Goal: Task Accomplishment & Management: Complete application form

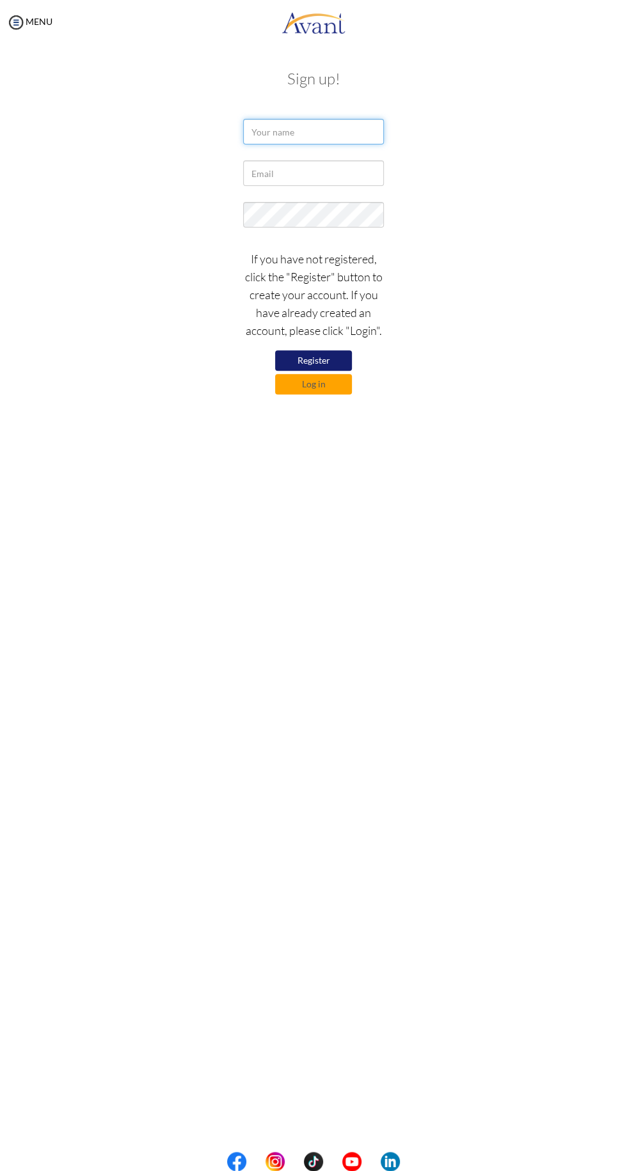
click at [293, 132] on input "text" at bounding box center [313, 132] width 141 height 26
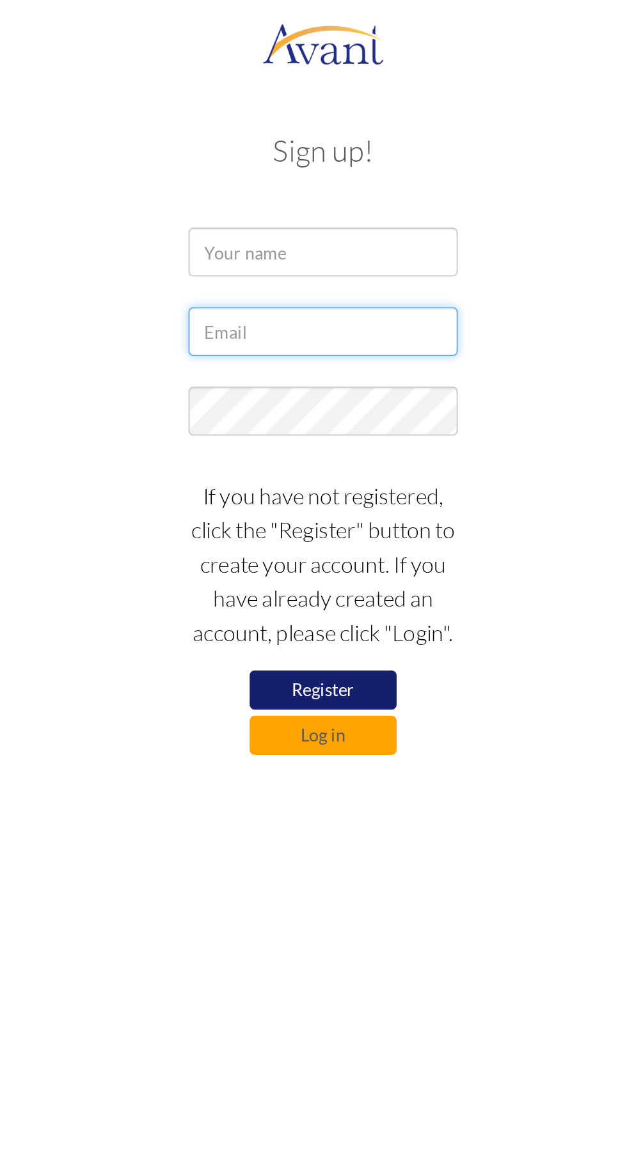
click at [306, 176] on input "text" at bounding box center [313, 173] width 141 height 26
type input "duncamosigisi@gmail.com"
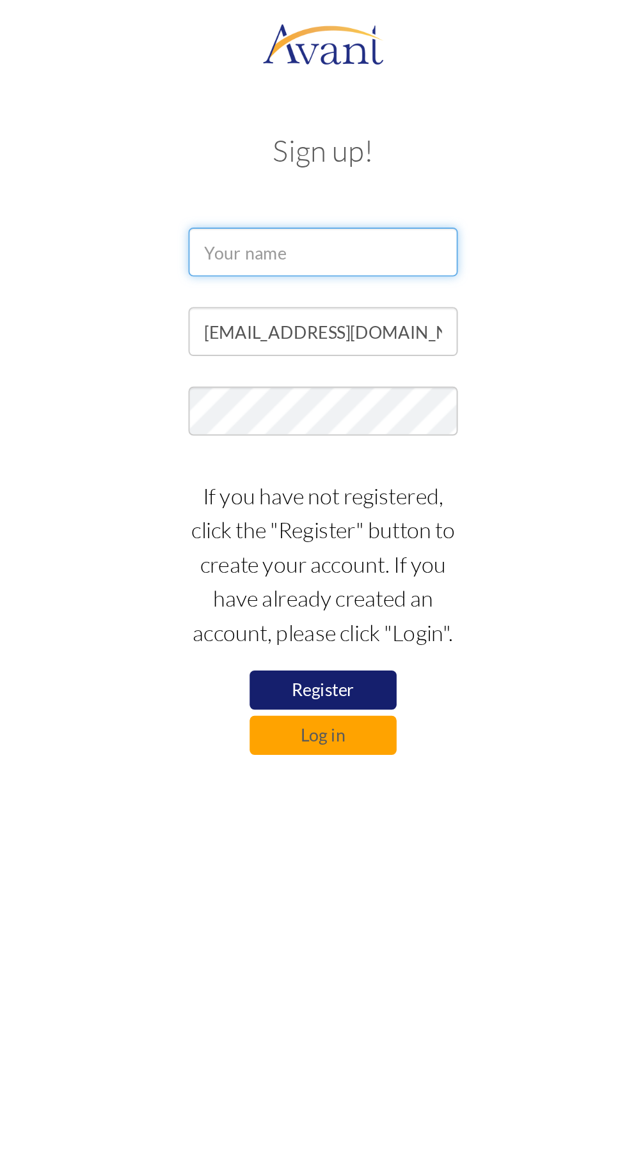
click at [300, 135] on input "text" at bounding box center [313, 132] width 141 height 26
type input "Duncan"
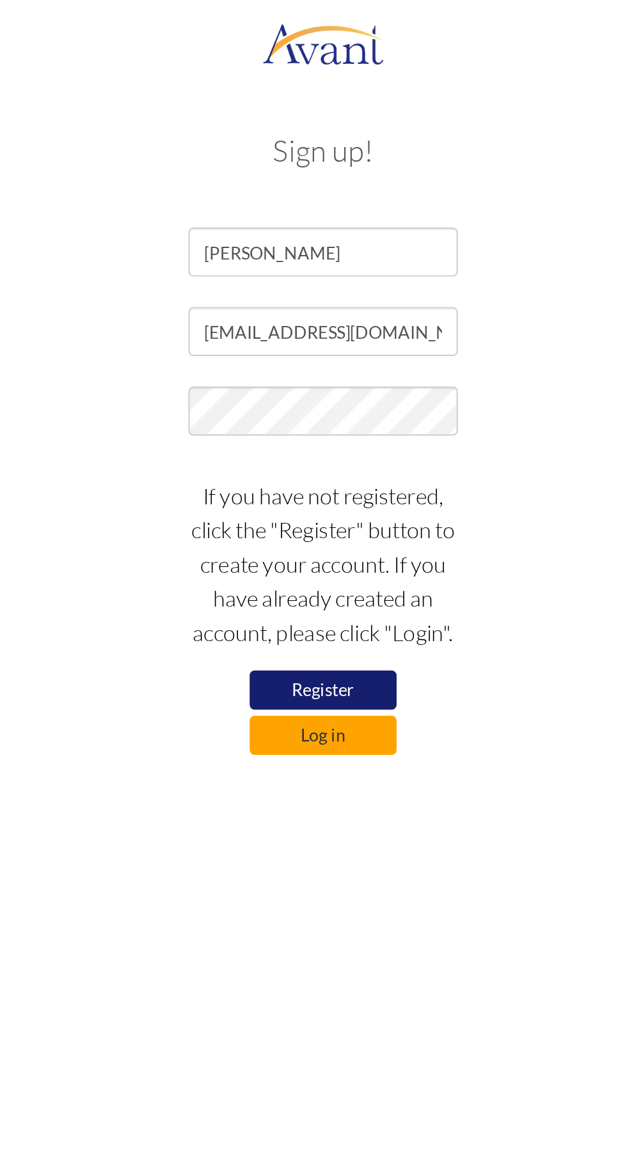
click at [315, 380] on button "Log in" at bounding box center [313, 384] width 77 height 20
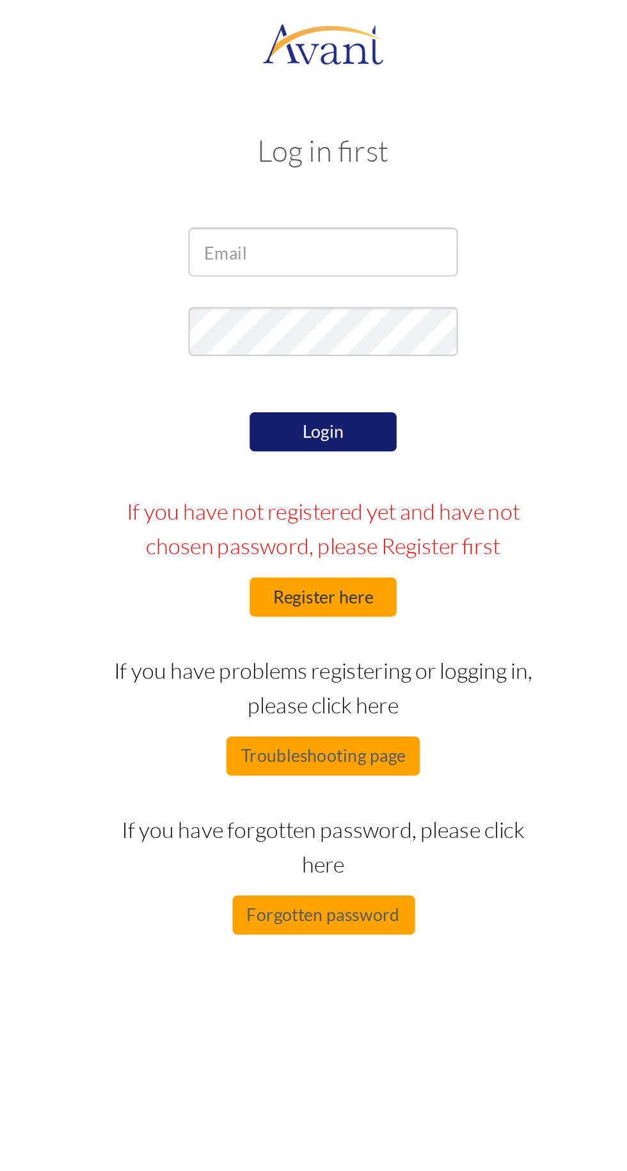
click at [323, 320] on button "Register here" at bounding box center [313, 312] width 77 height 20
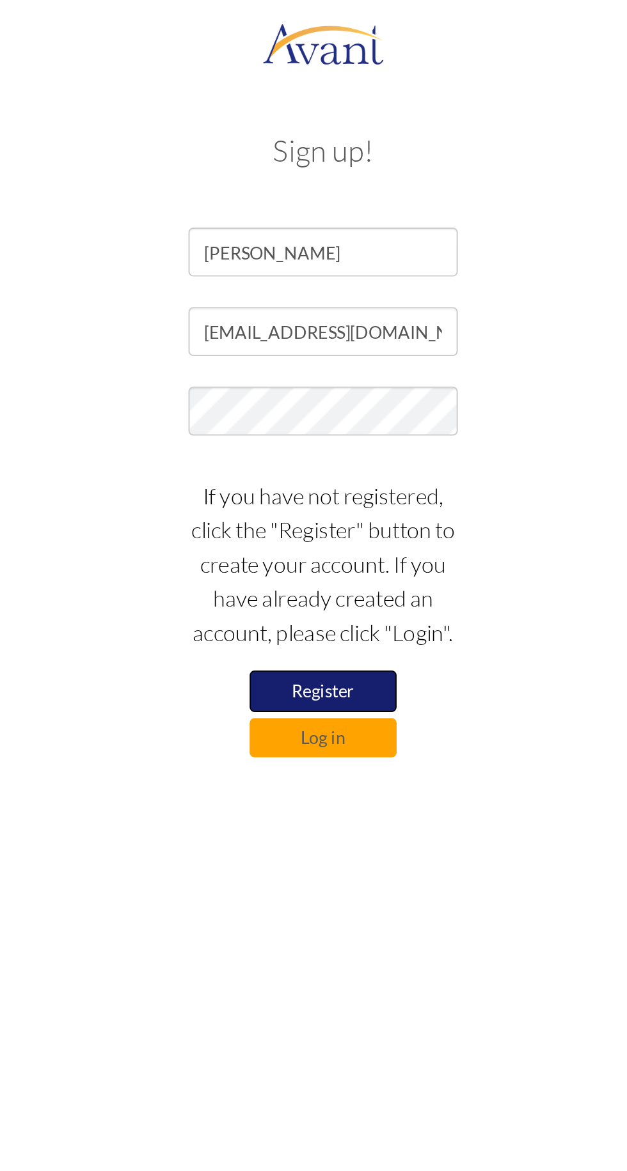
click at [313, 360] on button "Register" at bounding box center [313, 361] width 77 height 22
click at [341, 377] on button "Log in" at bounding box center [313, 384] width 77 height 20
click at [320, 389] on button "Log in" at bounding box center [313, 384] width 77 height 20
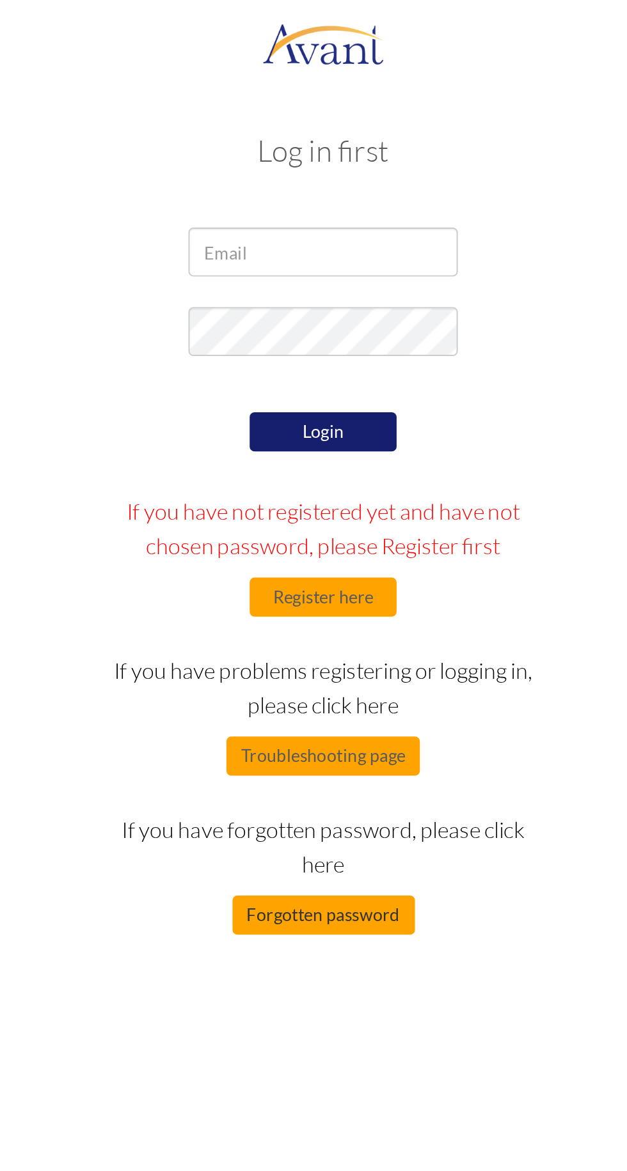
click at [321, 481] on button "Forgotten password" at bounding box center [313, 478] width 95 height 20
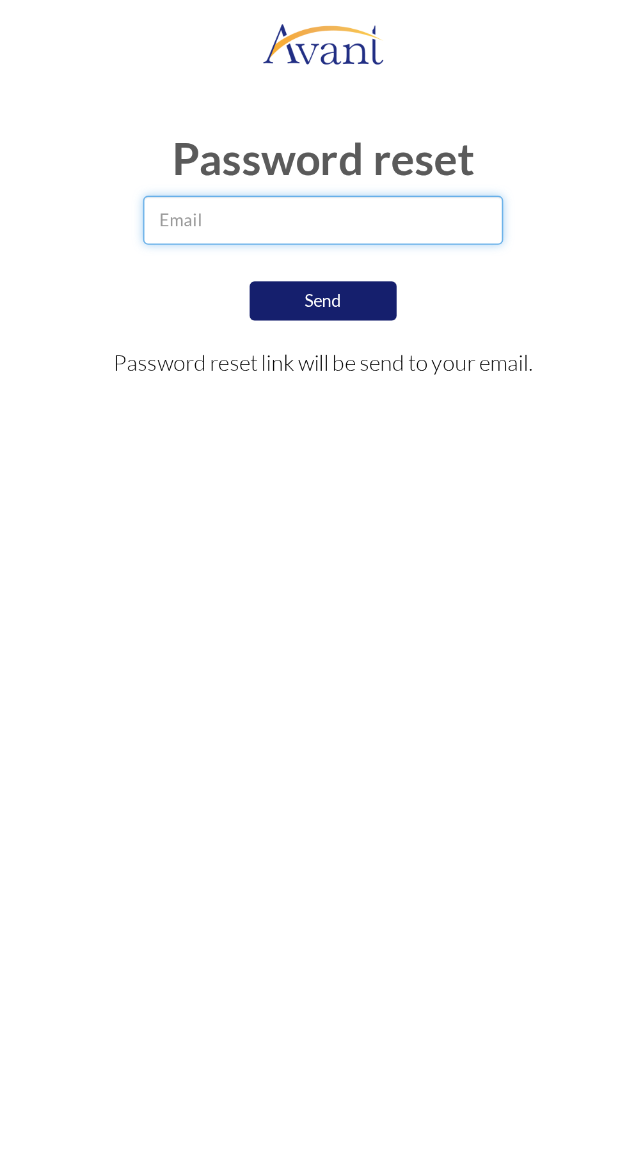
click at [278, 114] on input "email" at bounding box center [312, 115] width 187 height 26
click at [254, 113] on input "email" at bounding box center [312, 115] width 187 height 26
type input "duncamosigisi@gmail.com"
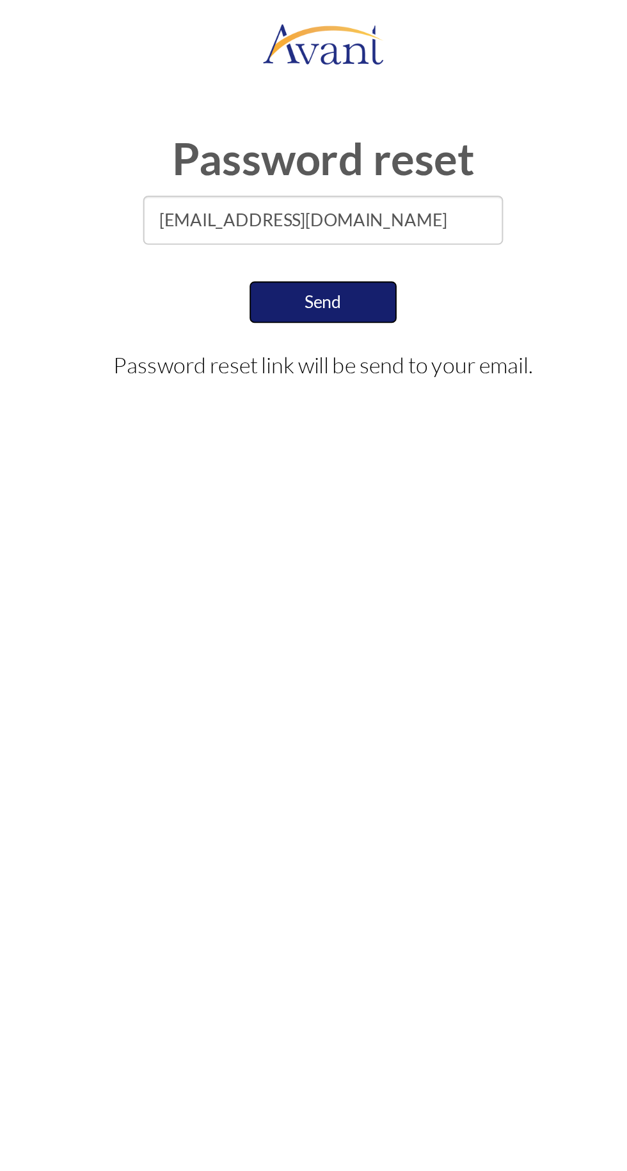
click at [329, 162] on button "Send" at bounding box center [313, 158] width 77 height 22
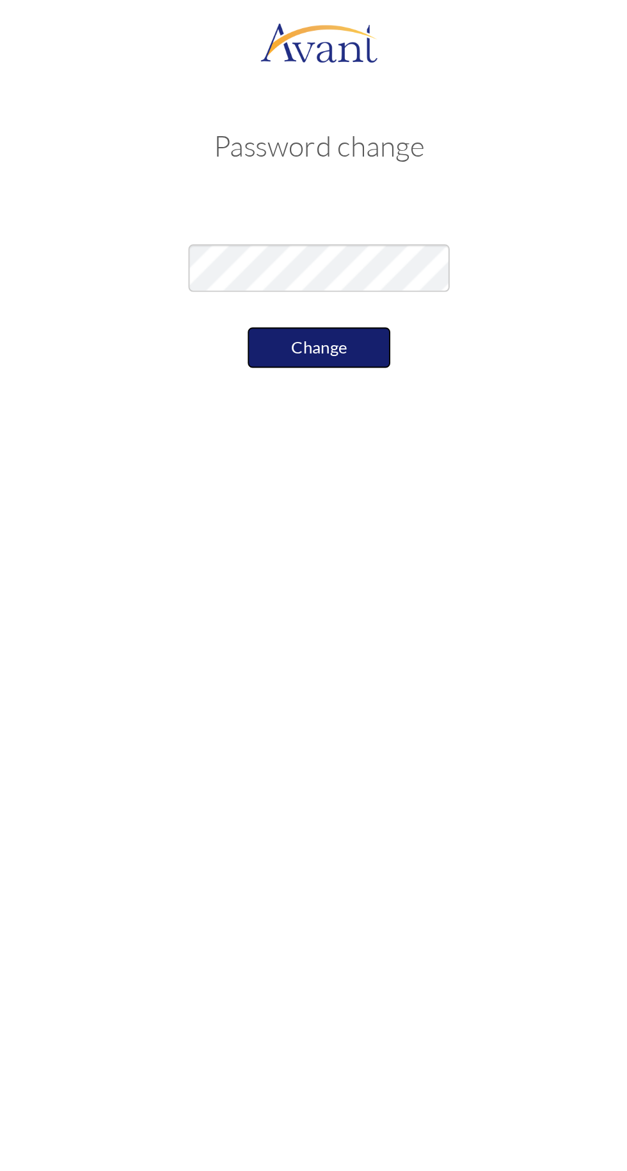
click at [311, 191] on button "Change" at bounding box center [313, 187] width 77 height 22
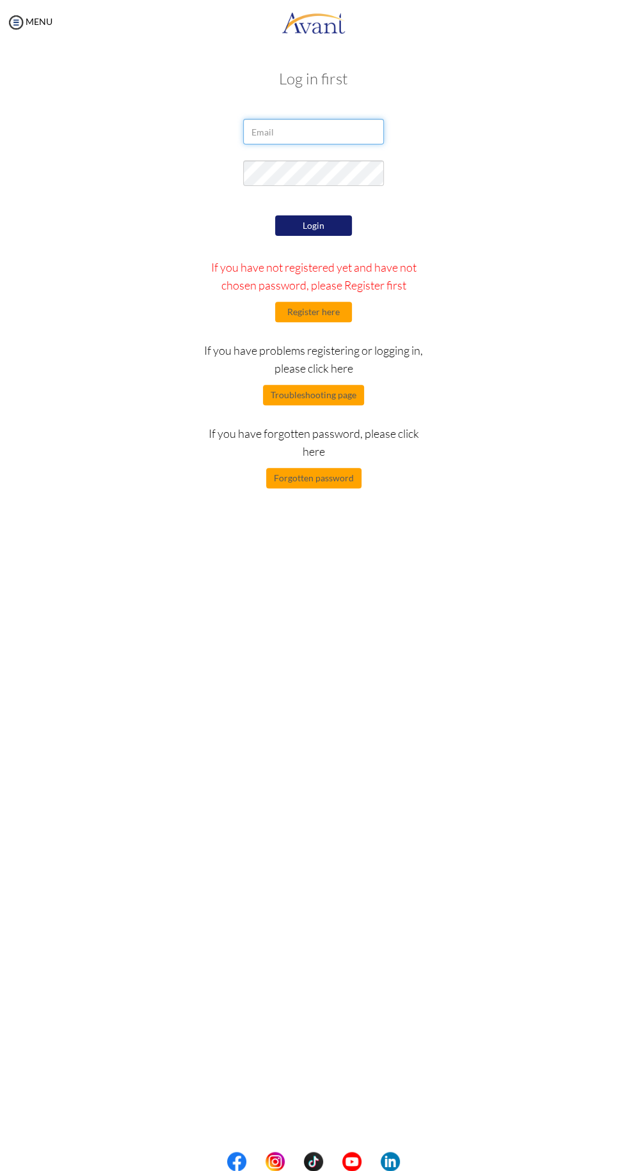
click at [319, 133] on input "email" at bounding box center [313, 132] width 141 height 26
type input "[EMAIL_ADDRESS][DOMAIN_NAME]"
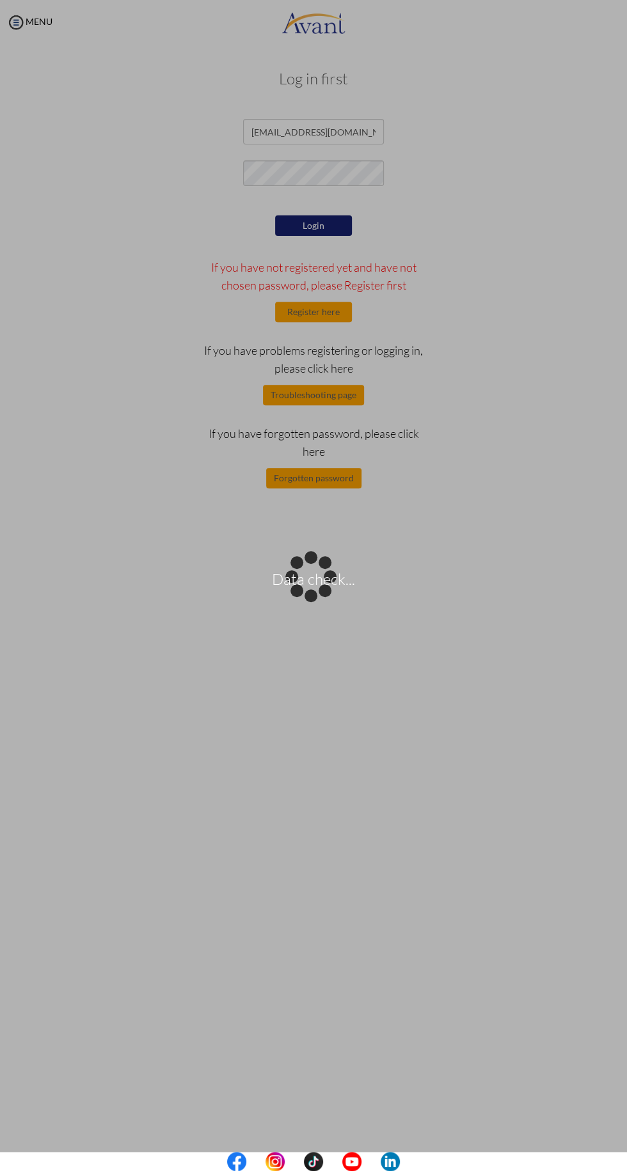
click at [314, 577] on div "Data check..." at bounding box center [313, 586] width 18 height 18
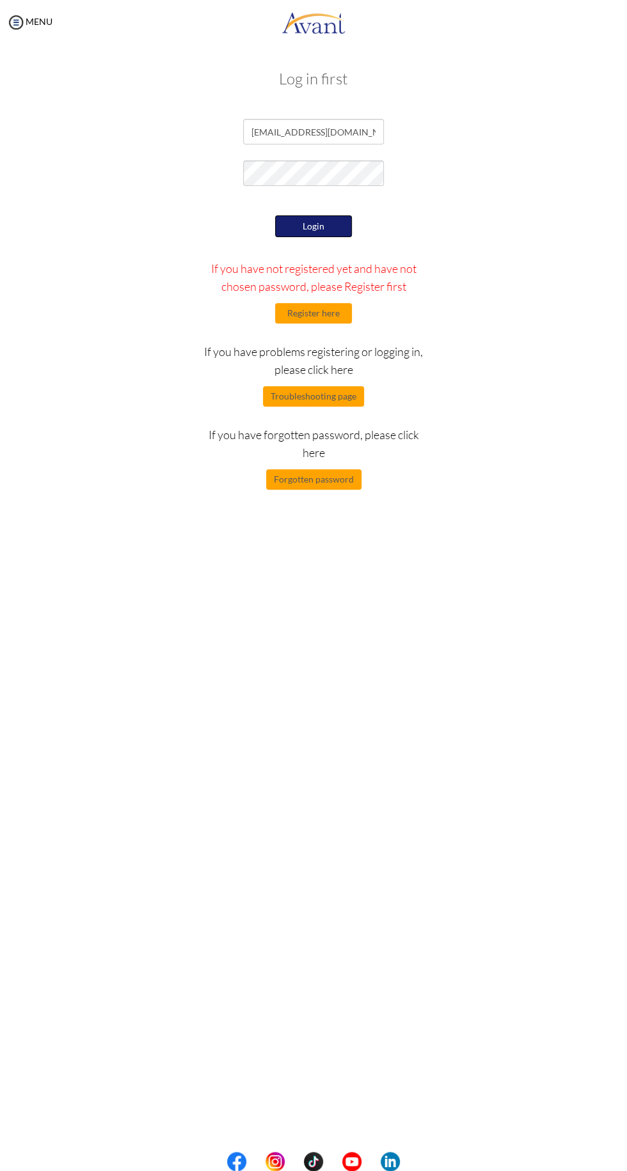
click at [313, 225] on button "Login" at bounding box center [313, 226] width 77 height 22
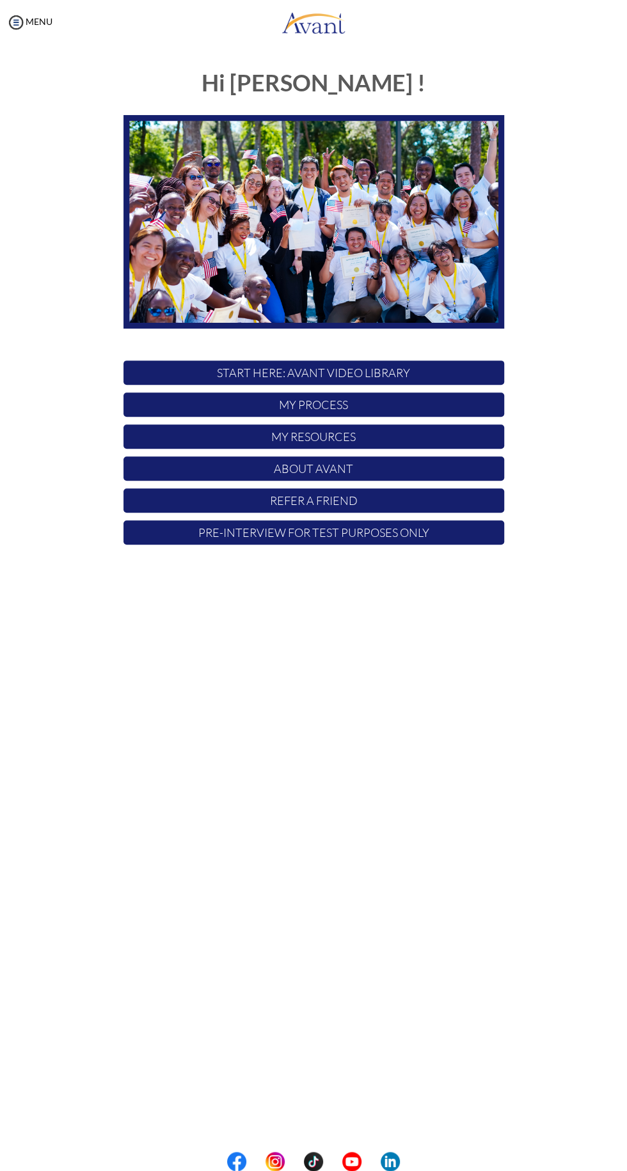
click at [394, 372] on p "START HERE: Avant Video Library" at bounding box center [313, 373] width 380 height 24
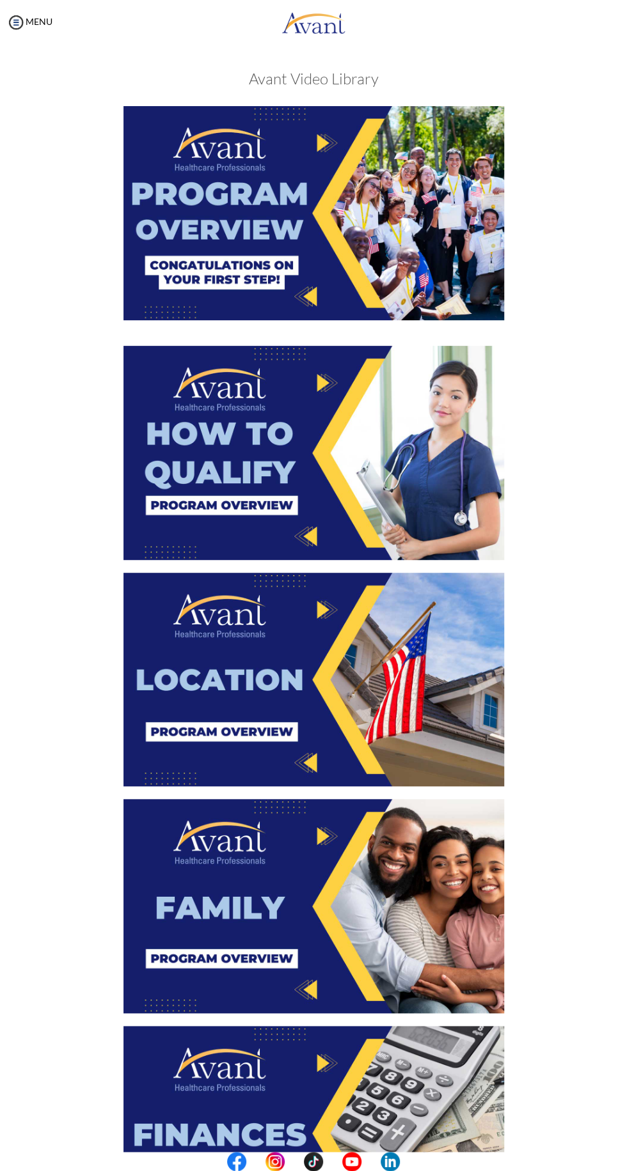
click at [354, 206] on img at bounding box center [313, 213] width 380 height 214
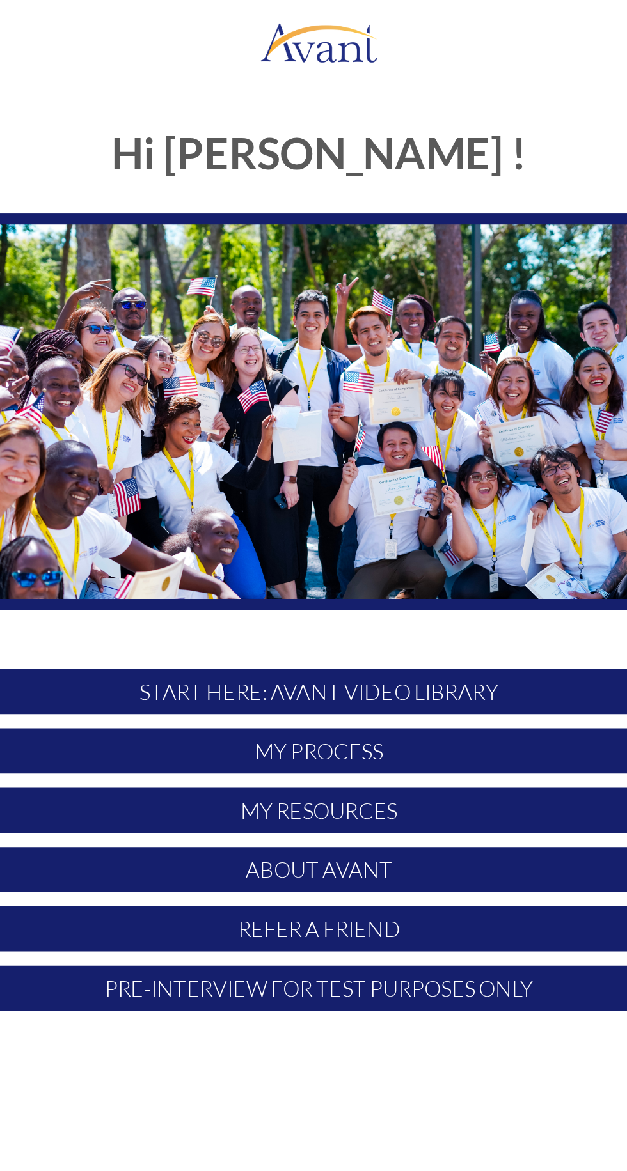
click at [382, 377] on p "START HERE: Avant Video Library" at bounding box center [313, 373] width 380 height 24
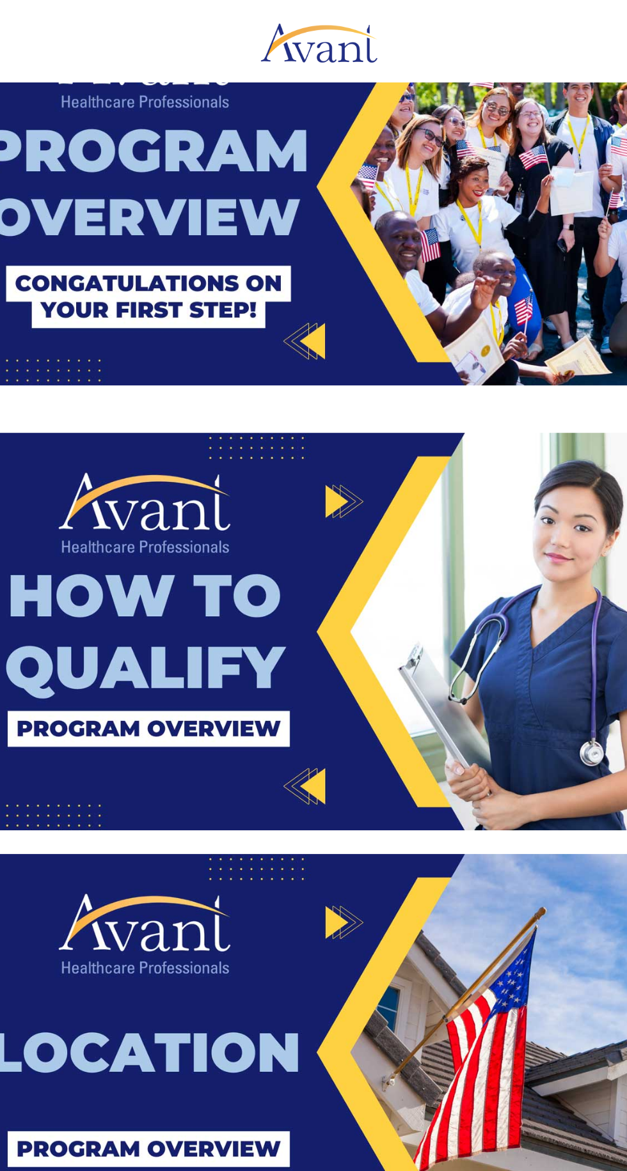
scroll to position [114, 0]
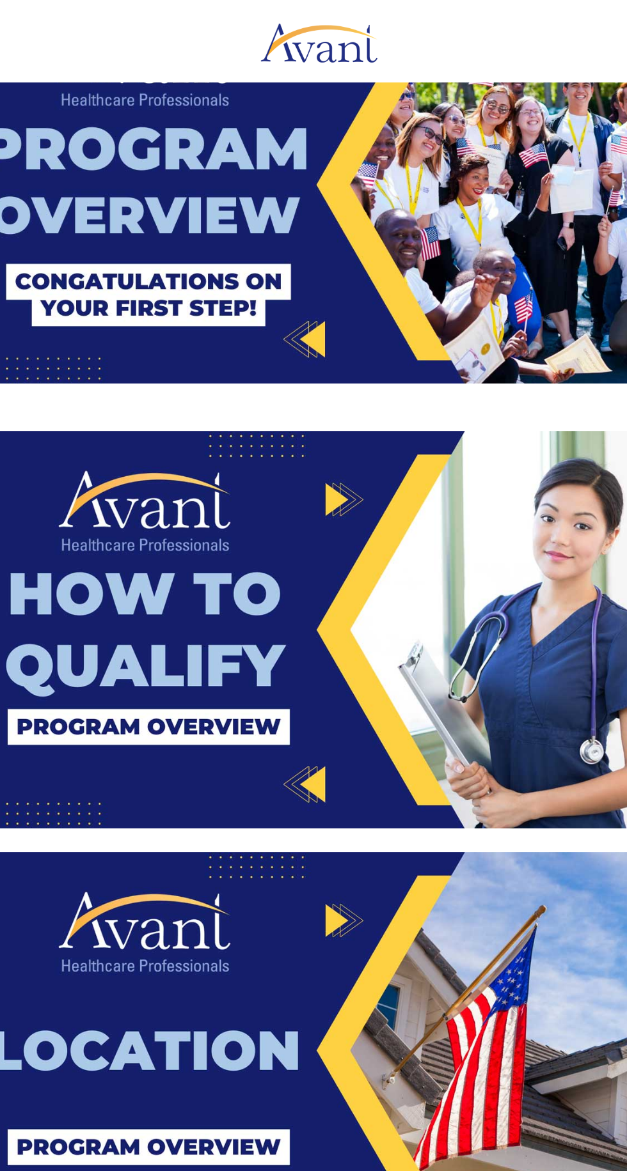
click at [400, 366] on img at bounding box center [313, 339] width 380 height 214
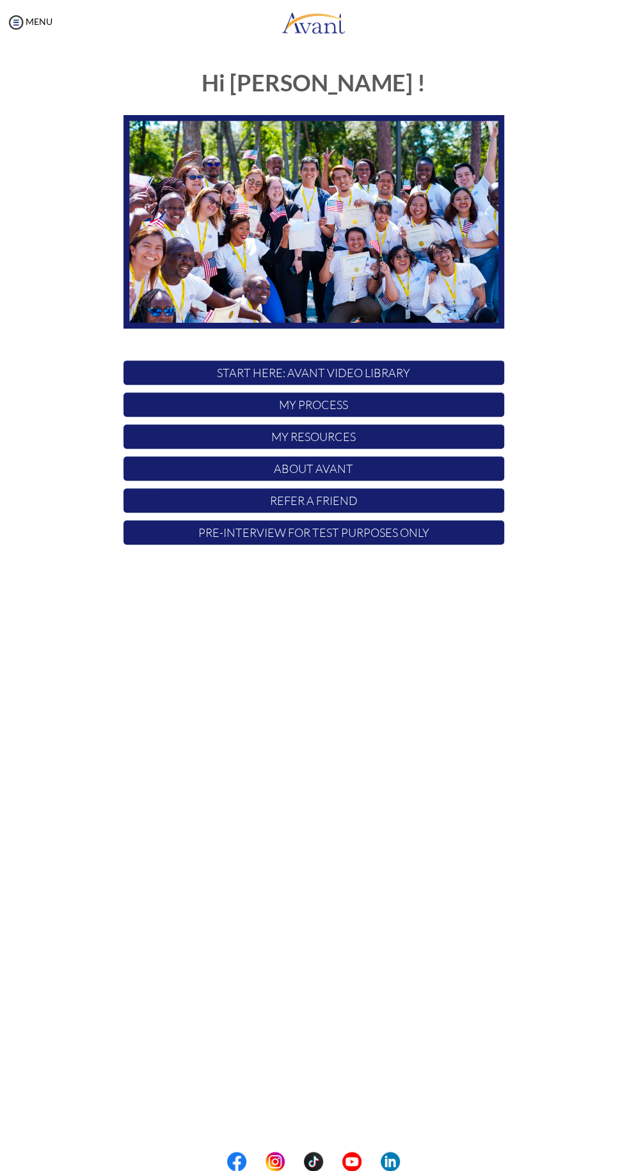
click at [400, 377] on p "START HERE: Avant Video Library" at bounding box center [313, 373] width 380 height 24
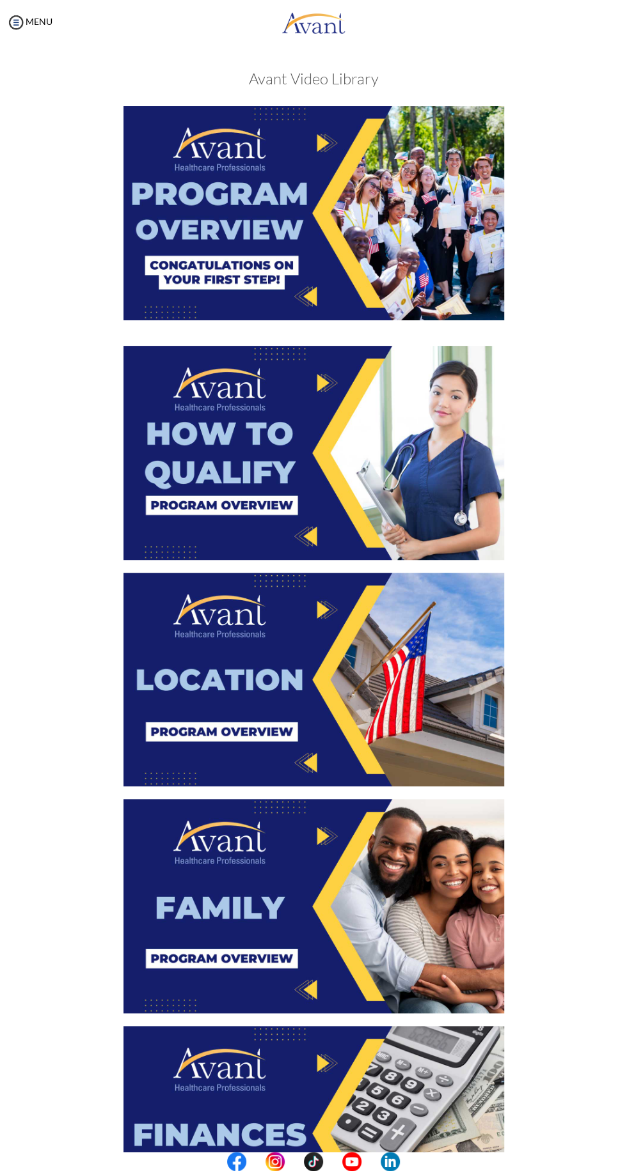
click at [394, 672] on img at bounding box center [313, 680] width 380 height 214
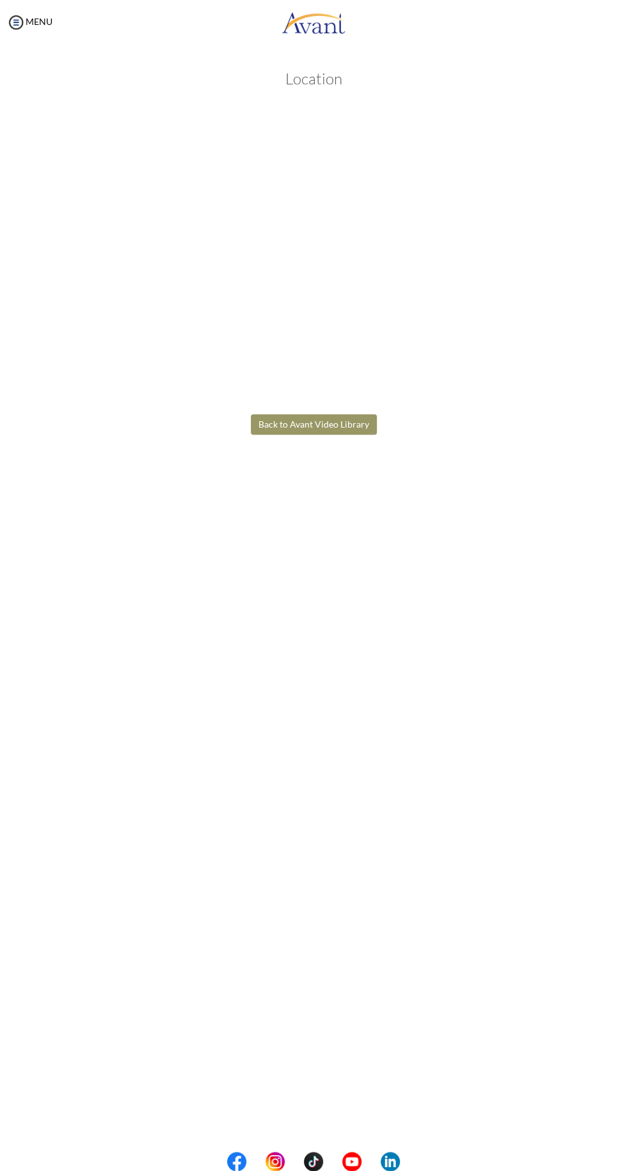
click at [16, 857] on body "Maintenance break. Please come back in 2 hours. MENU My Status What is the next…" at bounding box center [313, 585] width 627 height 1171
click at [334, 430] on button "Back to Avant Video Library" at bounding box center [314, 424] width 126 height 20
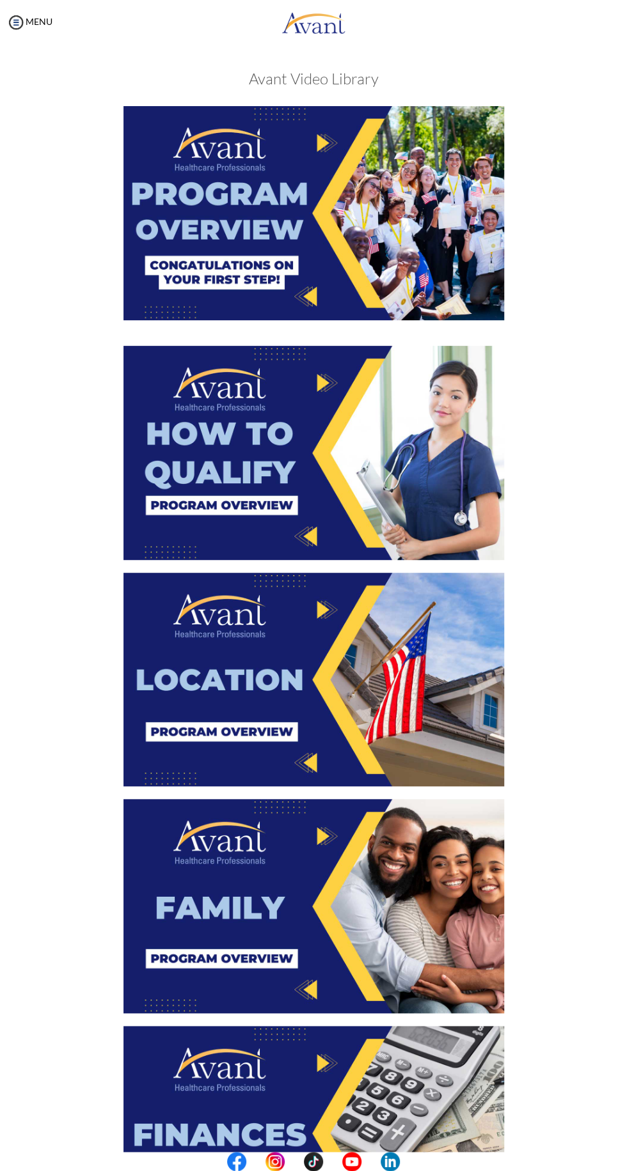
click at [306, 920] on img at bounding box center [313, 906] width 380 height 214
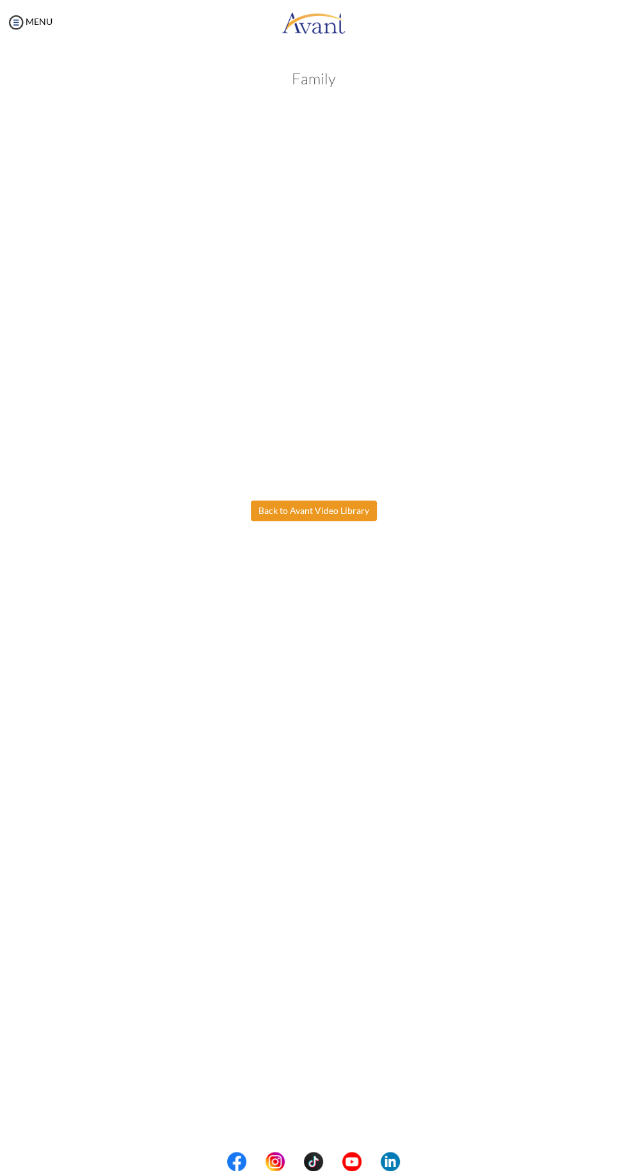
click at [302, 511] on body "Maintenance break. Please come back in 2 hours. MENU My Status What is the next…" at bounding box center [313, 585] width 627 height 1171
click at [319, 510] on button "Back to Avant Video Library" at bounding box center [314, 511] width 126 height 20
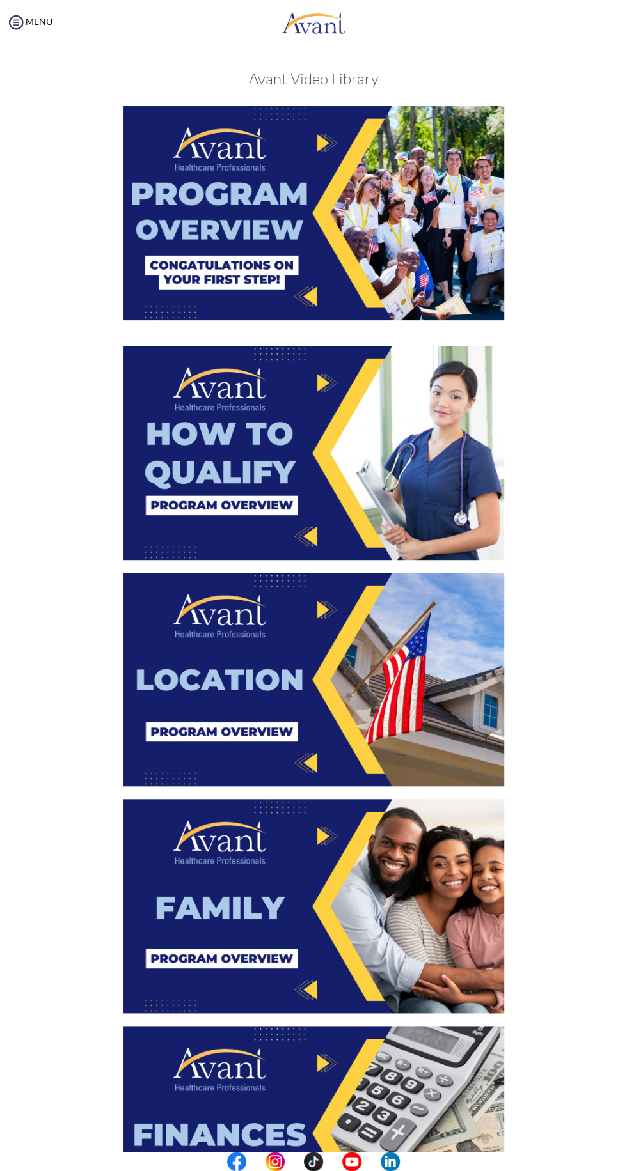
scroll to position [542, 0]
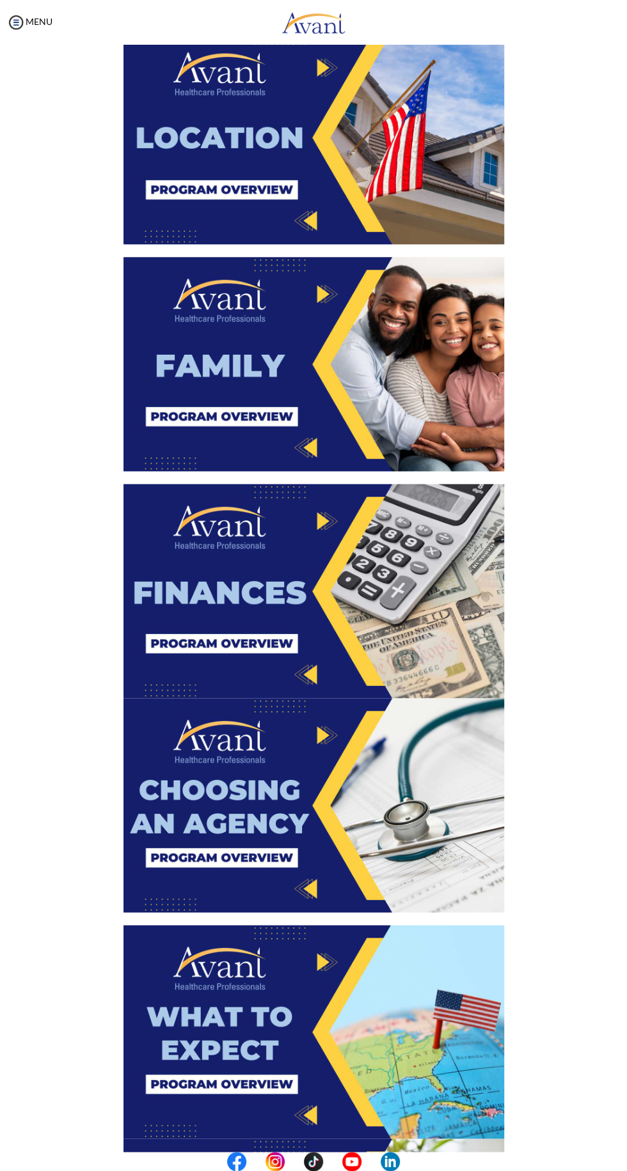
click at [403, 577] on img at bounding box center [313, 591] width 380 height 214
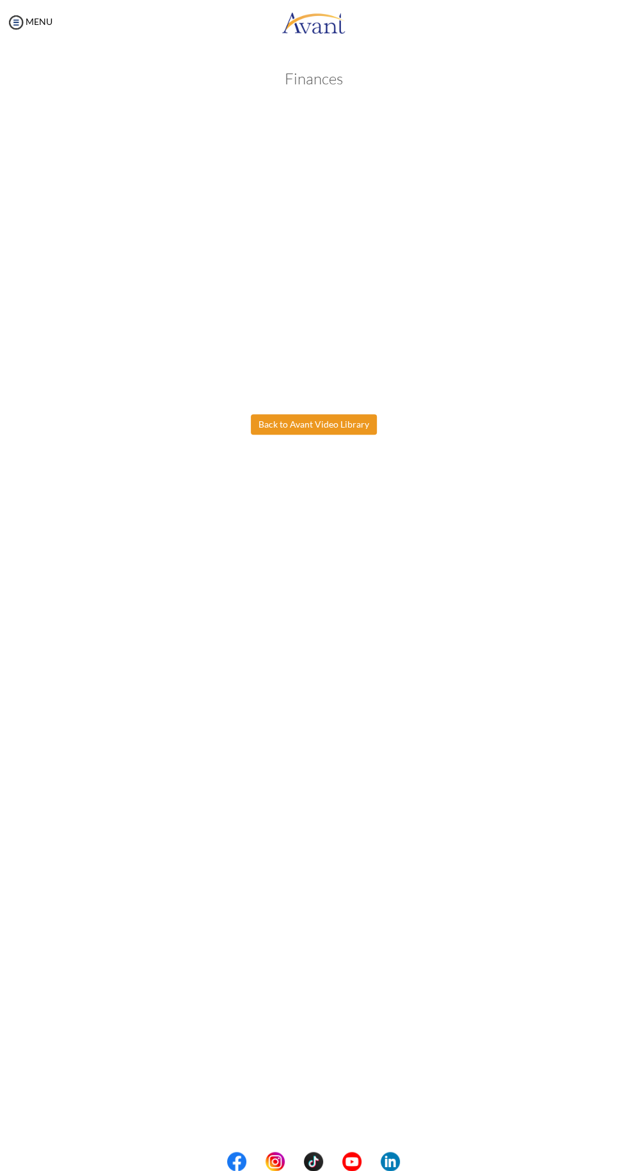
click at [339, 424] on body "Maintenance break. Please come back in 2 hours. MENU My Status What is the next…" at bounding box center [313, 585] width 627 height 1171
click at [355, 428] on button "Back to Avant Video Library" at bounding box center [314, 424] width 126 height 20
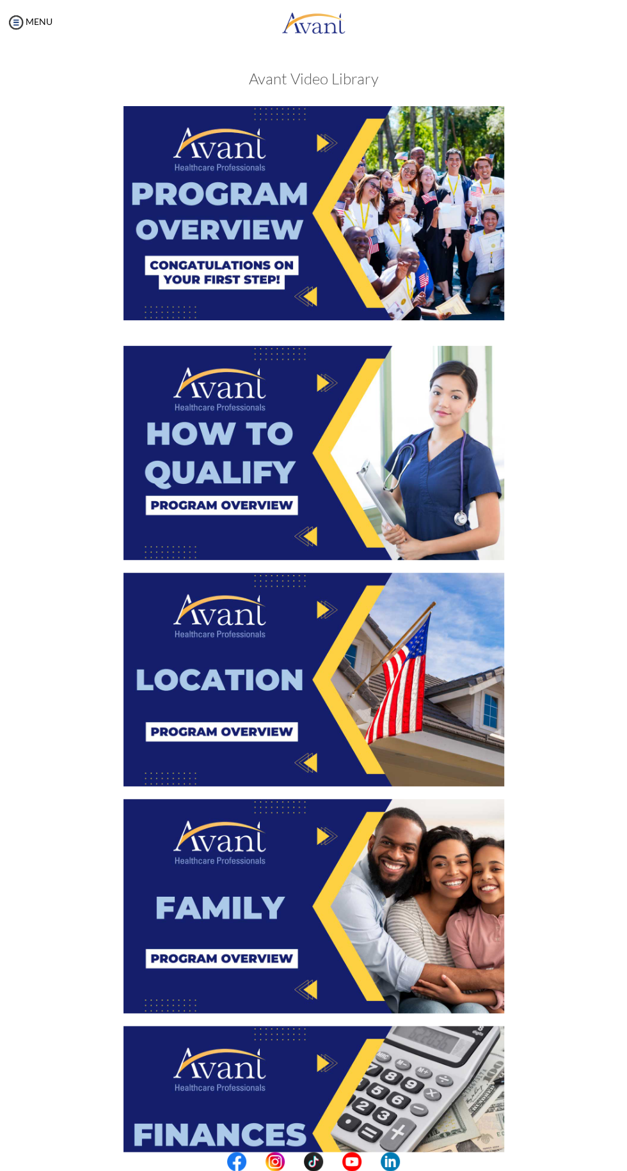
scroll to position [869, 0]
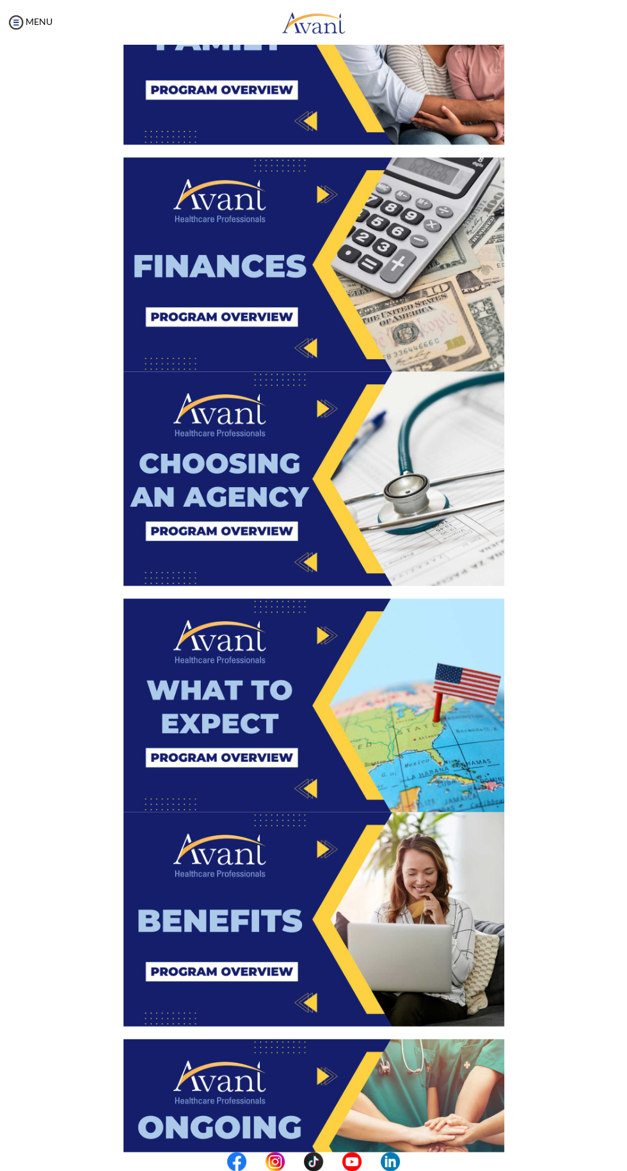
click at [425, 499] on img at bounding box center [313, 478] width 380 height 214
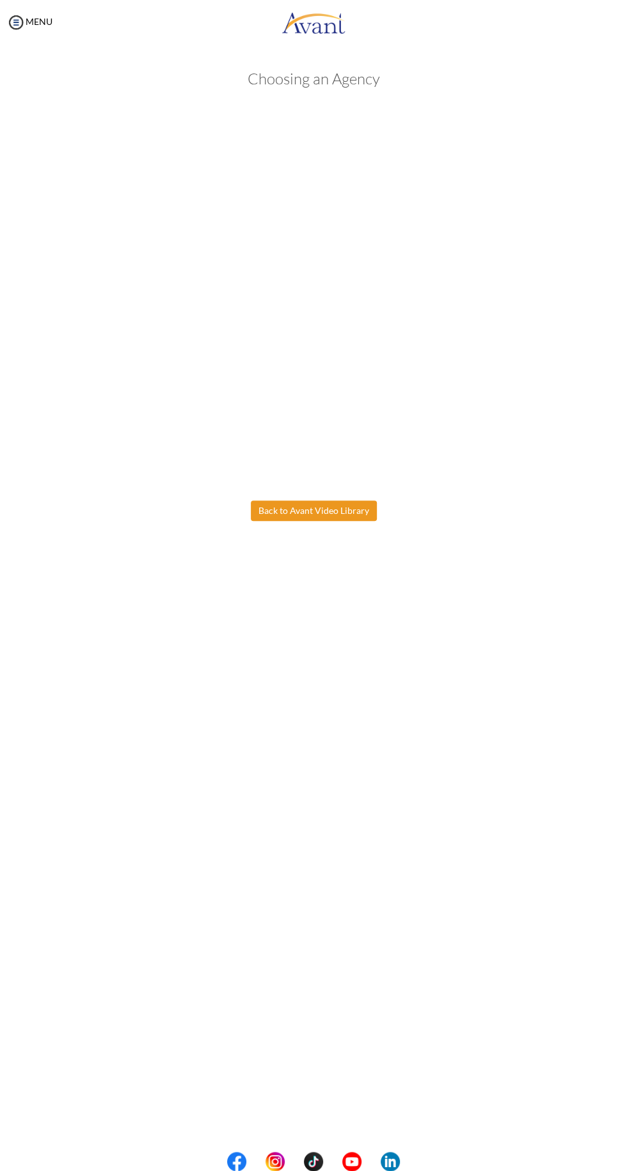
click at [326, 515] on body "Maintenance break. Please come back in 2 hours. MENU My Status What is the next…" at bounding box center [313, 585] width 627 height 1171
click at [326, 512] on button "Back to Avant Video Library" at bounding box center [314, 511] width 126 height 20
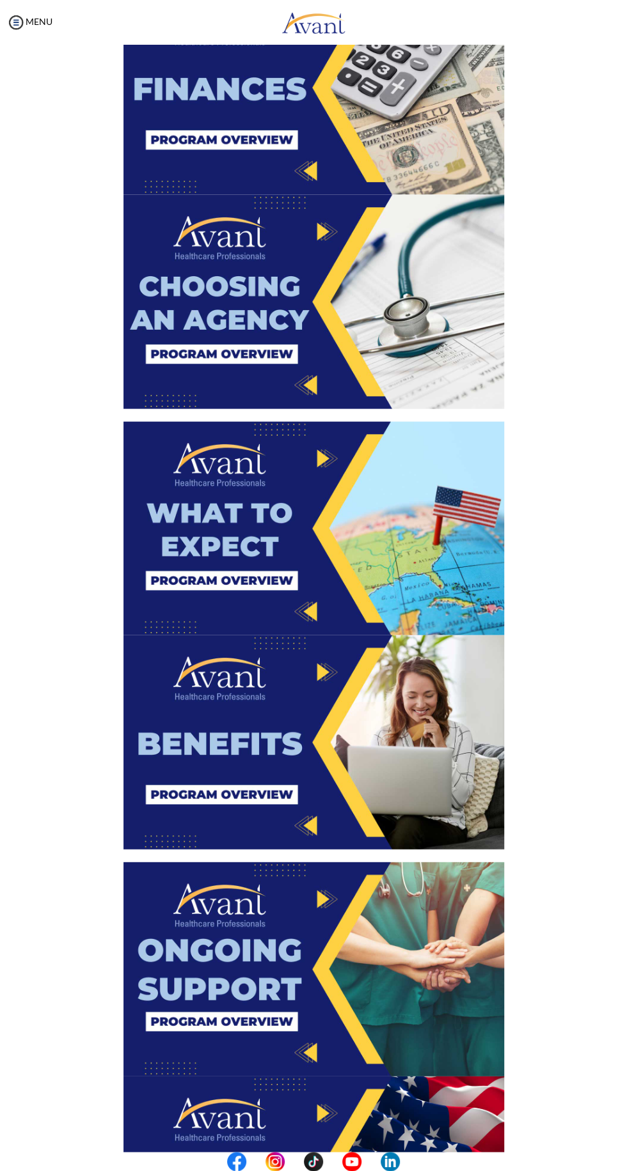
scroll to position [1056, 0]
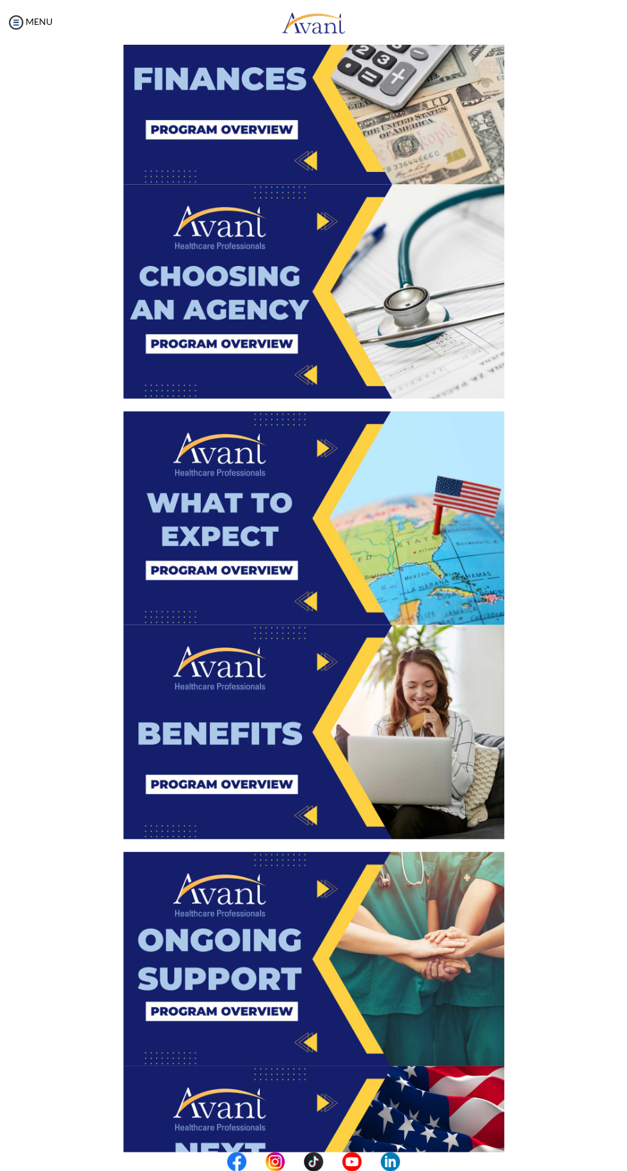
click at [416, 584] on img at bounding box center [313, 518] width 380 height 214
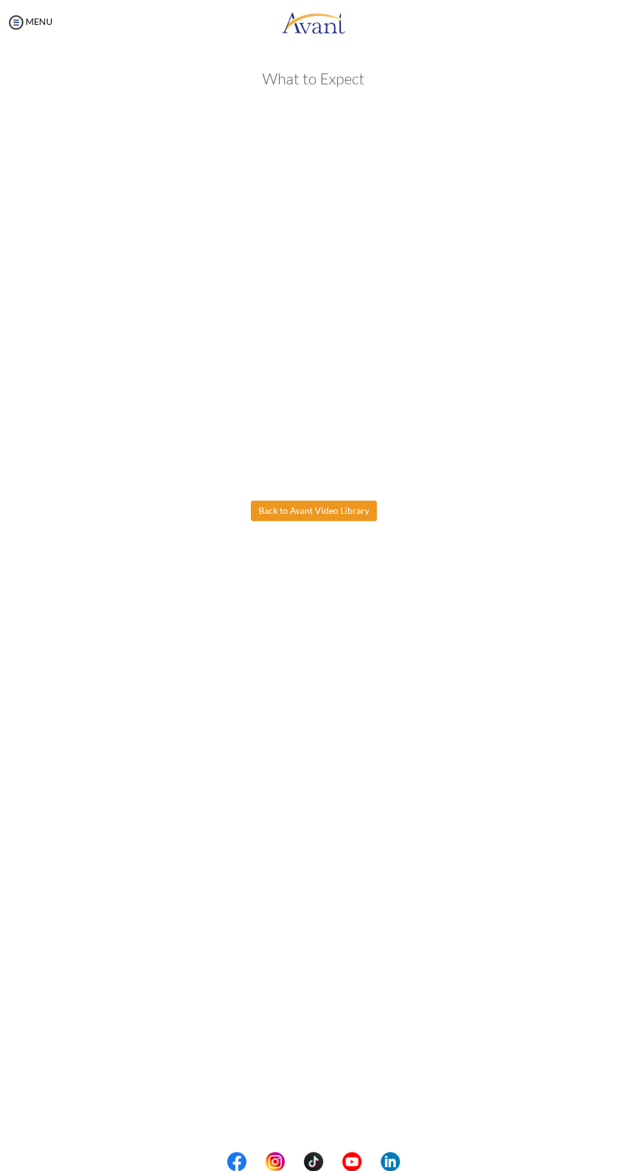
click at [341, 511] on body "Maintenance break. Please come back in 2 hours. MENU My Status What is the next…" at bounding box center [313, 585] width 627 height 1171
click at [362, 504] on button "Back to Avant Video Library" at bounding box center [314, 511] width 126 height 20
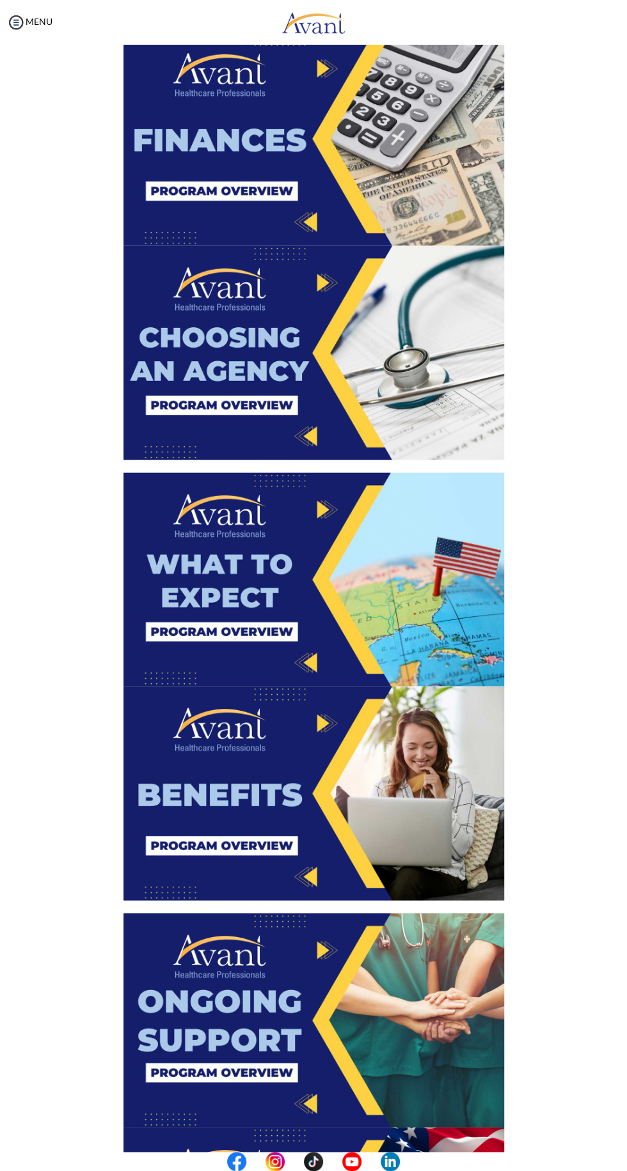
scroll to position [997, 0]
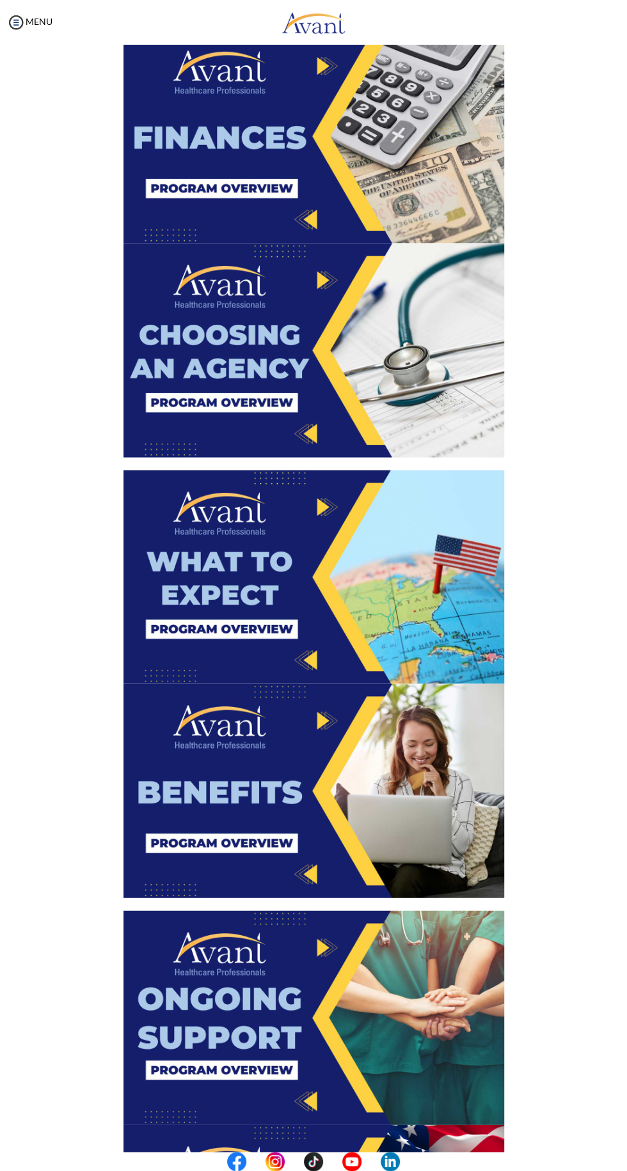
click at [389, 777] on img at bounding box center [313, 790] width 380 height 214
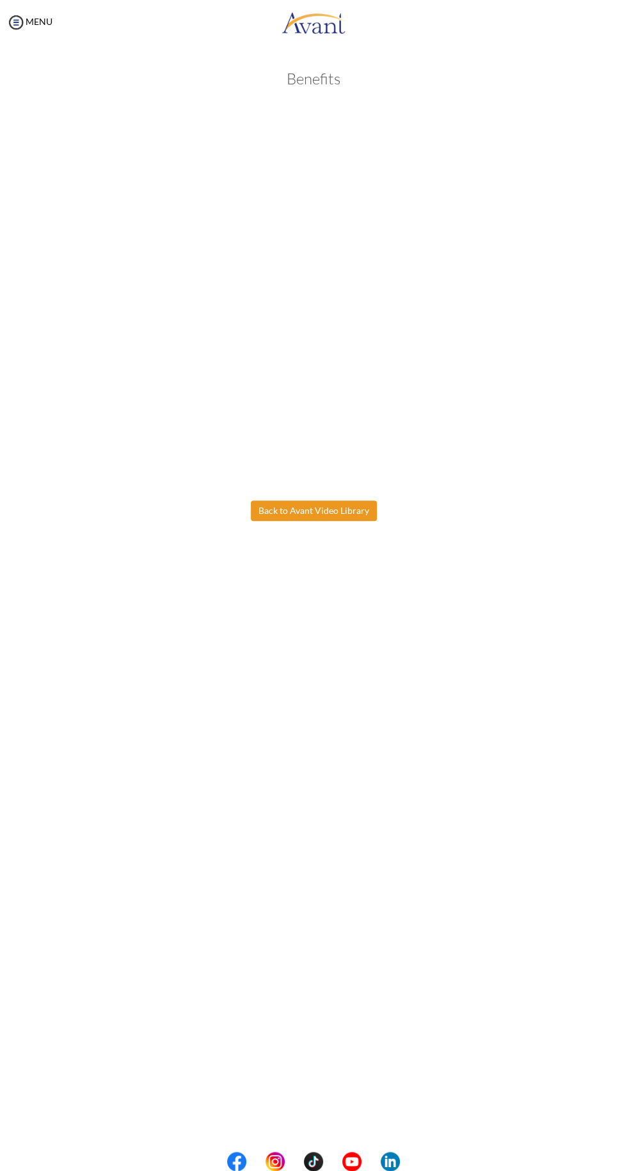
click at [333, 506] on body "Maintenance break. Please come back in 2 hours. MENU My Status What is the next…" at bounding box center [313, 585] width 627 height 1171
click at [302, 510] on button "Back to Avant Video Library" at bounding box center [314, 511] width 126 height 20
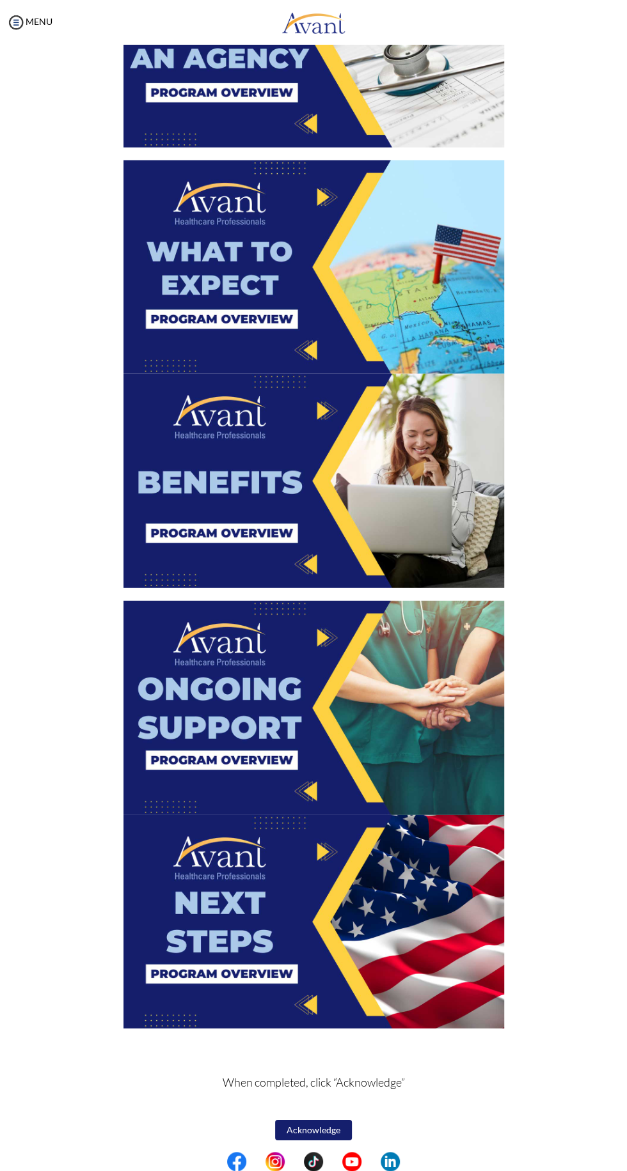
scroll to position [1311, 0]
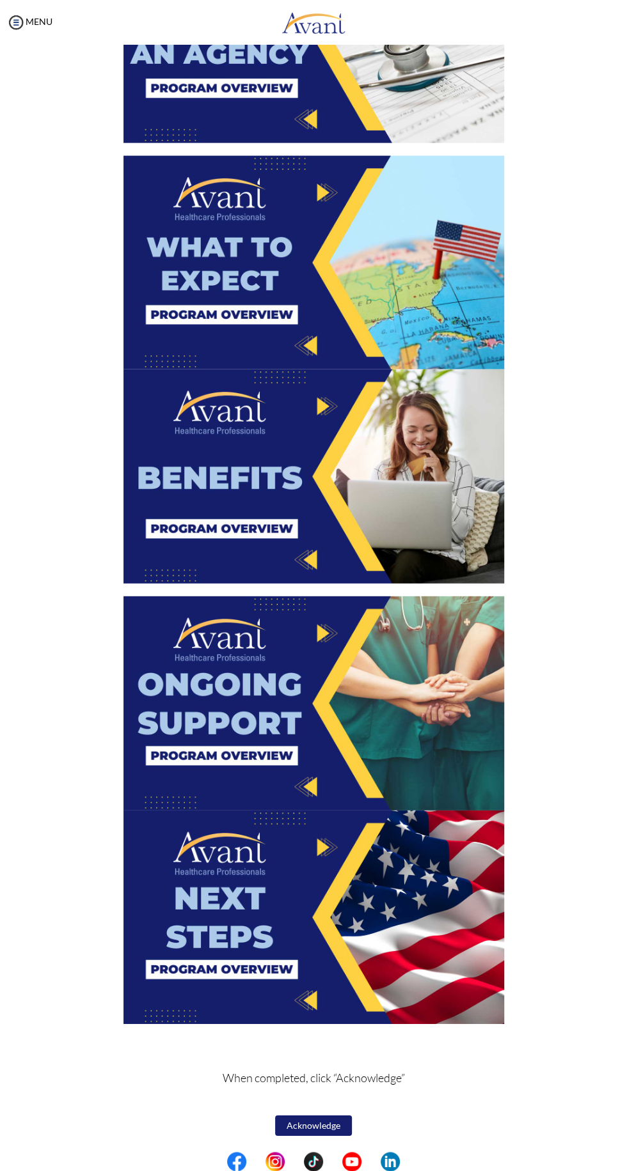
click at [351, 660] on img at bounding box center [313, 703] width 380 height 214
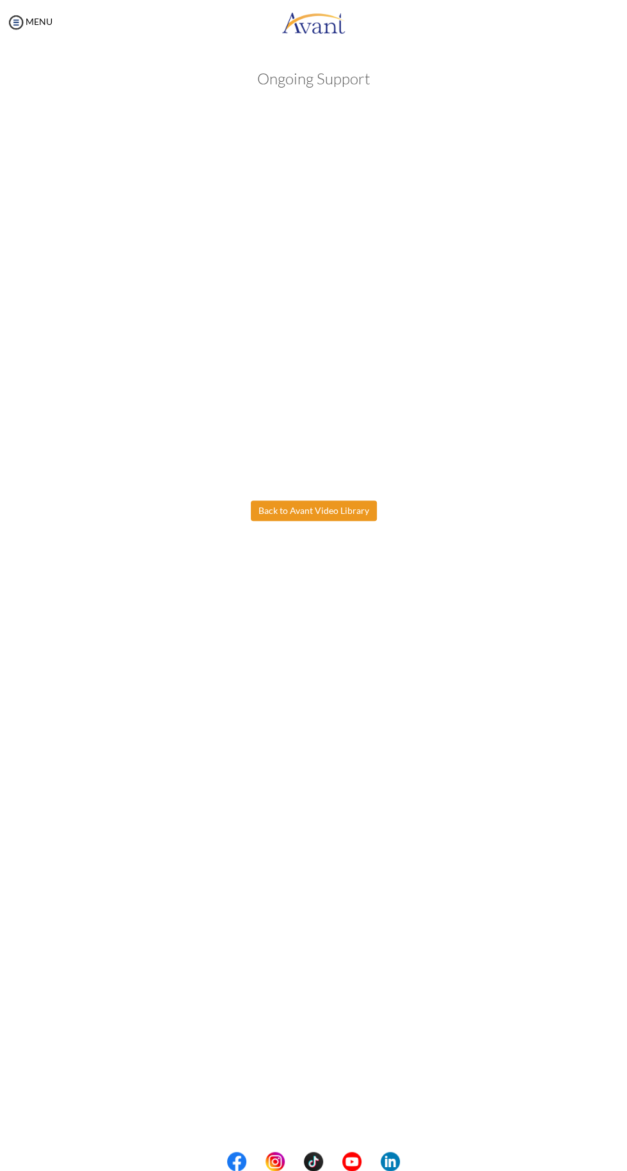
click at [302, 515] on body "Maintenance break. Please come back in 2 hours. MENU My Status What is the next…" at bounding box center [313, 585] width 627 height 1171
click at [324, 511] on button "Back to Avant Video Library" at bounding box center [314, 511] width 126 height 20
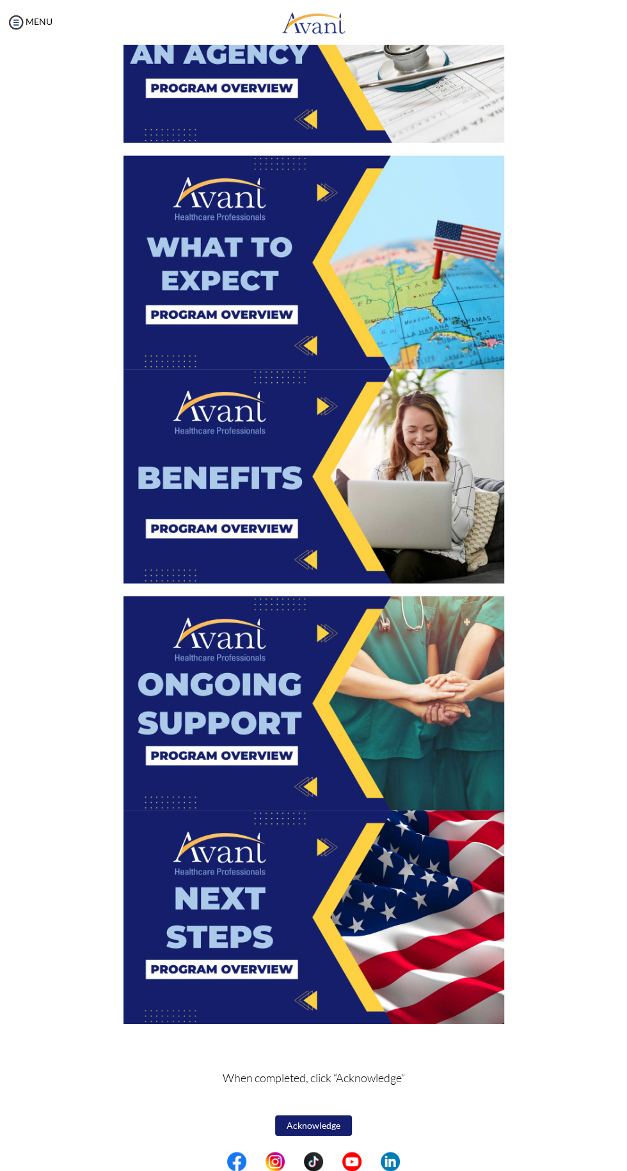
click at [370, 938] on img at bounding box center [313, 918] width 380 height 214
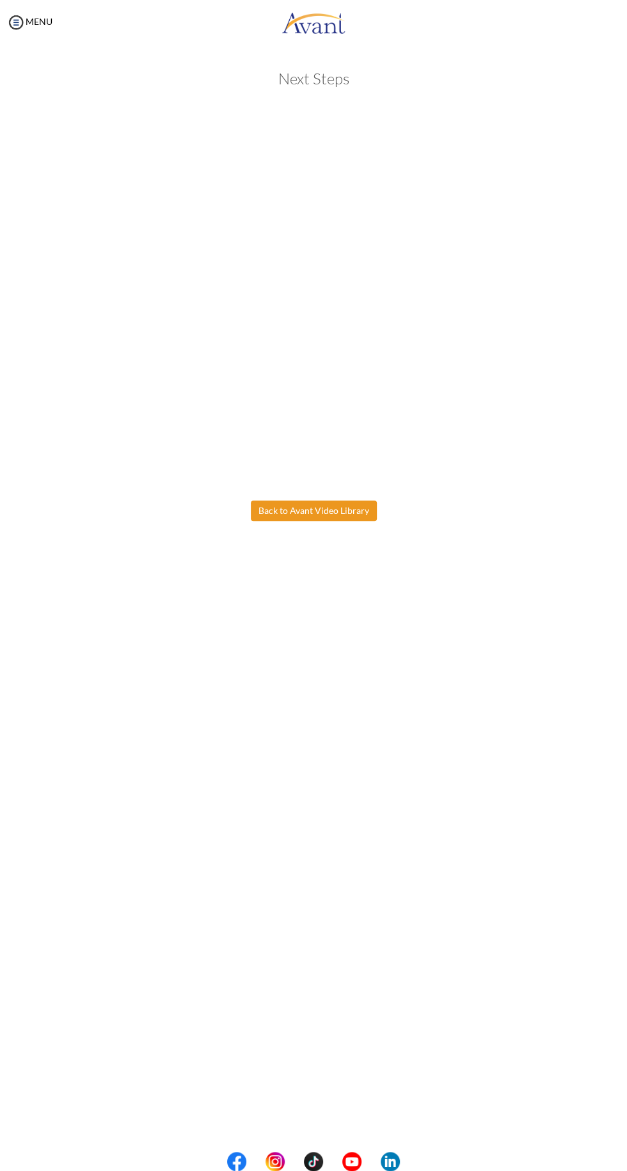
click at [329, 510] on body "Maintenance break. Please come back in 2 hours. MENU My Status What is the next…" at bounding box center [313, 585] width 627 height 1171
click at [332, 510] on button "Back to Avant Video Library" at bounding box center [314, 511] width 126 height 20
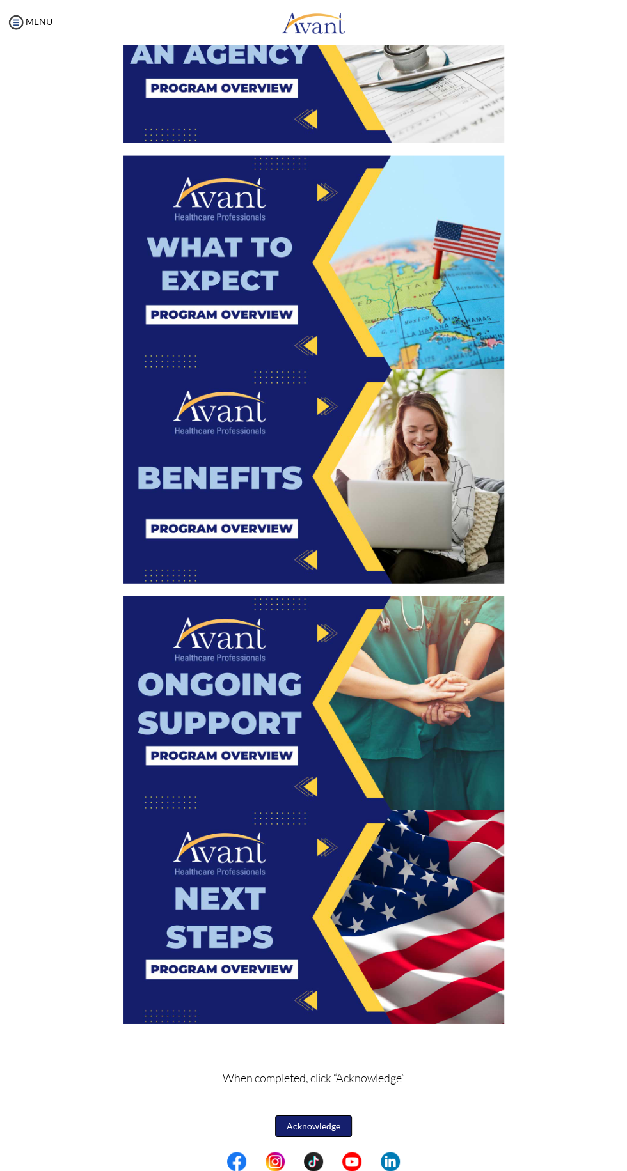
click at [310, 1130] on button "Acknowledge" at bounding box center [313, 1127] width 77 height 22
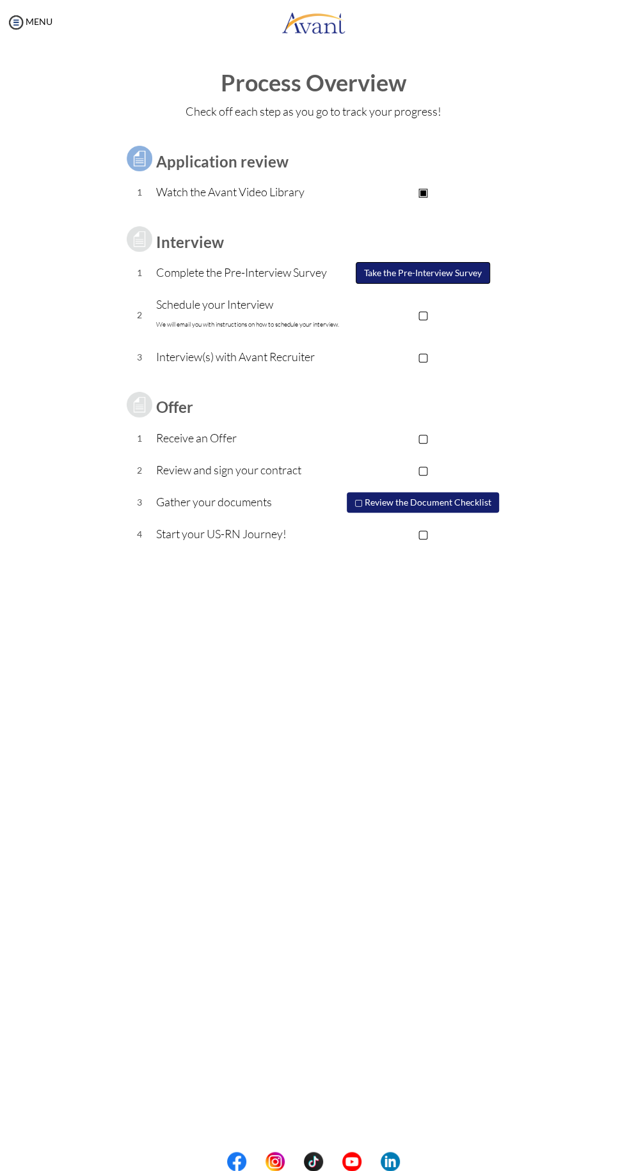
click at [438, 269] on button "Take the Pre-Interview Survey" at bounding box center [422, 273] width 134 height 22
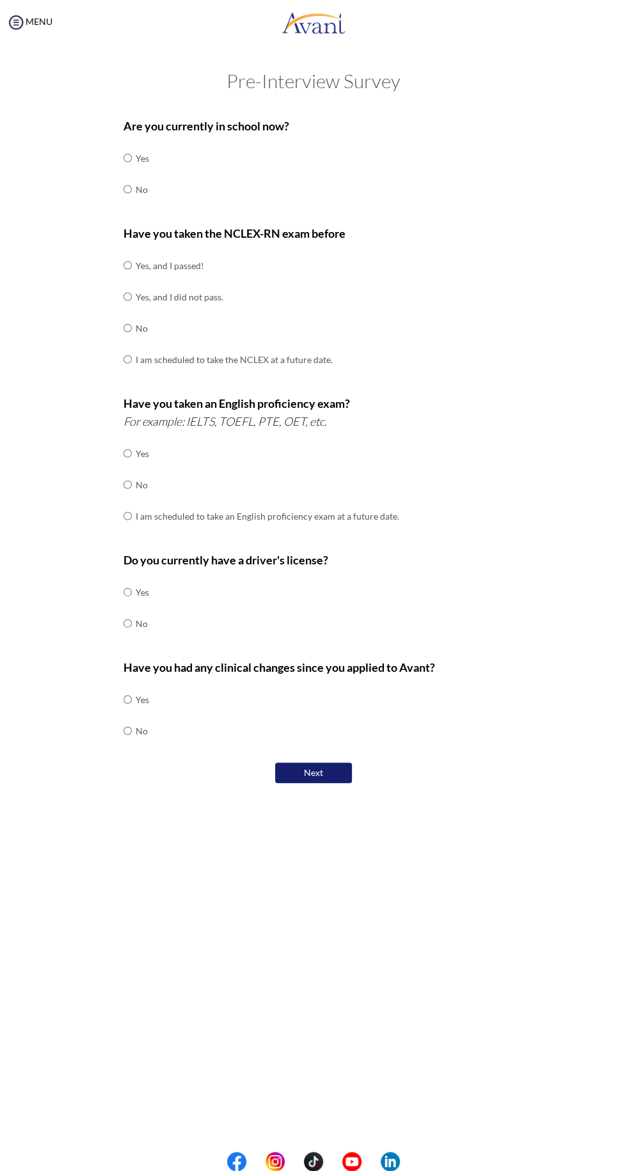
click at [150, 196] on div "Are you currently in school now? Yes No" at bounding box center [313, 167] width 380 height 101
click at [128, 190] on input "radio" at bounding box center [127, 189] width 8 height 26
radio input "true"
click at [126, 328] on input "radio" at bounding box center [127, 328] width 8 height 26
radio input "true"
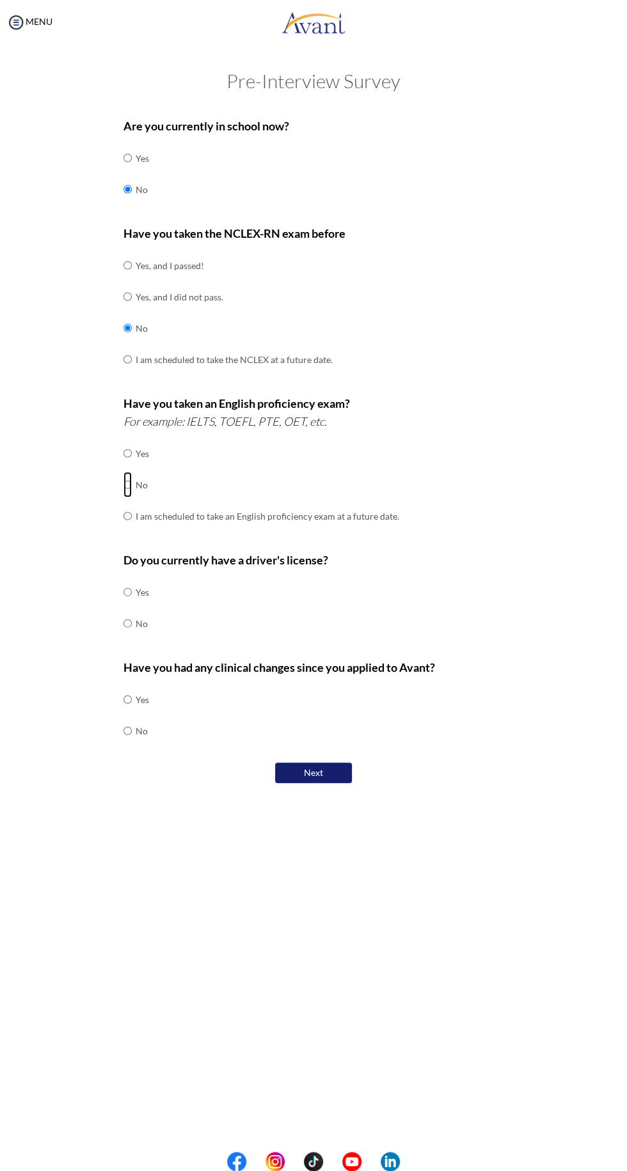
click at [127, 486] on input "radio" at bounding box center [127, 485] width 8 height 26
radio input "true"
click at [130, 623] on input "radio" at bounding box center [127, 624] width 8 height 26
radio input "true"
click at [128, 694] on input "radio" at bounding box center [127, 700] width 8 height 26
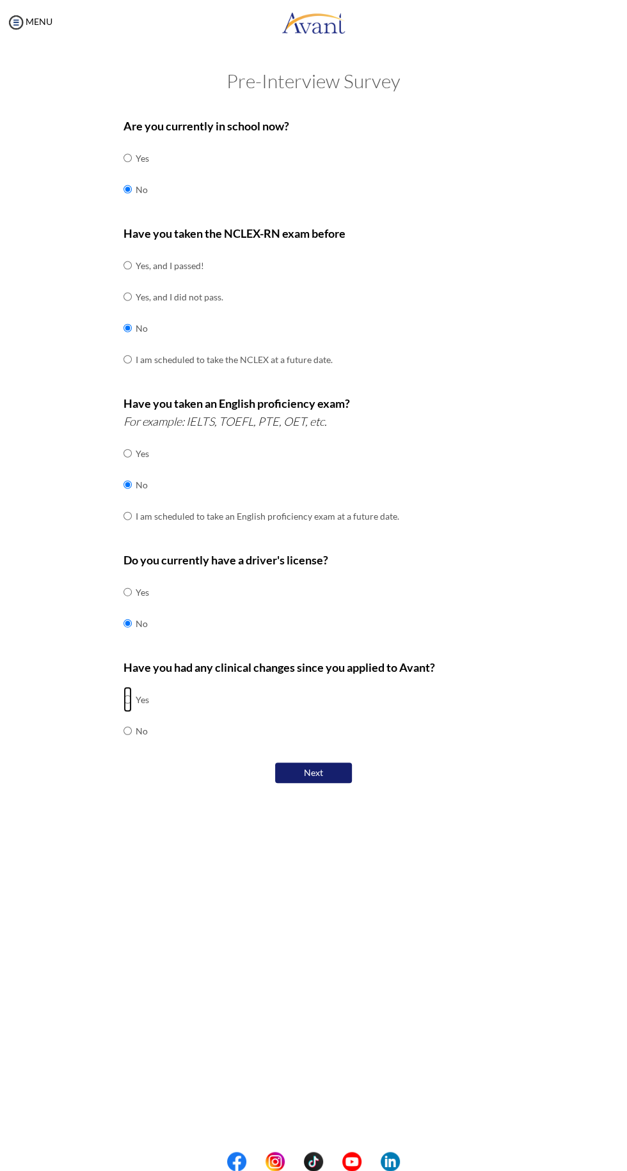
radio input "true"
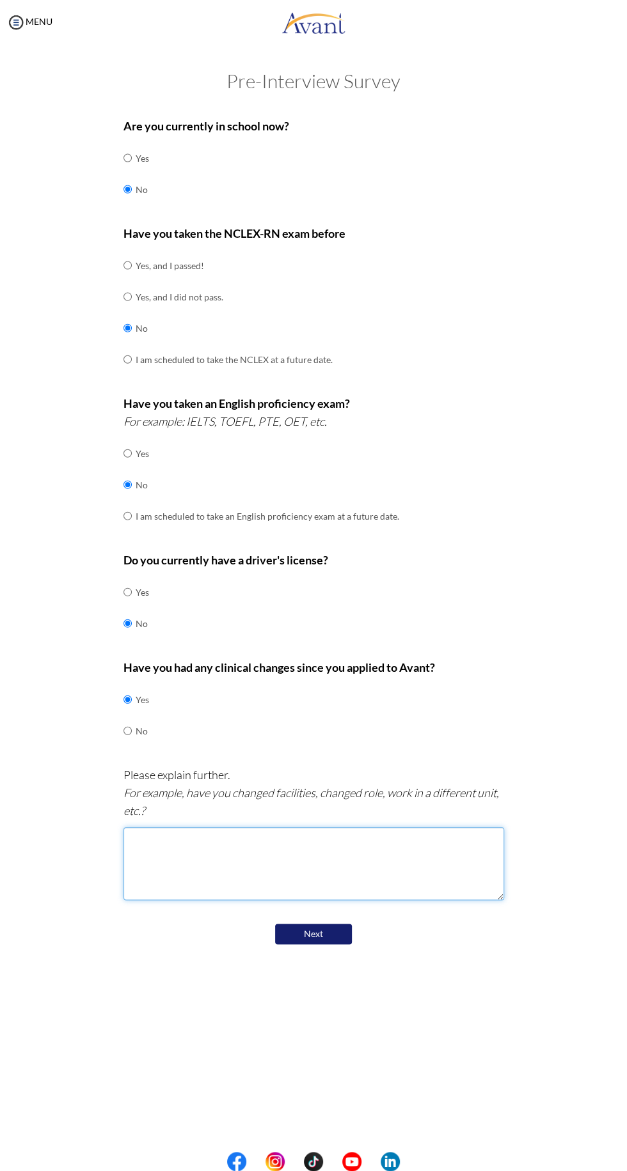
click at [249, 862] on textarea at bounding box center [313, 863] width 380 height 73
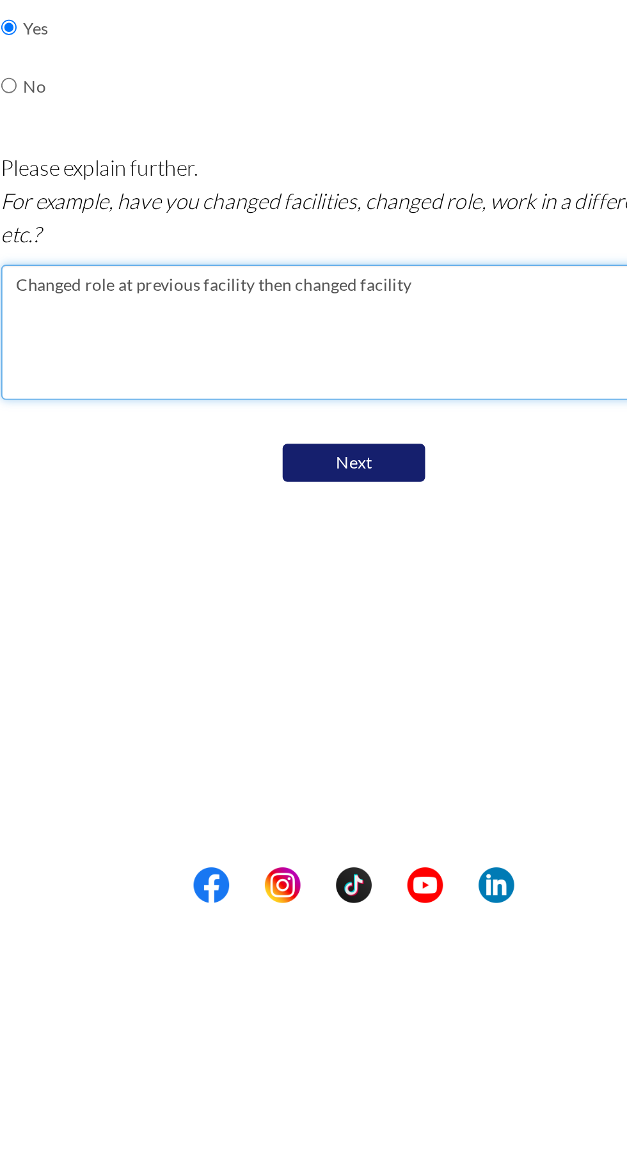
type textarea "Changed role at previous facility then changed facility"
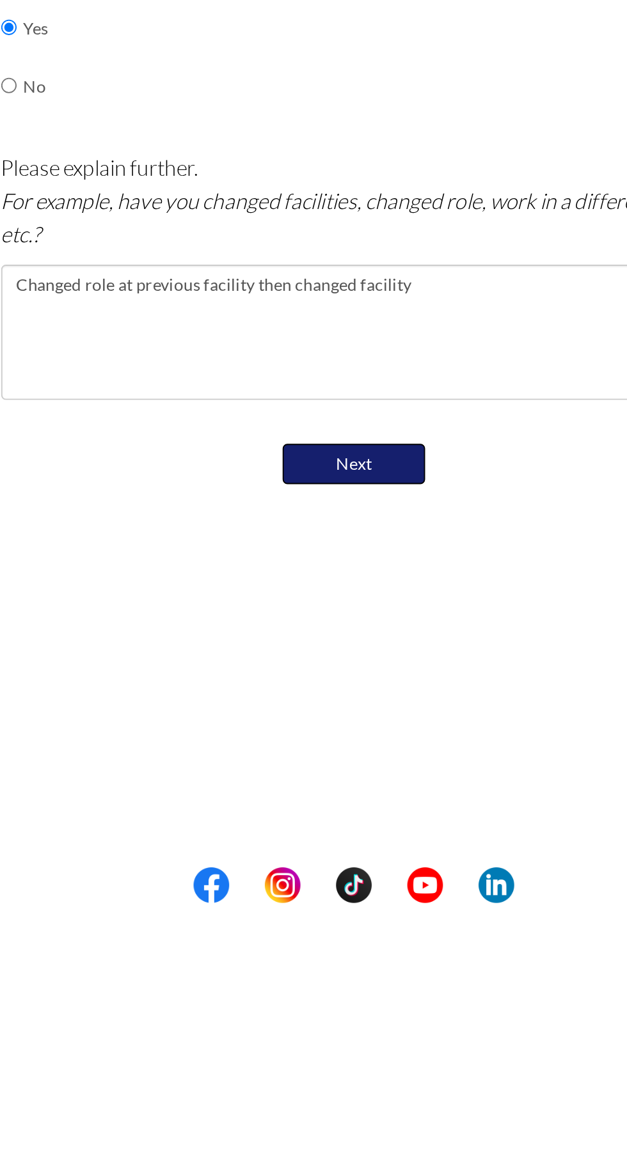
click at [329, 939] on button "Next" at bounding box center [313, 935] width 77 height 22
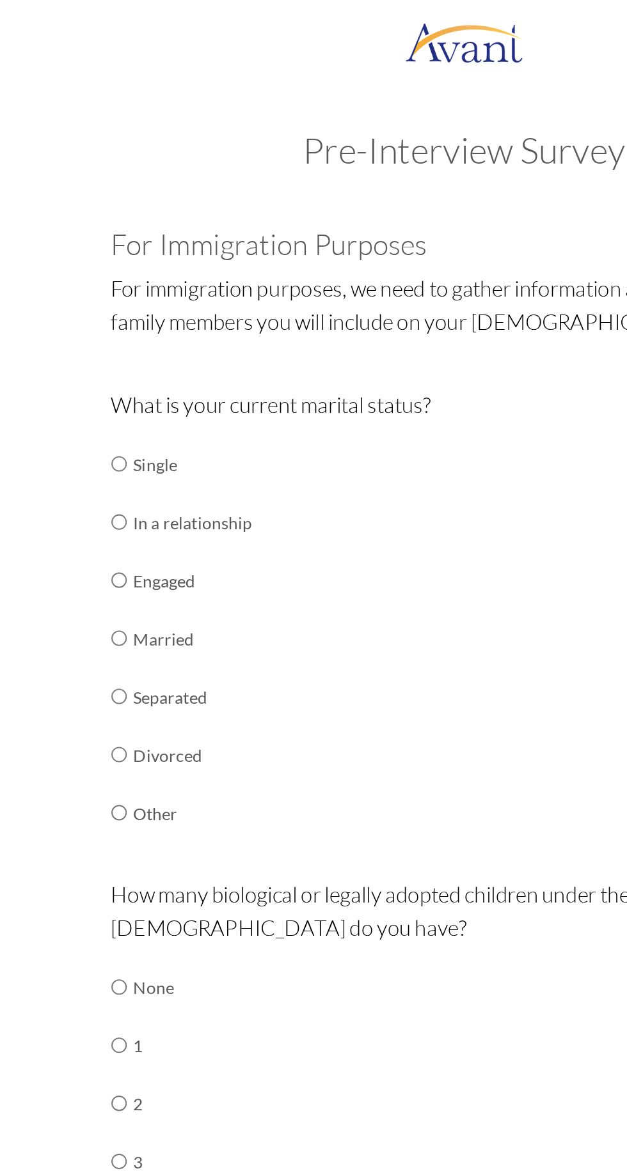
click at [155, 346] on td "Married" at bounding box center [168, 344] width 64 height 31
click at [129, 345] on input "radio" at bounding box center [127, 344] width 8 height 26
radio input "true"
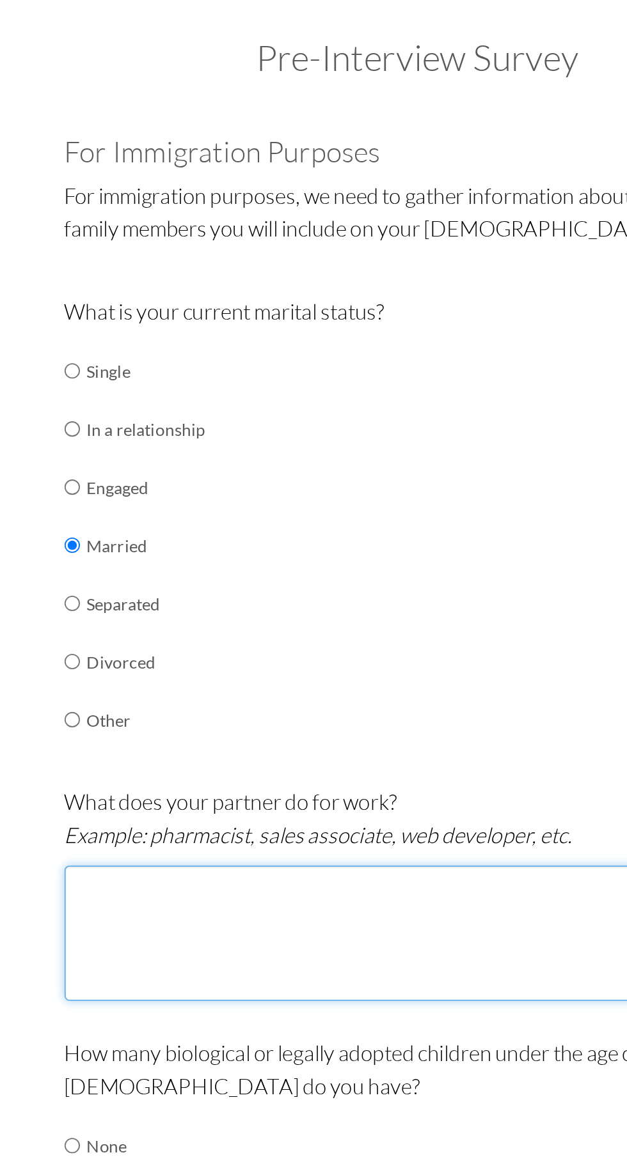
click at [302, 558] on textarea at bounding box center [313, 553] width 380 height 73
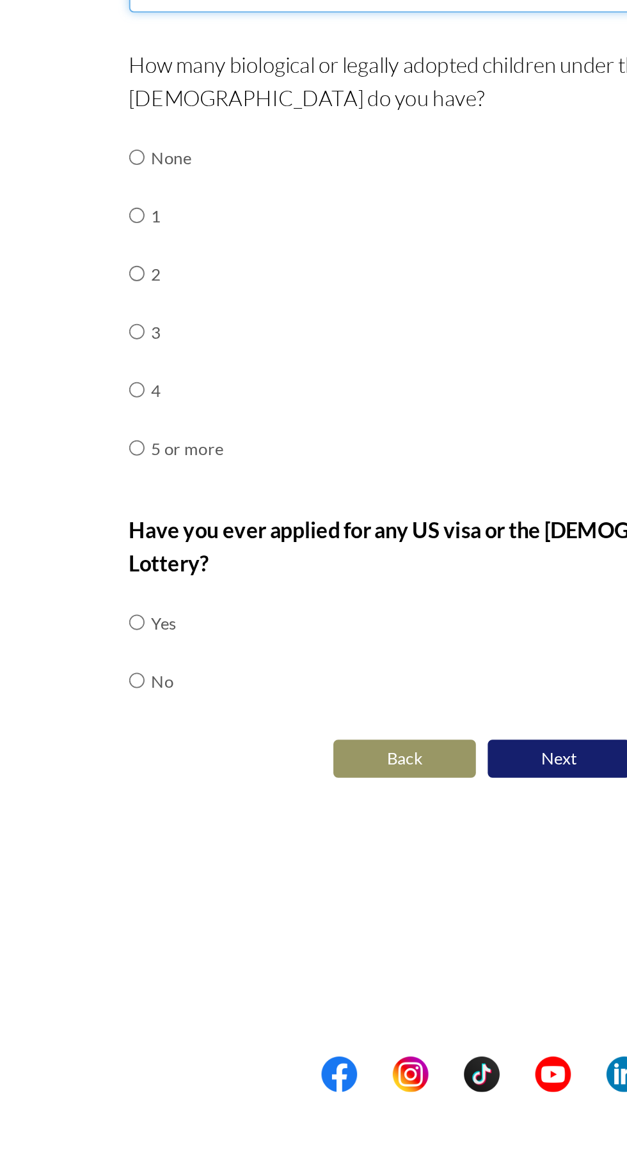
type textarea "Sales associate"
click at [126, 733] on input "radio" at bounding box center [127, 730] width 8 height 26
radio input "true"
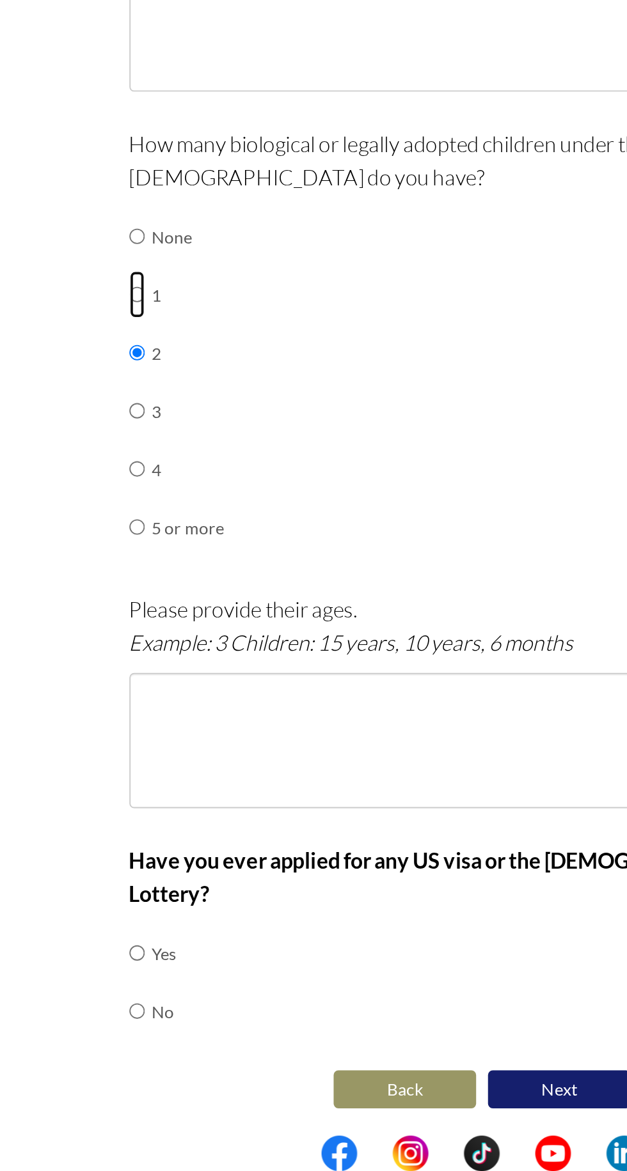
click at [130, 698] on input "radio" at bounding box center [127, 699] width 8 height 26
radio input "true"
click at [131, 733] on input "radio" at bounding box center [127, 730] width 8 height 26
radio input "true"
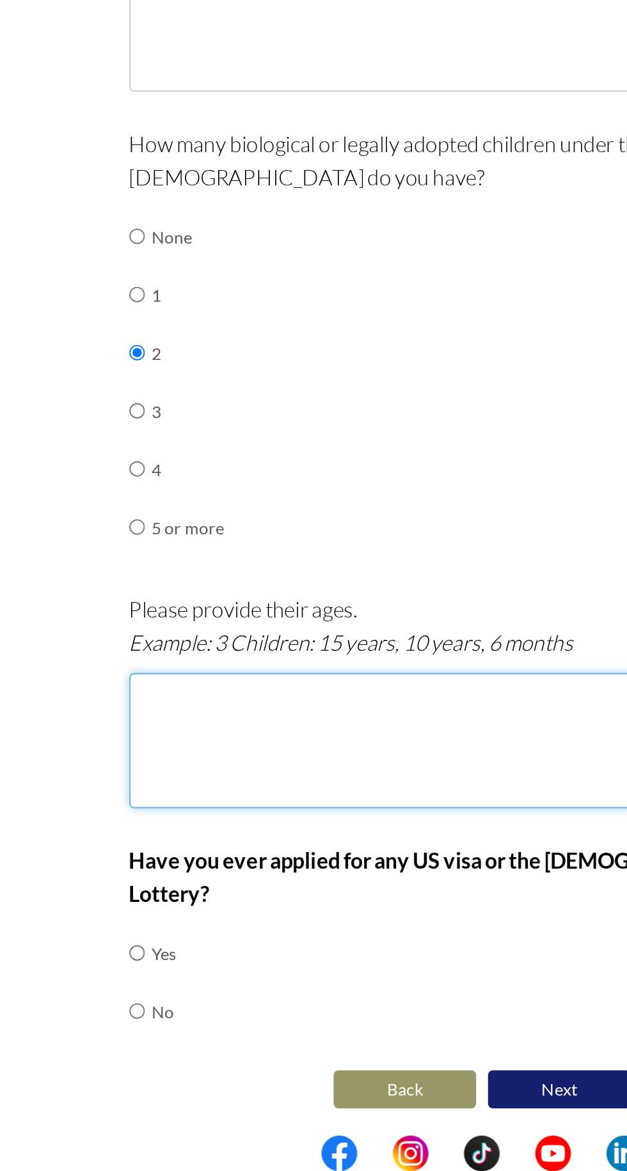
click at [193, 942] on textarea at bounding box center [313, 939] width 380 height 73
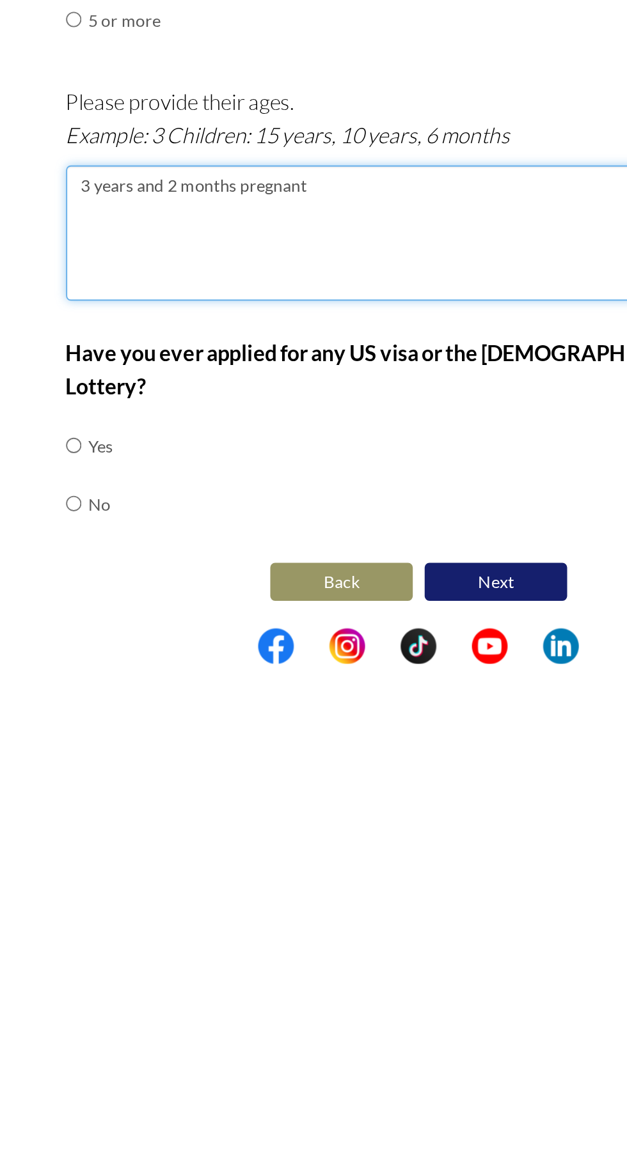
type textarea "3 years and 2 months pregnant"
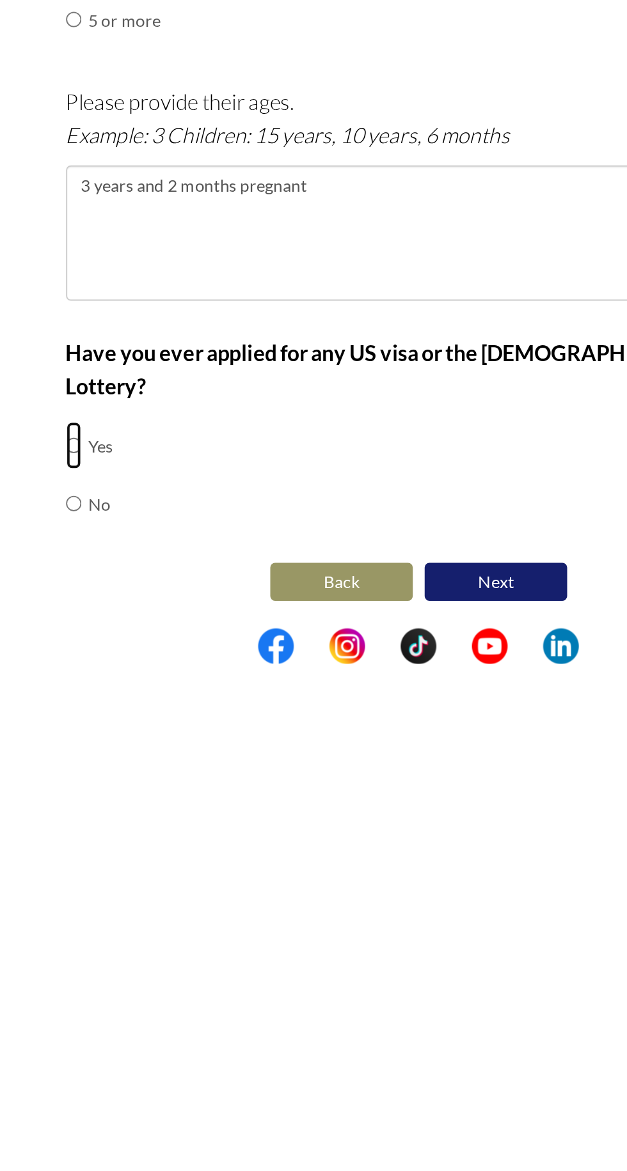
click at [130, 1041] on input "radio" at bounding box center [127, 1054] width 8 height 26
radio input "true"
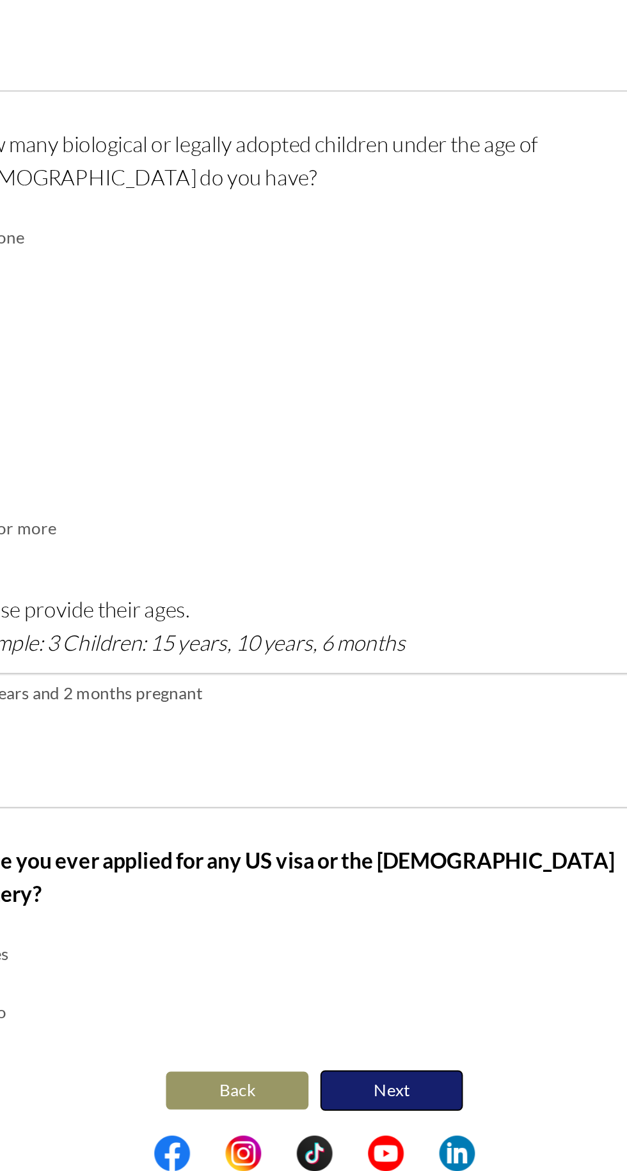
click at [365, 1117] on button "Next" at bounding box center [354, 1128] width 77 height 22
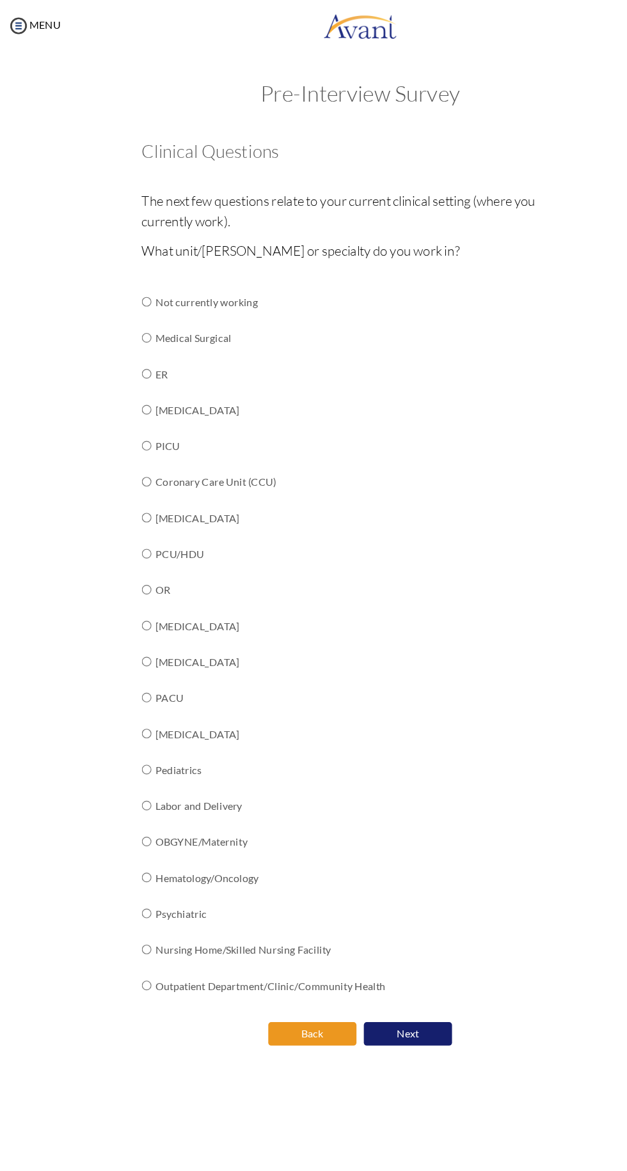
click at [267, 901] on button "Back" at bounding box center [271, 900] width 77 height 20
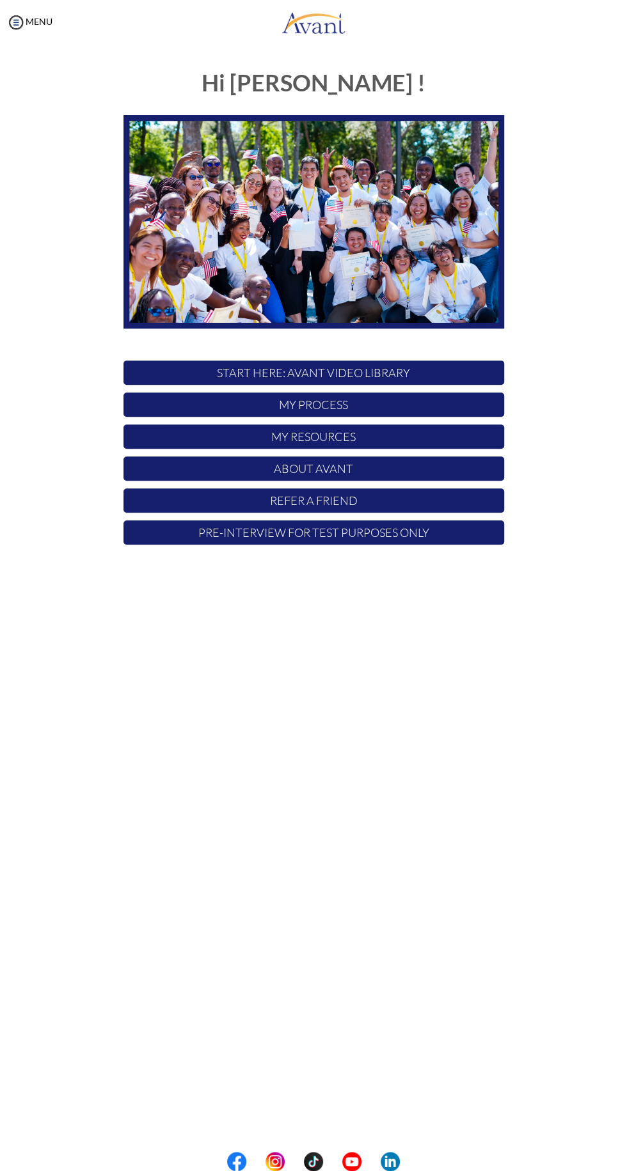
click at [428, 373] on p "START HERE: Avant Video Library" at bounding box center [313, 373] width 380 height 24
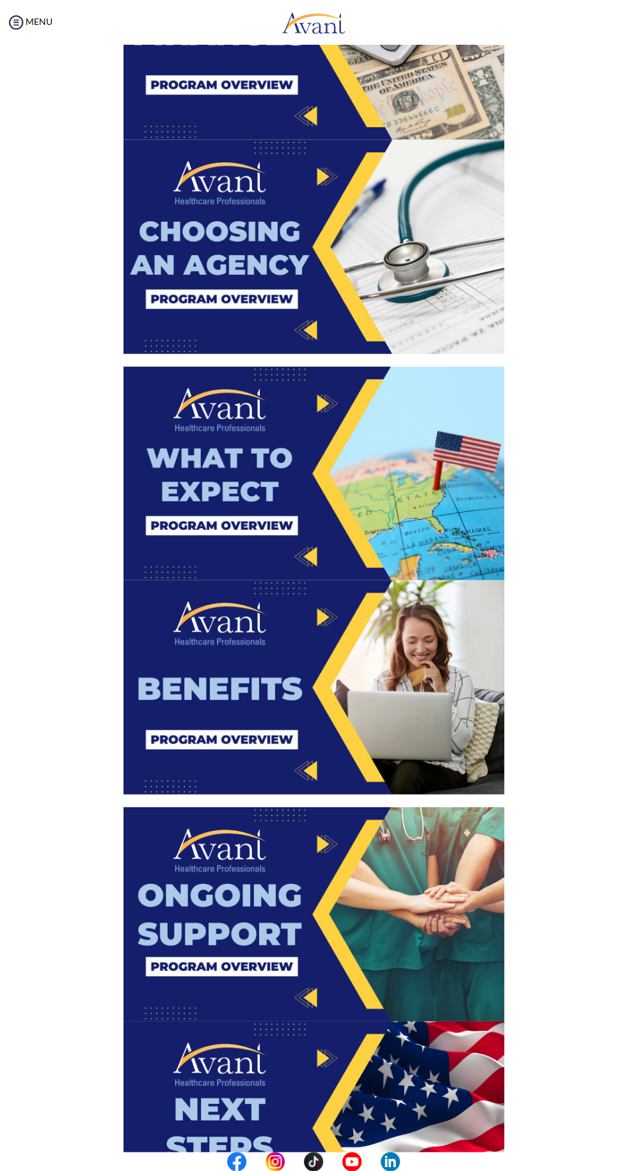
scroll to position [1311, 0]
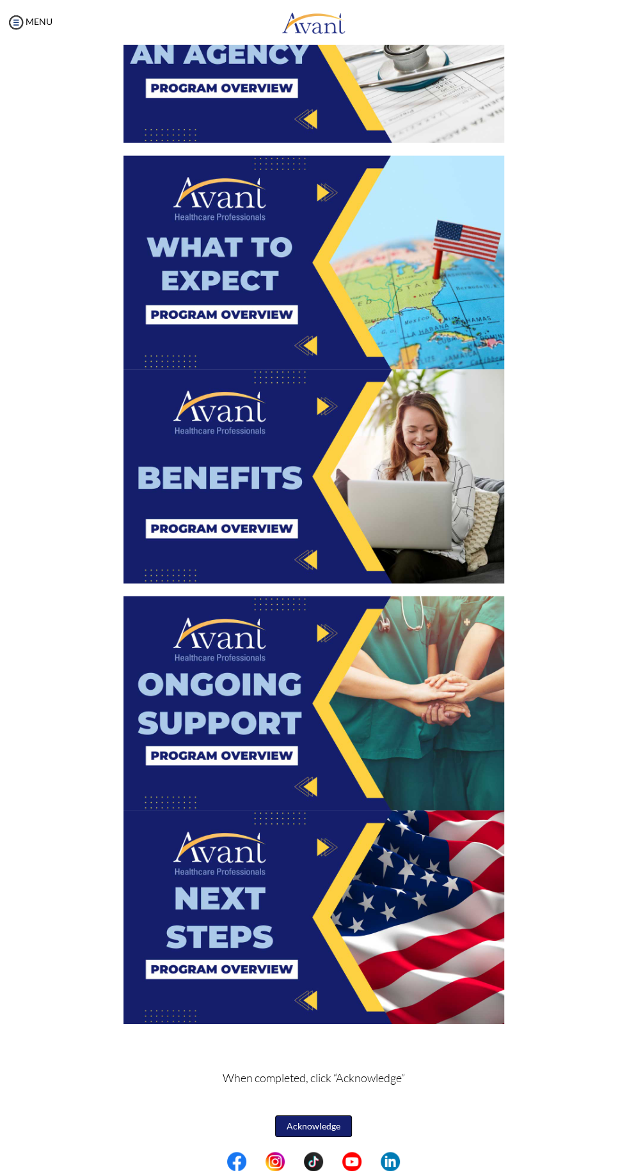
click at [329, 1128] on button "Acknowledge" at bounding box center [313, 1127] width 77 height 22
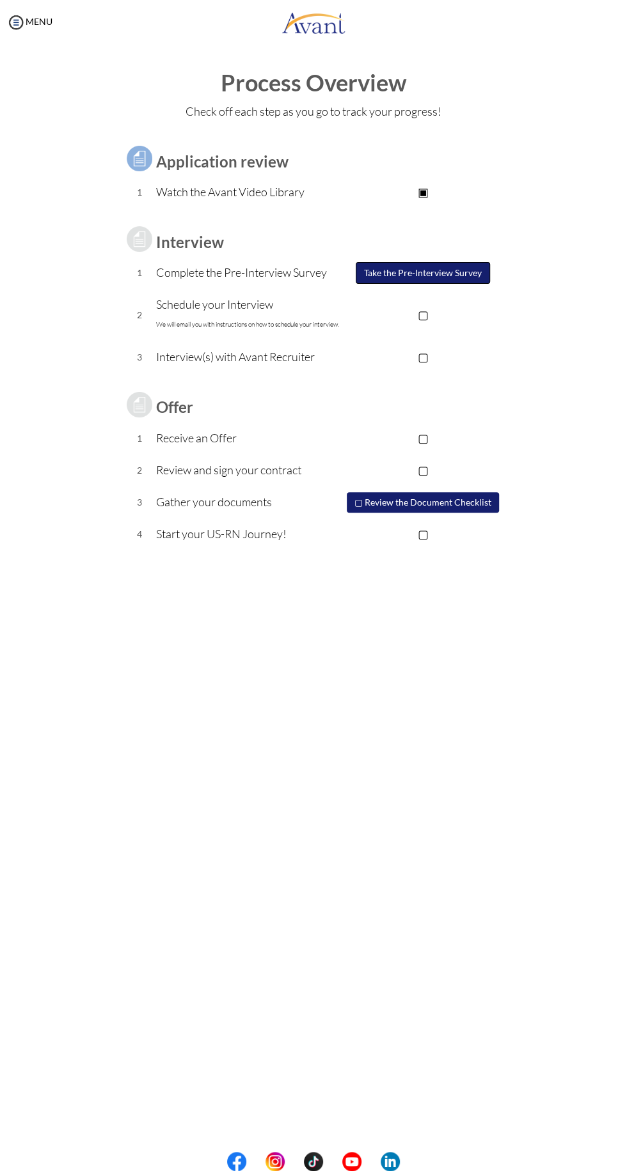
click at [445, 268] on button "Take the Pre-Interview Survey" at bounding box center [422, 273] width 134 height 22
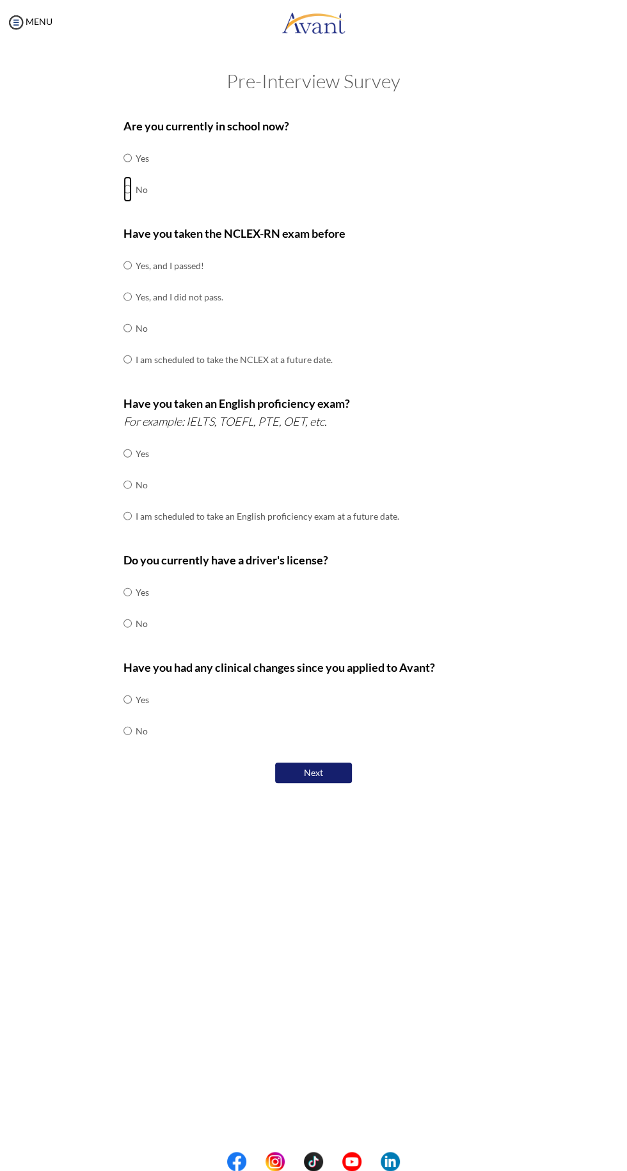
click at [128, 189] on input "radio" at bounding box center [127, 189] width 8 height 26
radio input "true"
click at [128, 327] on input "radio" at bounding box center [127, 328] width 8 height 26
radio input "true"
click at [128, 482] on input "radio" at bounding box center [127, 485] width 8 height 26
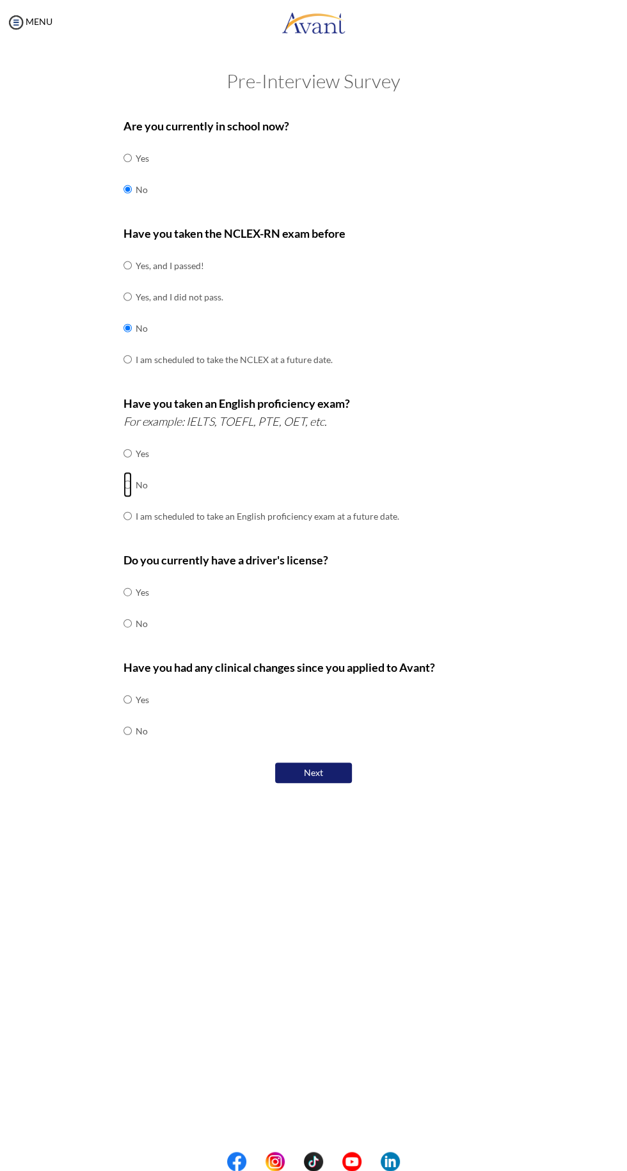
radio input "true"
click at [128, 624] on input "radio" at bounding box center [127, 624] width 8 height 26
radio input "true"
click at [130, 699] on input "radio" at bounding box center [127, 700] width 8 height 26
radio input "true"
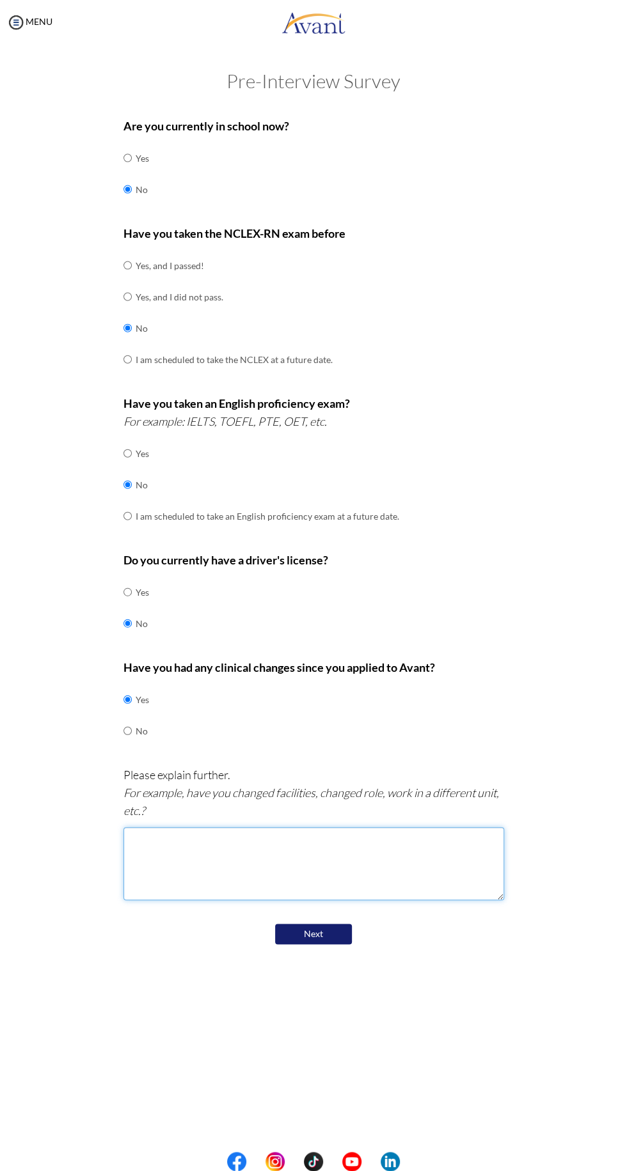
click at [211, 833] on textarea at bounding box center [313, 863] width 380 height 73
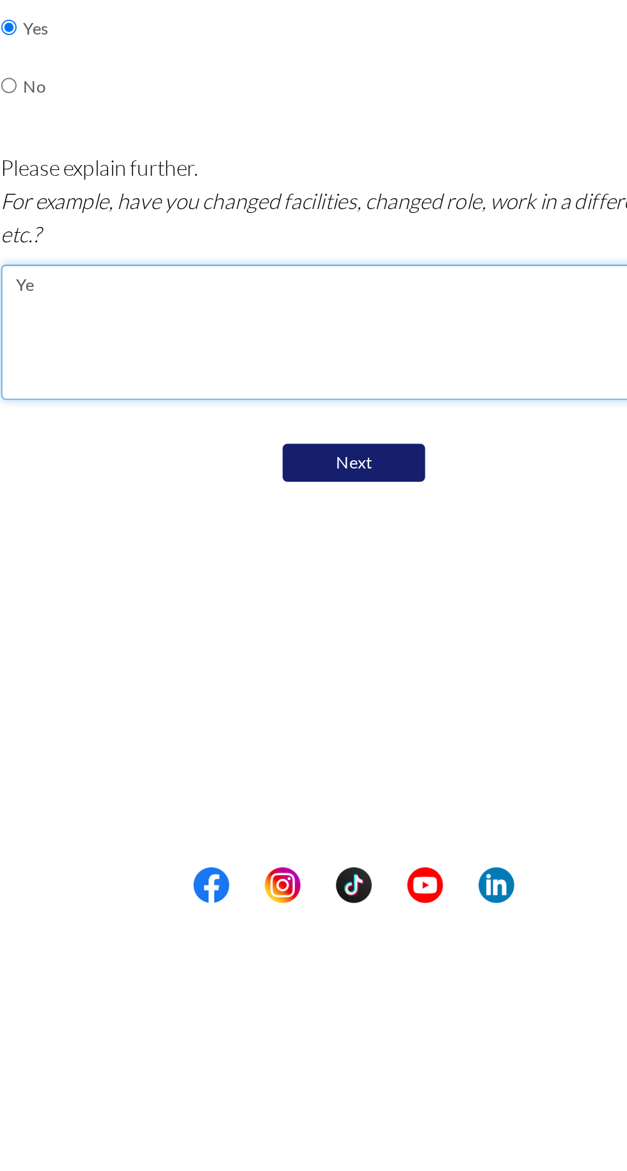
type textarea "Y"
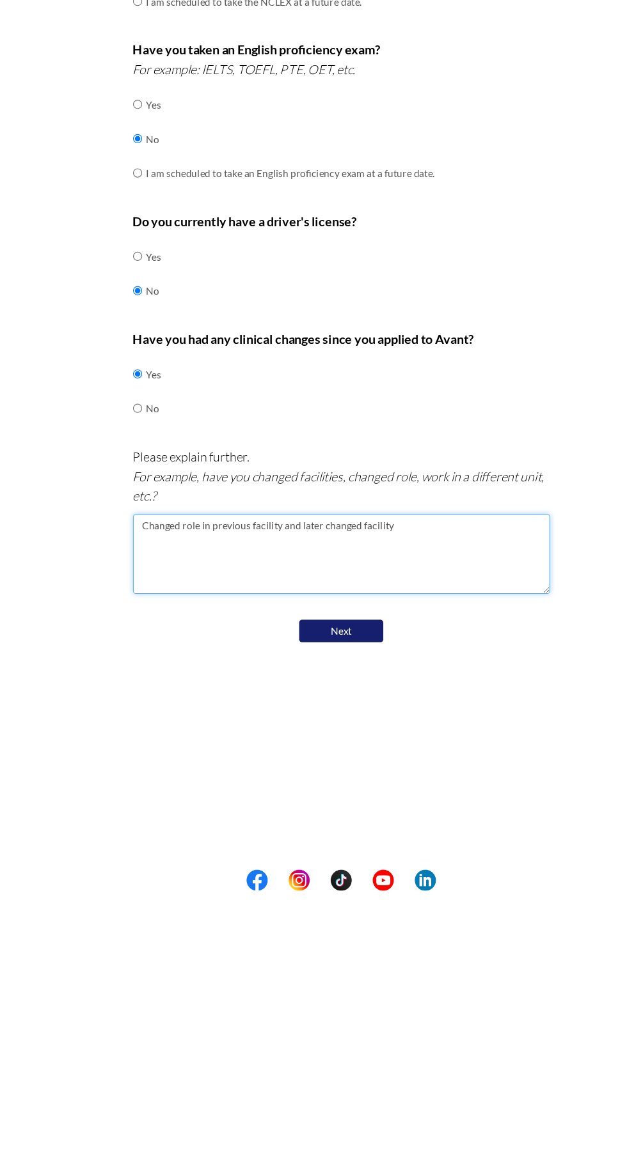
type textarea "Changed role in previous facility and later changed facility"
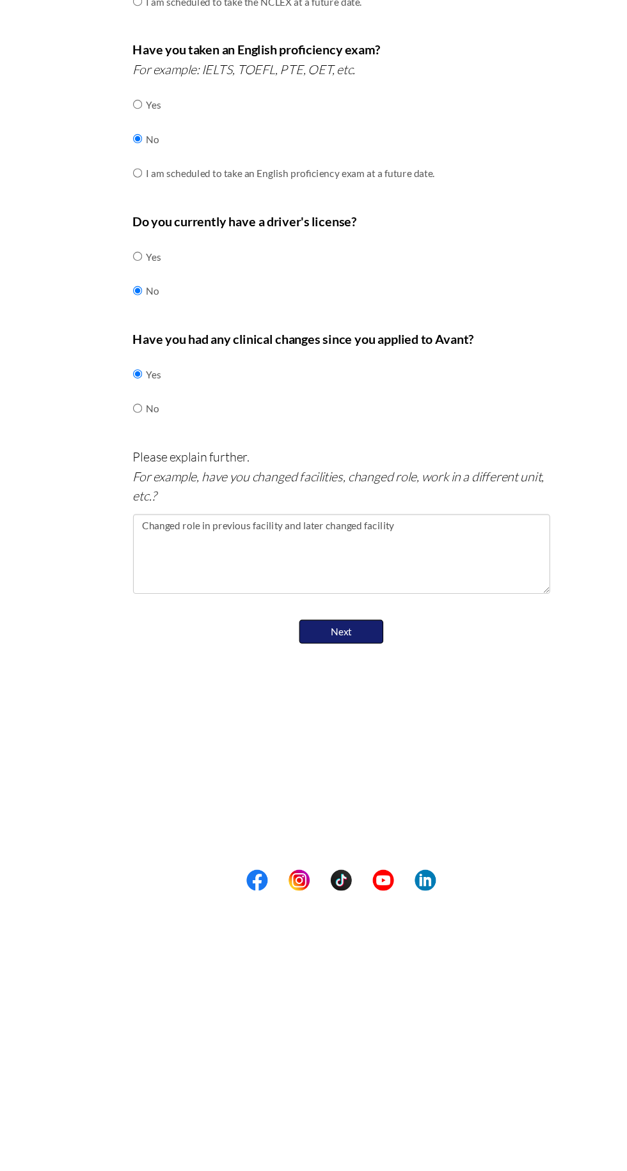
click at [313, 933] on button "Next" at bounding box center [313, 935] width 77 height 22
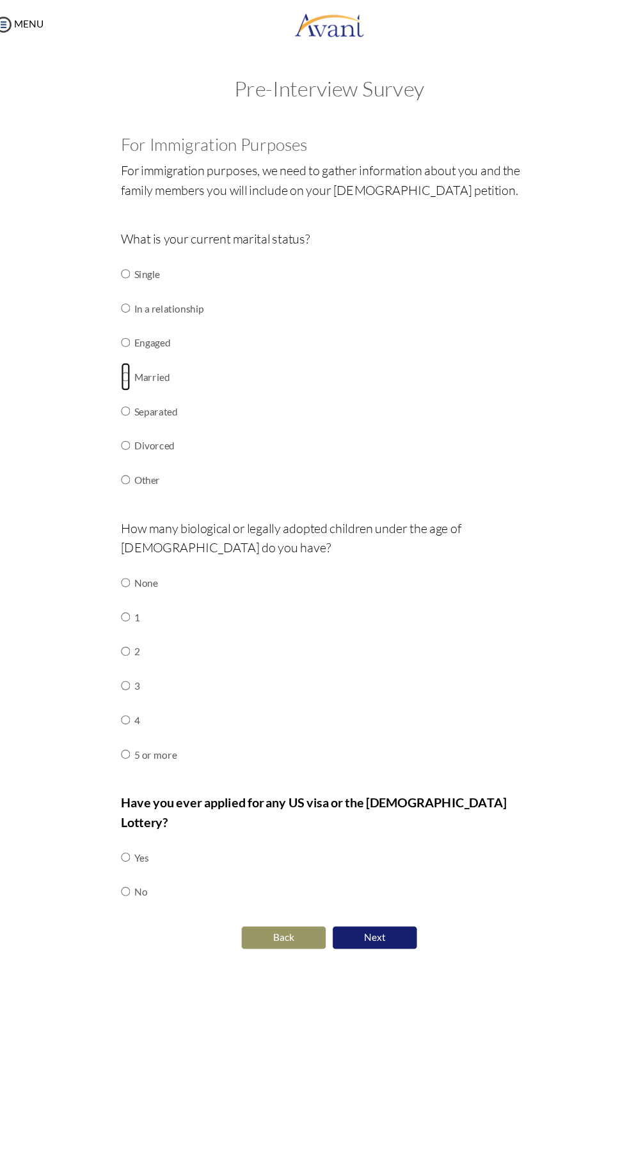
click at [127, 348] on input "radio" at bounding box center [127, 344] width 8 height 26
radio input "true"
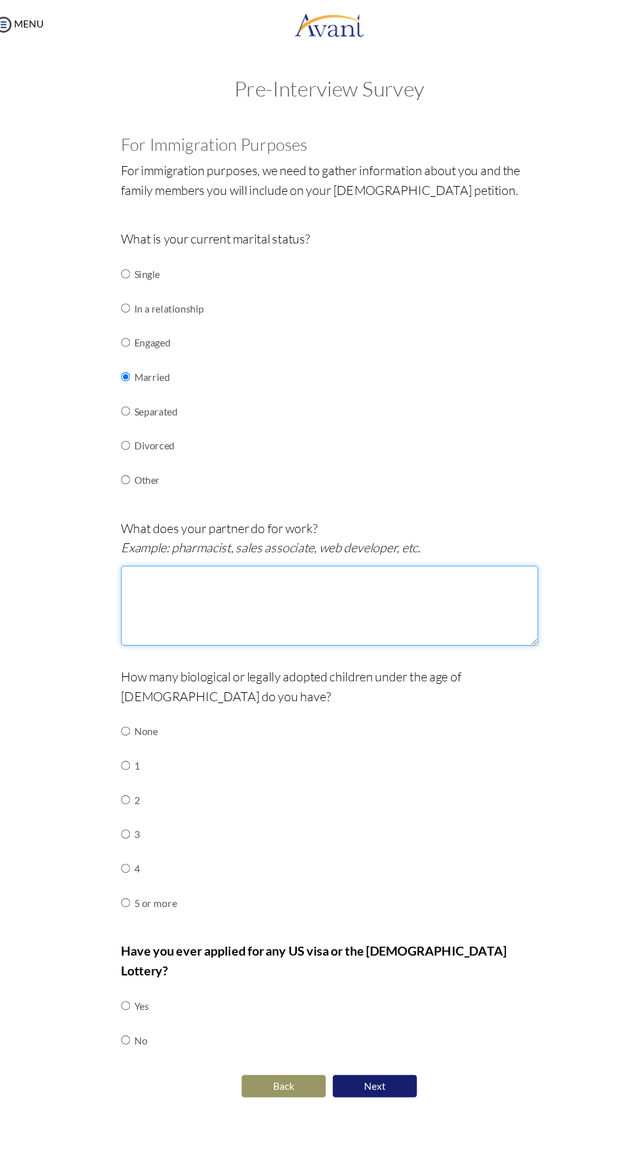
click at [162, 531] on textarea at bounding box center [313, 553] width 380 height 73
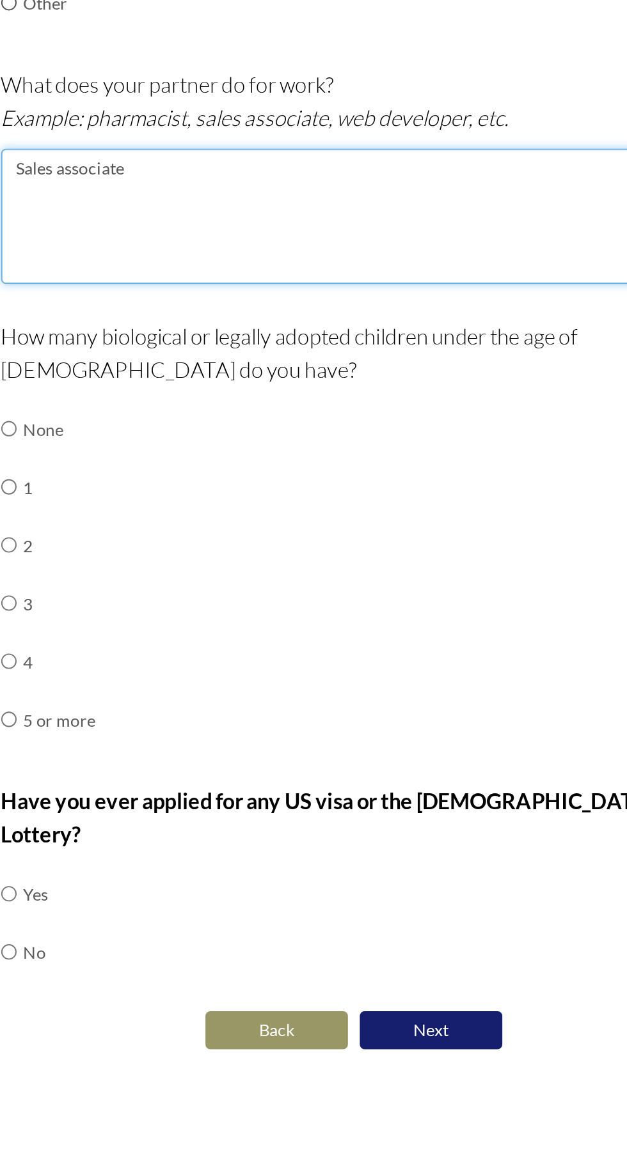
type textarea "Sales associate"
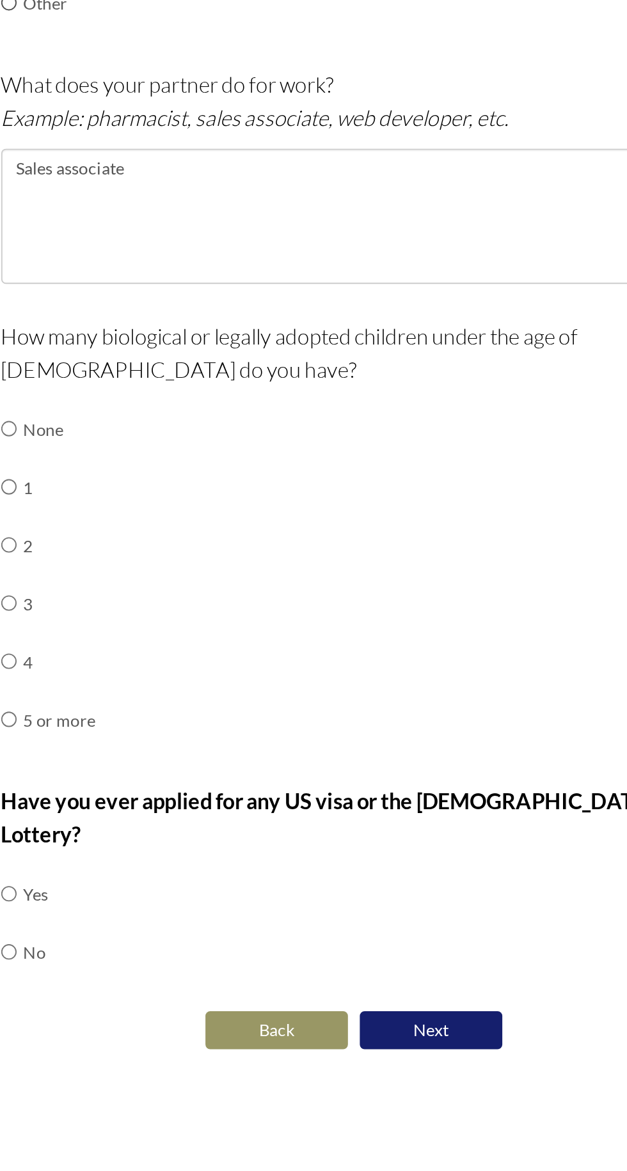
click at [144, 735] on td "2" at bounding box center [155, 730] width 39 height 31
click at [132, 724] on input "radio" at bounding box center [127, 730] width 8 height 26
radio input "true"
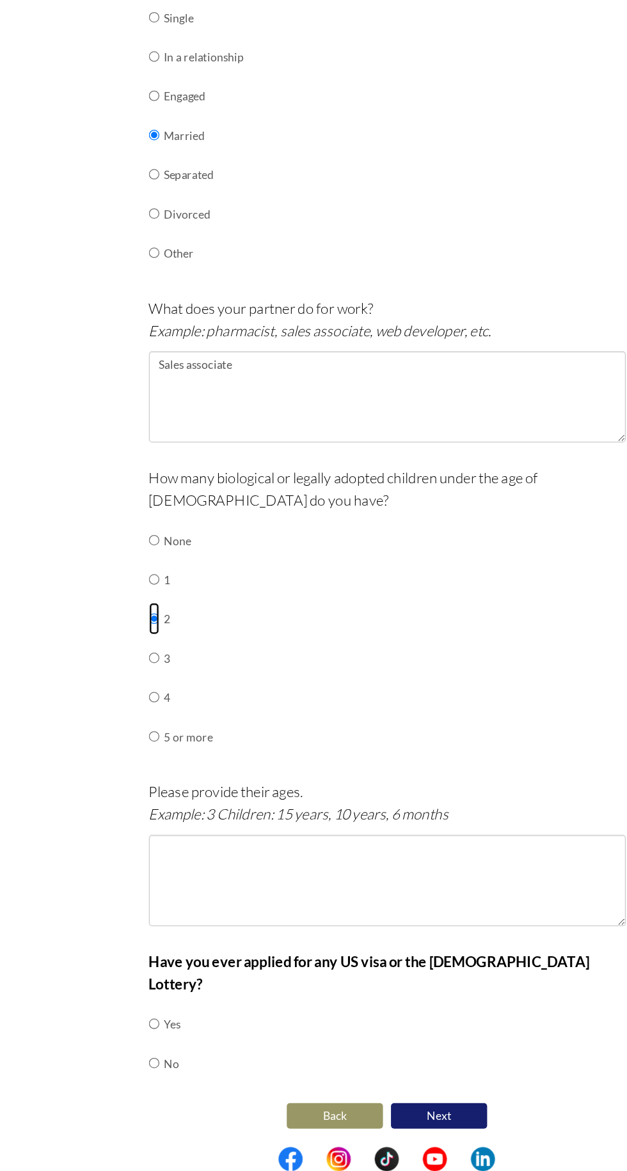
scroll to position [0, 0]
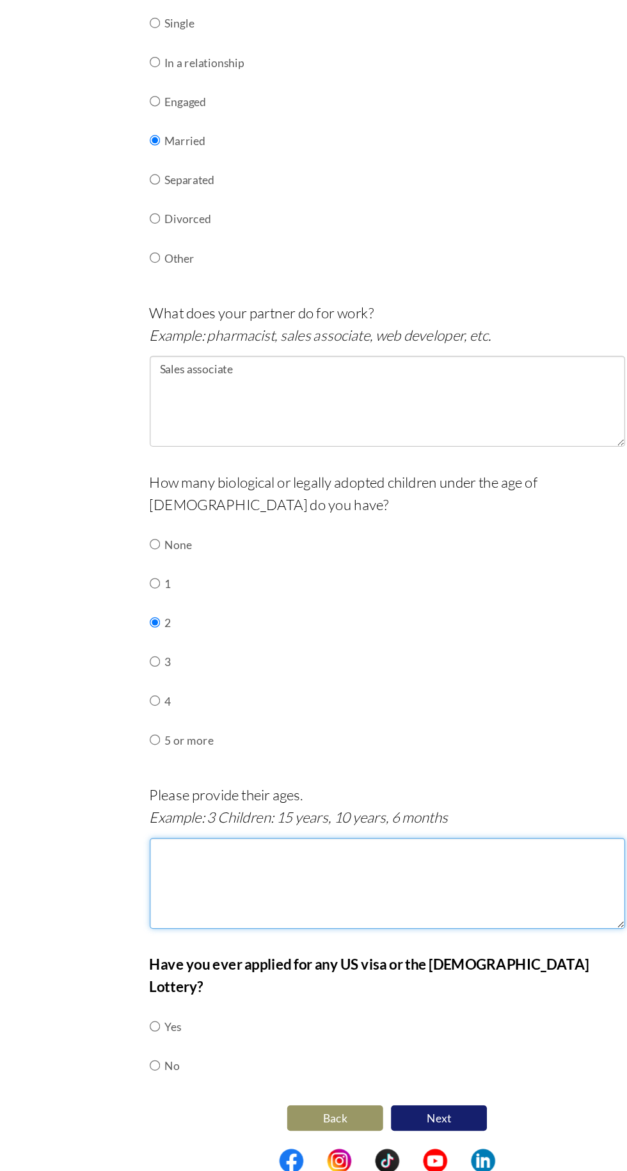
click at [221, 940] on textarea at bounding box center [313, 939] width 380 height 73
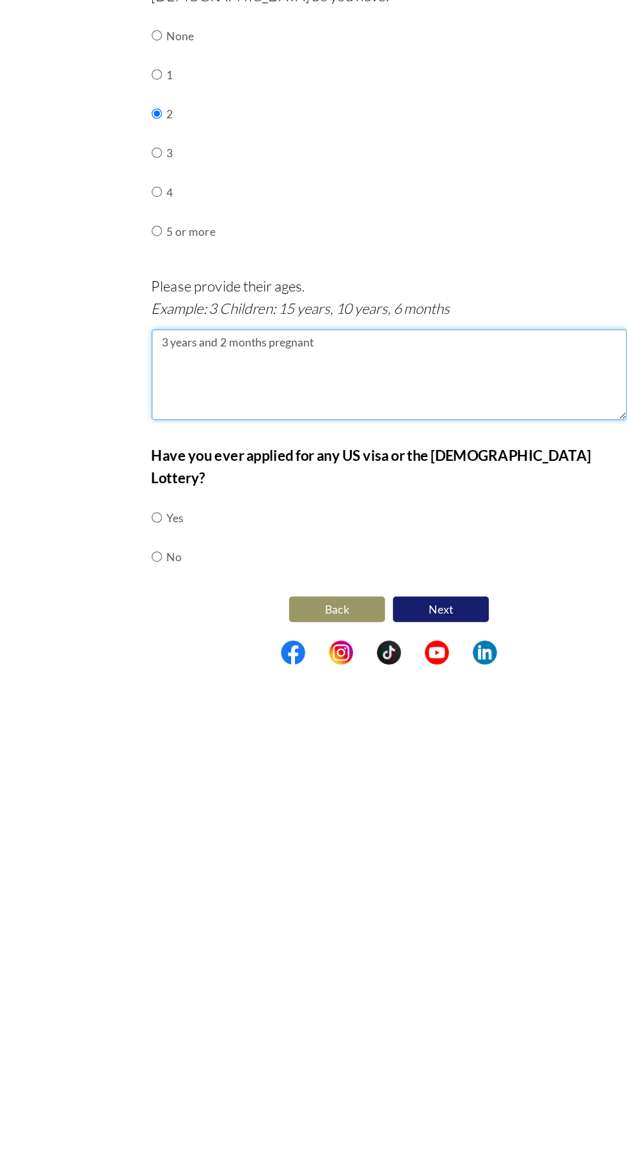
type textarea "3 years and 2 months pregnant"
click at [128, 1041] on input "radio" at bounding box center [127, 1054] width 8 height 26
radio input "true"
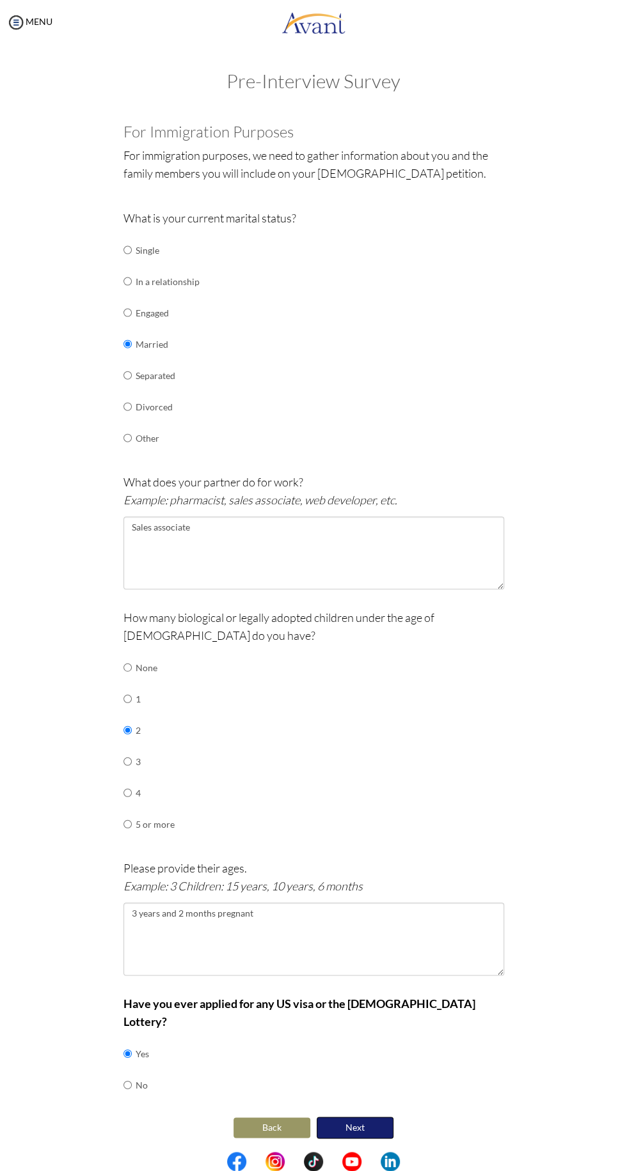
click at [382, 1117] on button "Next" at bounding box center [354, 1128] width 77 height 22
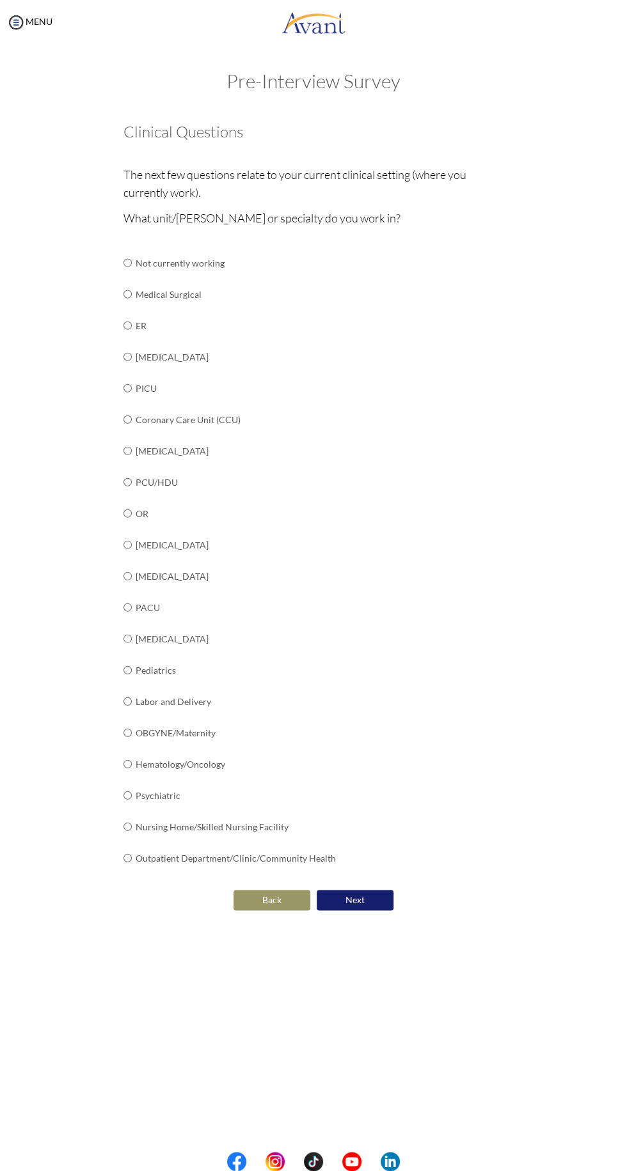
click at [238, 302] on td "Medical Surgical" at bounding box center [236, 294] width 200 height 31
click at [131, 299] on input "radio" at bounding box center [127, 294] width 8 height 26
radio input "true"
click at [131, 366] on input "radio" at bounding box center [127, 357] width 8 height 26
radio input "true"
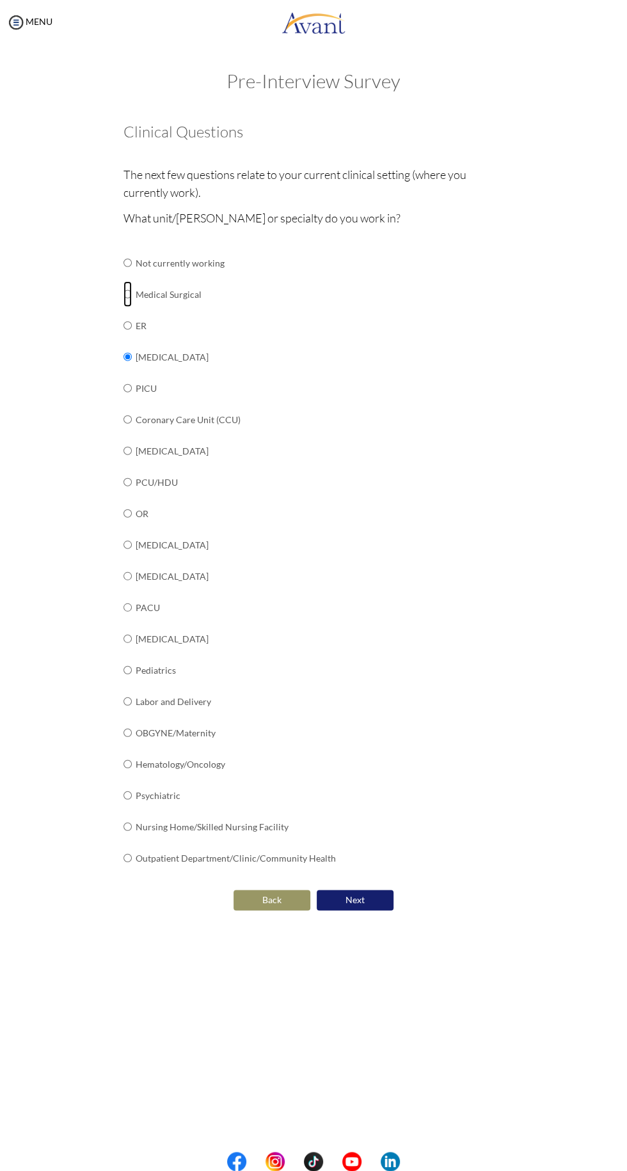
click at [128, 298] on input "radio" at bounding box center [127, 294] width 8 height 26
radio input "true"
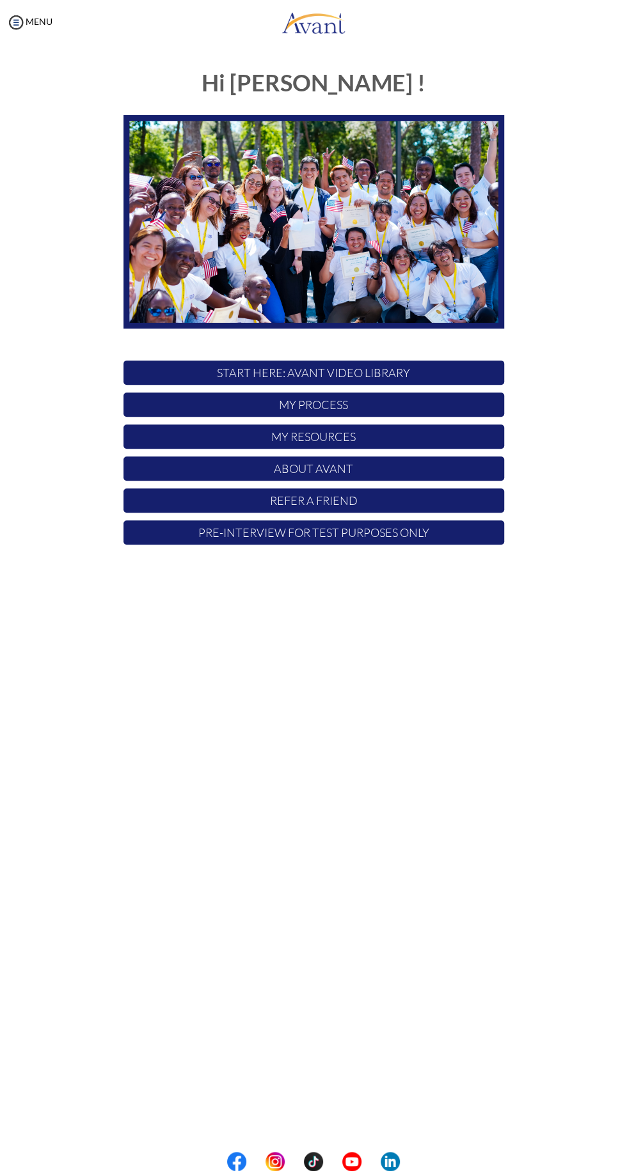
click at [381, 401] on p "My Process" at bounding box center [313, 405] width 380 height 24
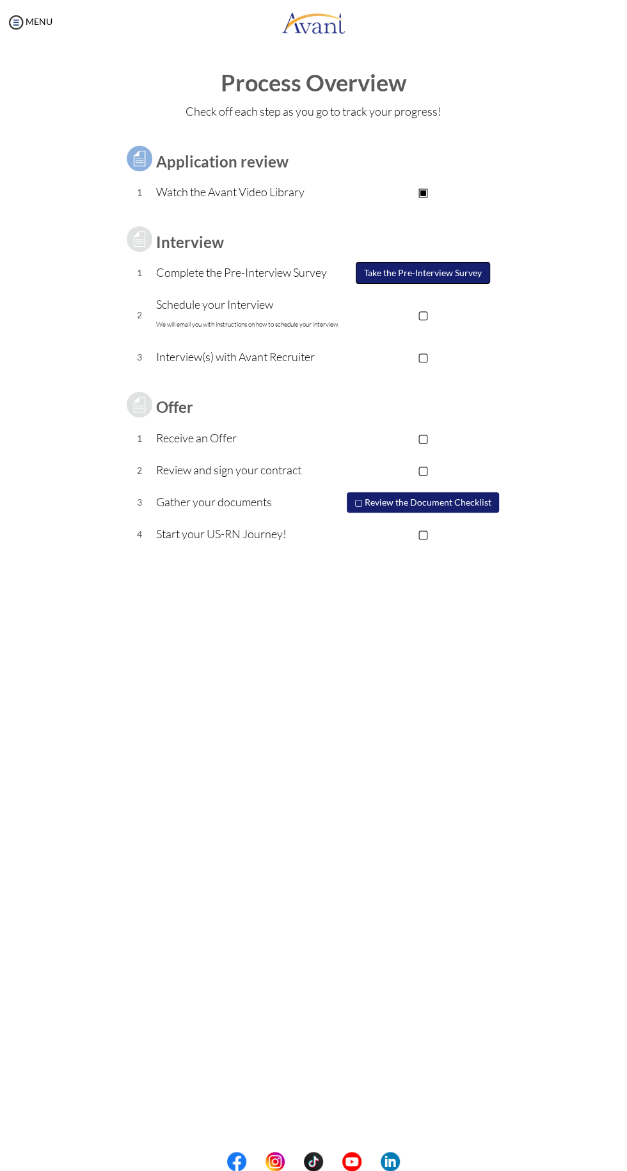
click at [460, 272] on button "Take the Pre-Interview Survey" at bounding box center [422, 273] width 134 height 22
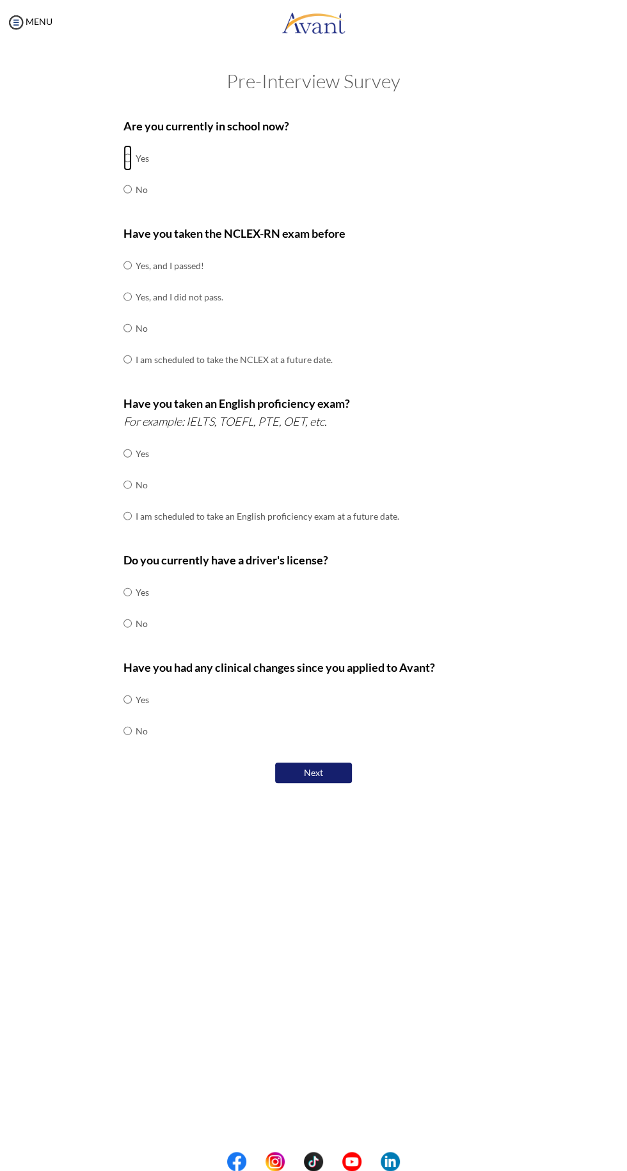
click at [130, 146] on input "radio" at bounding box center [127, 158] width 8 height 26
radio input "true"
click at [127, 196] on input "radio" at bounding box center [127, 189] width 8 height 26
radio input "true"
click at [150, 332] on td "No" at bounding box center [234, 328] width 197 height 31
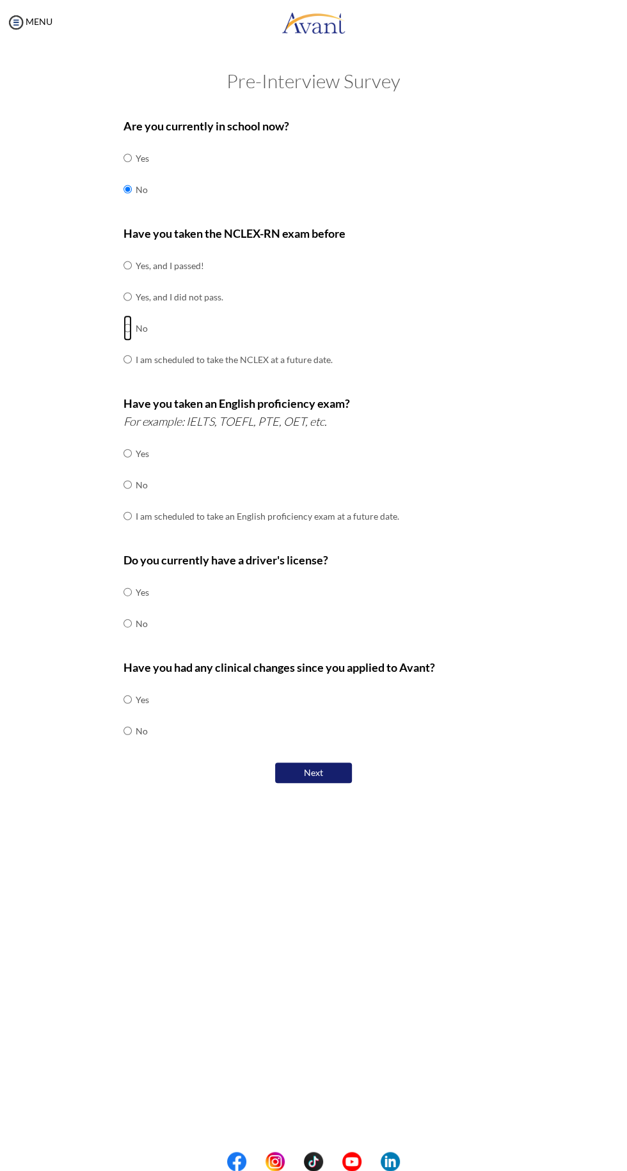
click at [128, 323] on input "radio" at bounding box center [127, 328] width 8 height 26
radio input "true"
click at [132, 483] on input "radio" at bounding box center [127, 485] width 8 height 26
radio input "true"
click at [128, 623] on input "radio" at bounding box center [127, 624] width 8 height 26
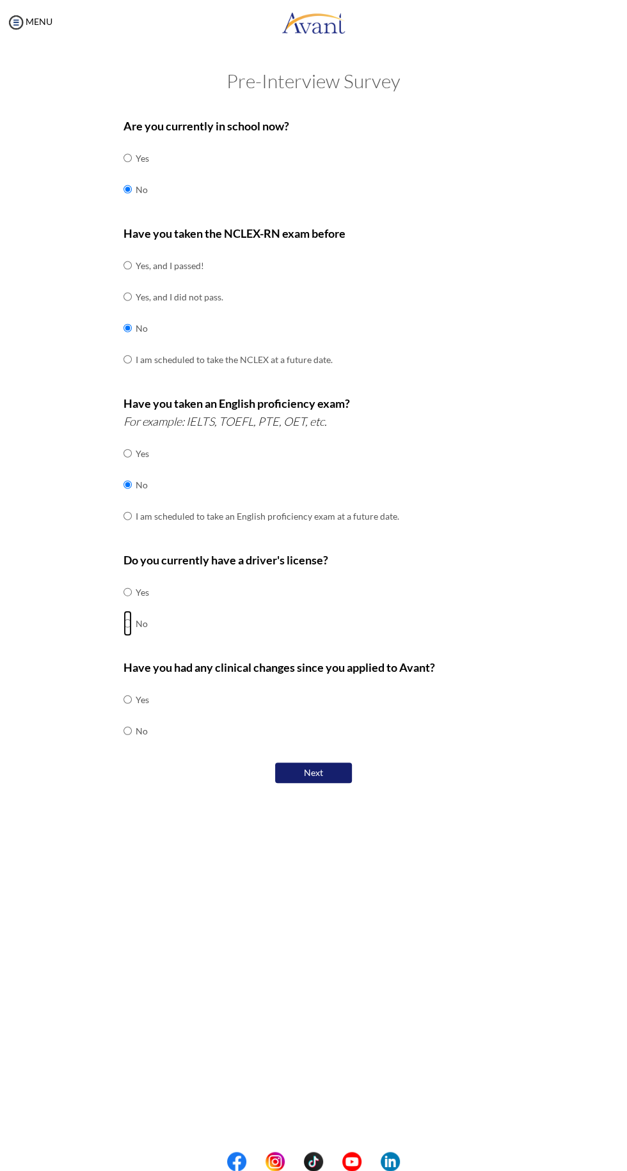
radio input "true"
click at [133, 697] on td at bounding box center [134, 699] width 4 height 31
click at [128, 699] on input "radio" at bounding box center [127, 700] width 8 height 26
radio input "true"
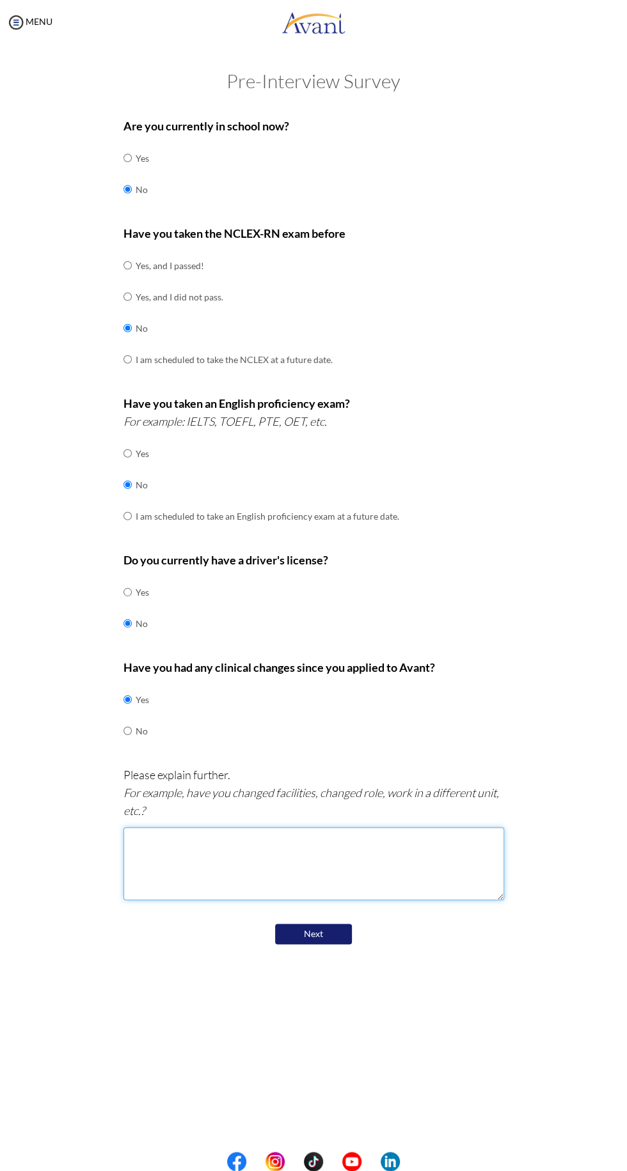
click at [217, 838] on textarea at bounding box center [313, 863] width 380 height 73
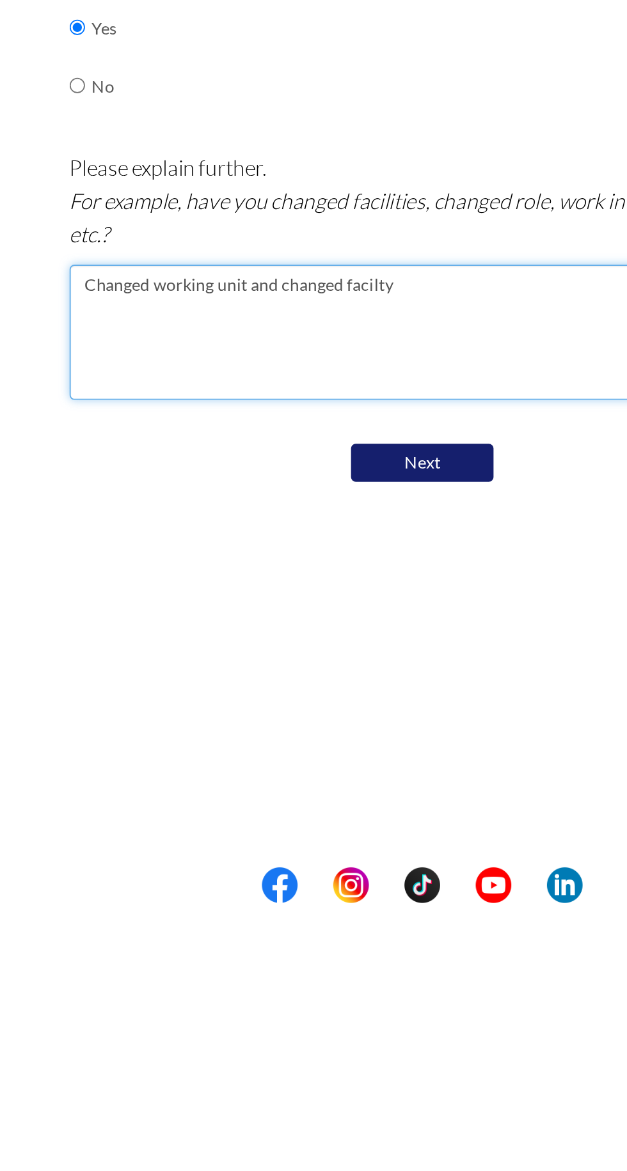
click at [243, 841] on textarea "Changed working unit and changed facilty" at bounding box center [313, 863] width 380 height 73
click at [234, 841] on textarea "Changed working unit and changed facilty" at bounding box center [313, 863] width 380 height 73
type textarea "Changed working unit and later changed facilty"
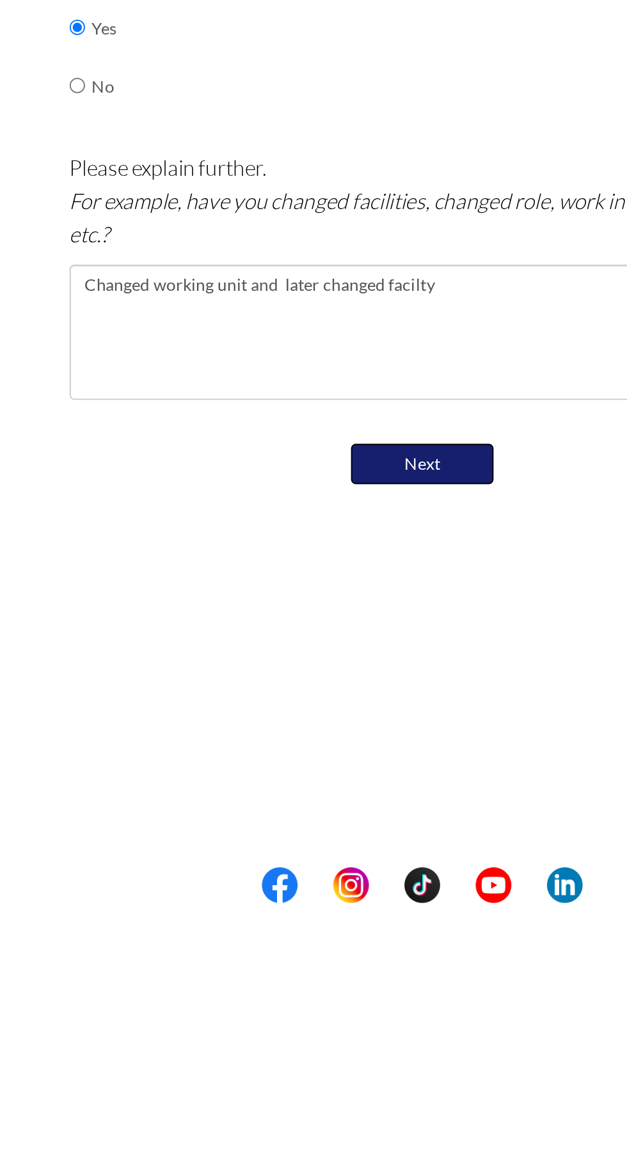
click at [320, 932] on button "Next" at bounding box center [313, 935] width 77 height 22
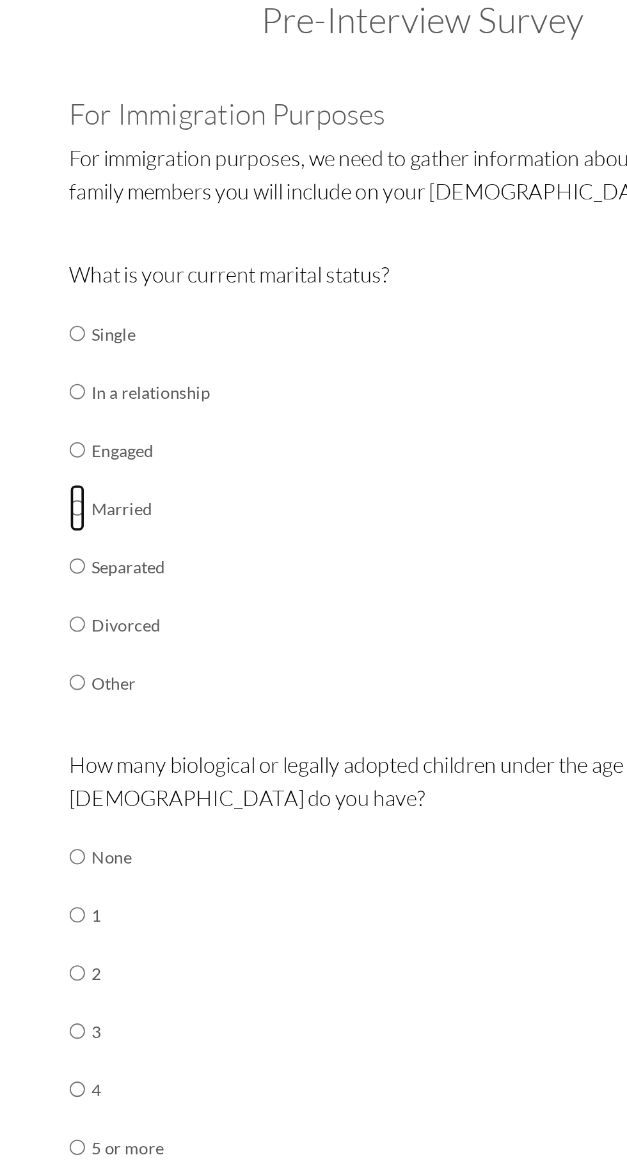
click at [128, 341] on input "radio" at bounding box center [127, 344] width 8 height 26
radio input "true"
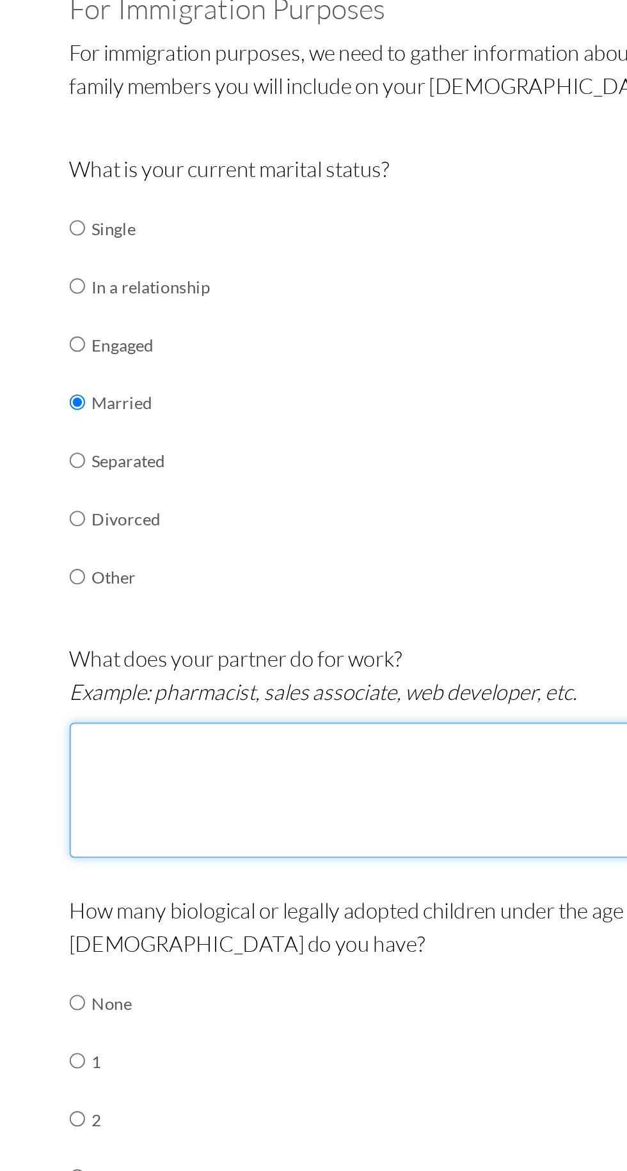
click at [163, 532] on textarea at bounding box center [313, 553] width 380 height 73
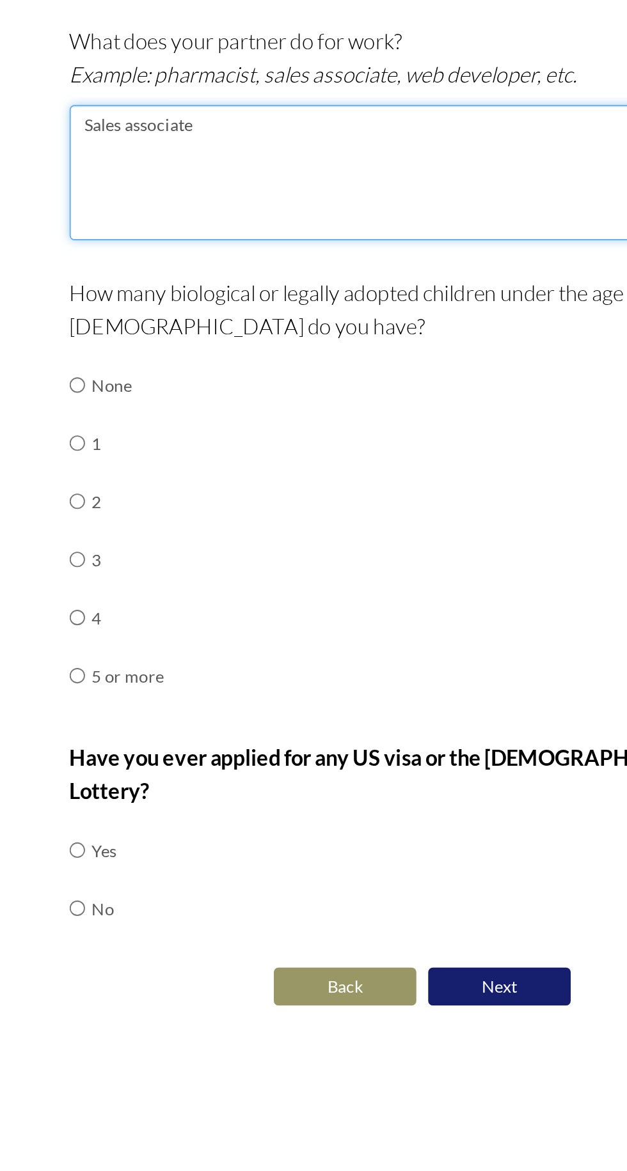
type textarea "Sales associate"
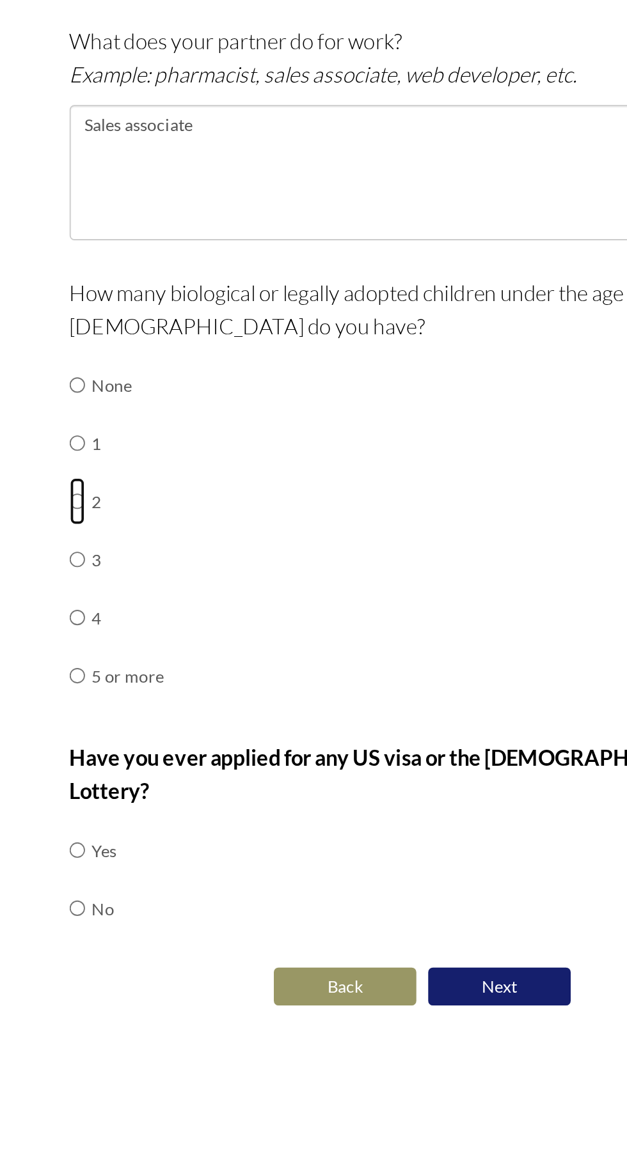
click at [129, 725] on input "radio" at bounding box center [127, 730] width 8 height 26
radio input "true"
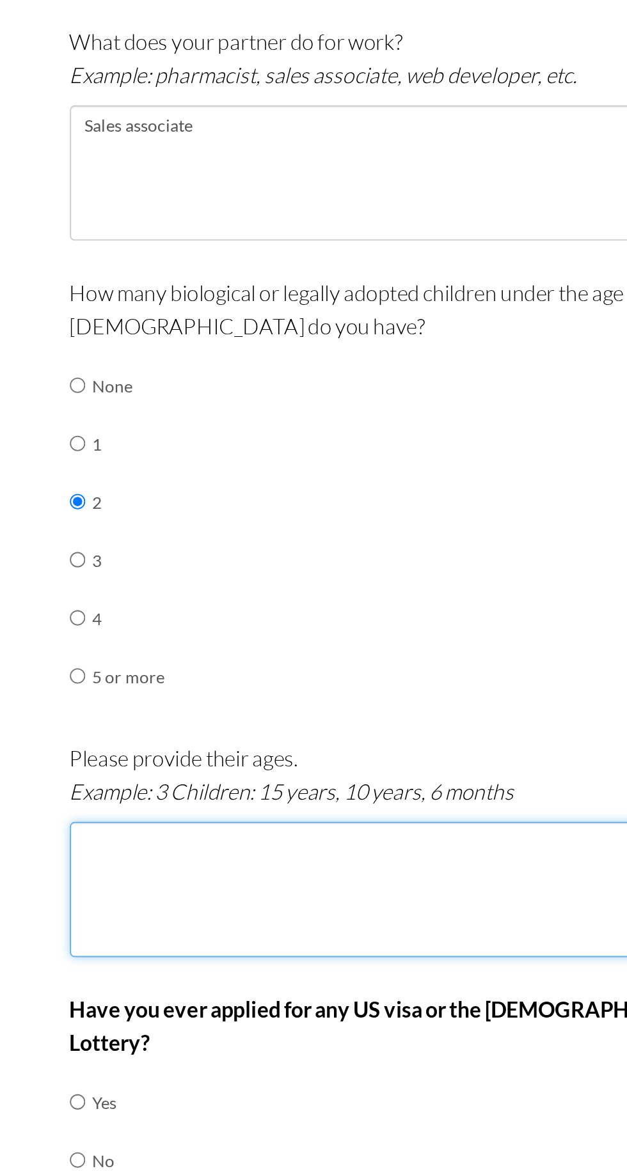
click at [210, 940] on textarea at bounding box center [313, 939] width 380 height 73
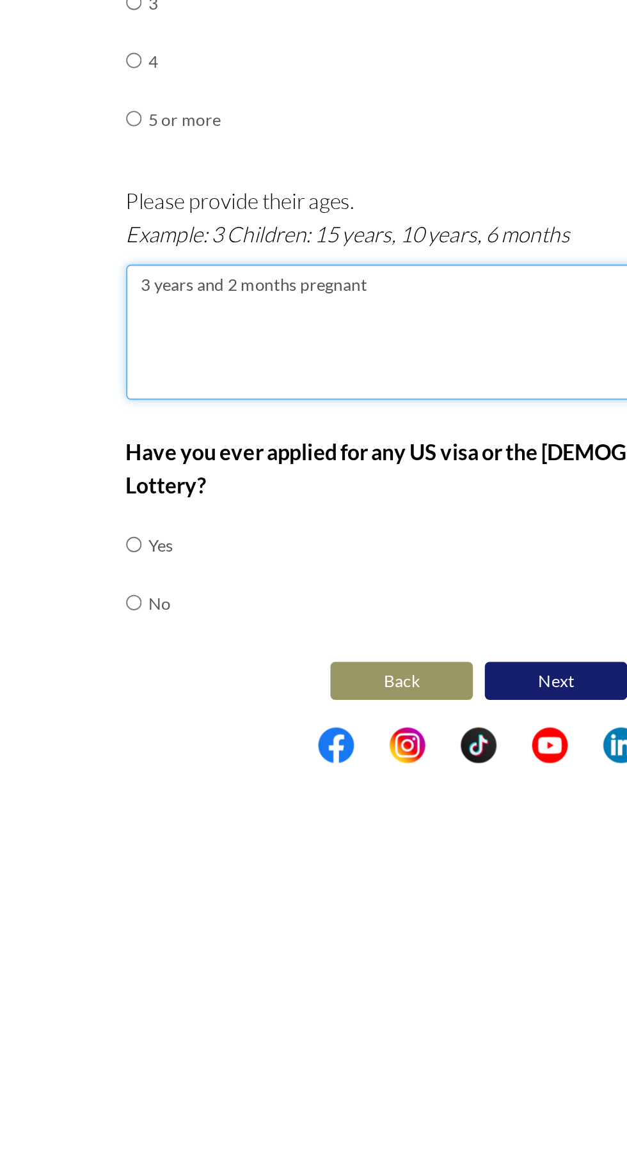
type textarea "3 years and 2 months pregnant"
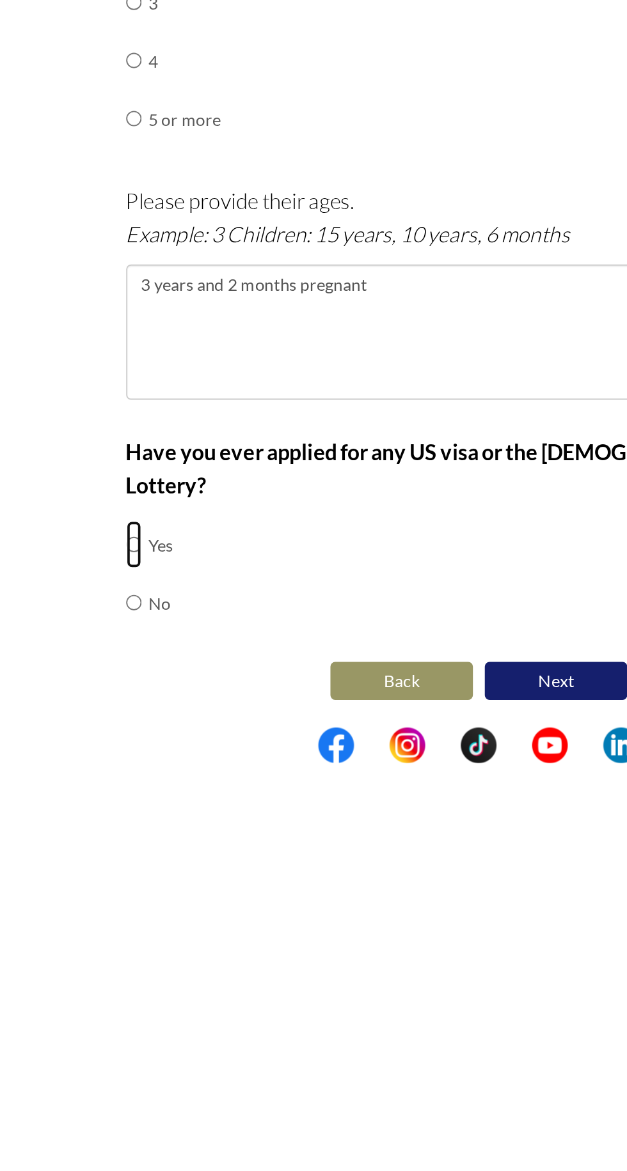
click at [129, 1041] on input "radio" at bounding box center [127, 1054] width 8 height 26
radio input "true"
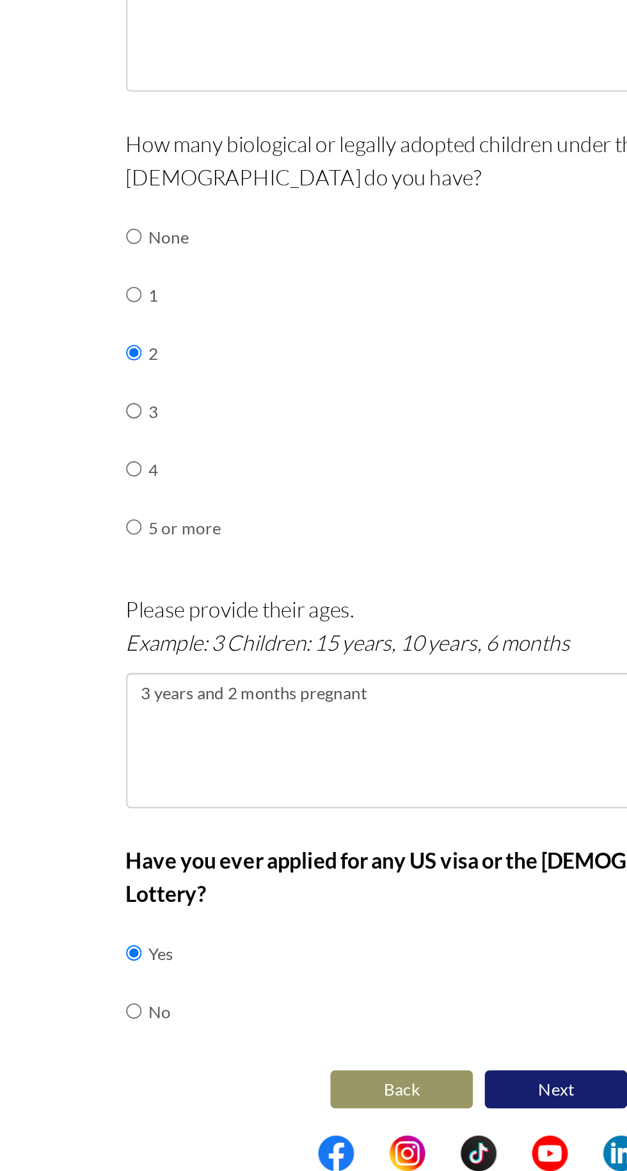
click at [373, 887] on p "Please provide their ages. Example: 3 Children: 15 years, 10 years, 6 months" at bounding box center [313, 877] width 380 height 36
click at [344, 1117] on button "Next" at bounding box center [354, 1128] width 77 height 22
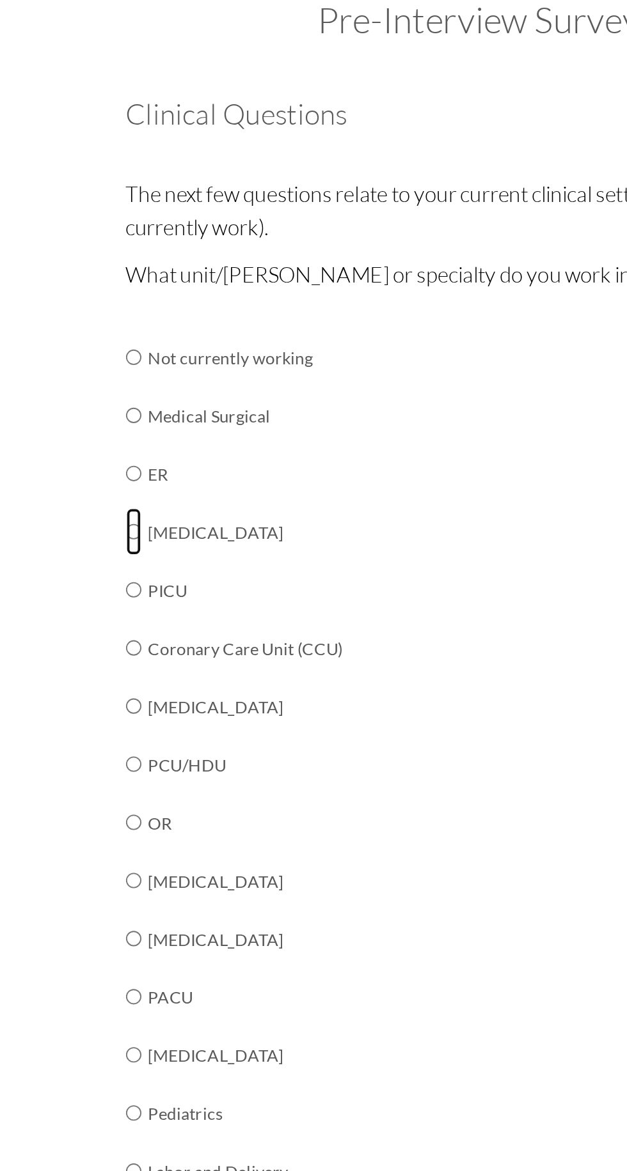
click at [127, 355] on input "radio" at bounding box center [127, 357] width 8 height 26
radio input "true"
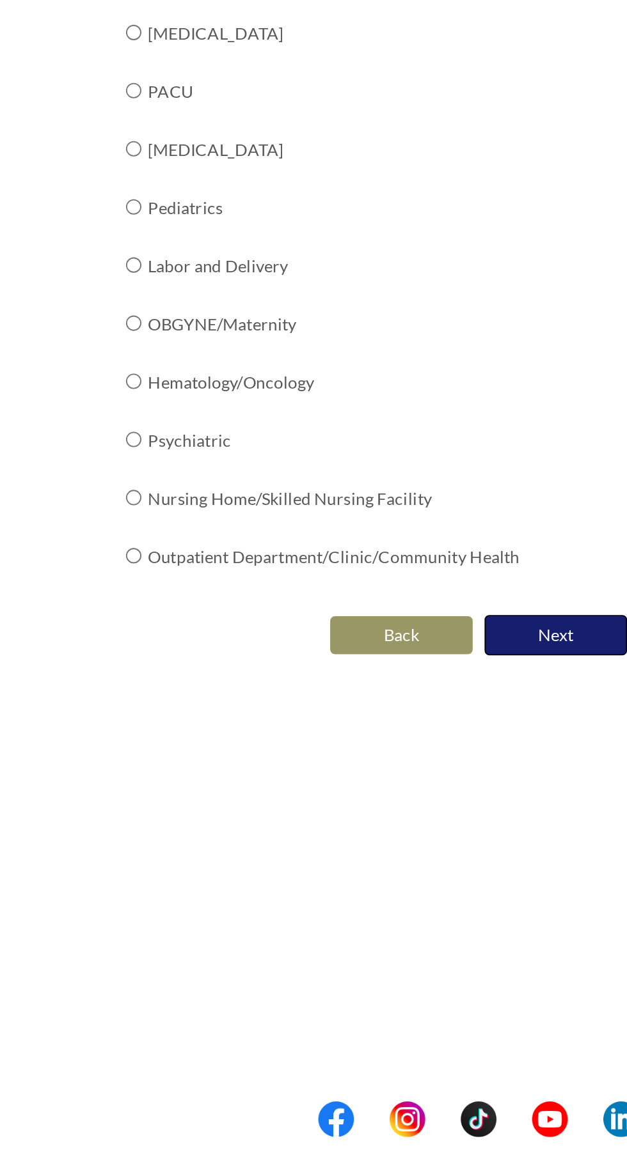
click at [361, 898] on button "Next" at bounding box center [354, 901] width 77 height 22
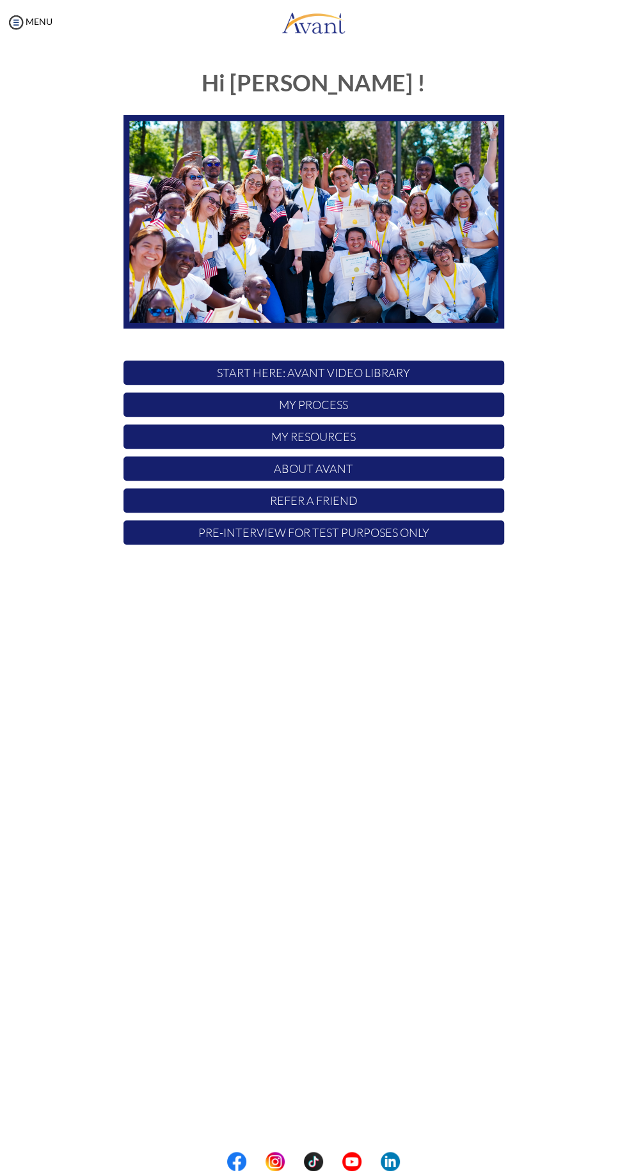
click at [3, 850] on div "My Status What is the next step? We would like you to watch the introductory vi…" at bounding box center [313, 630] width 627 height 1171
click at [233, 404] on p "My Process" at bounding box center [313, 405] width 380 height 24
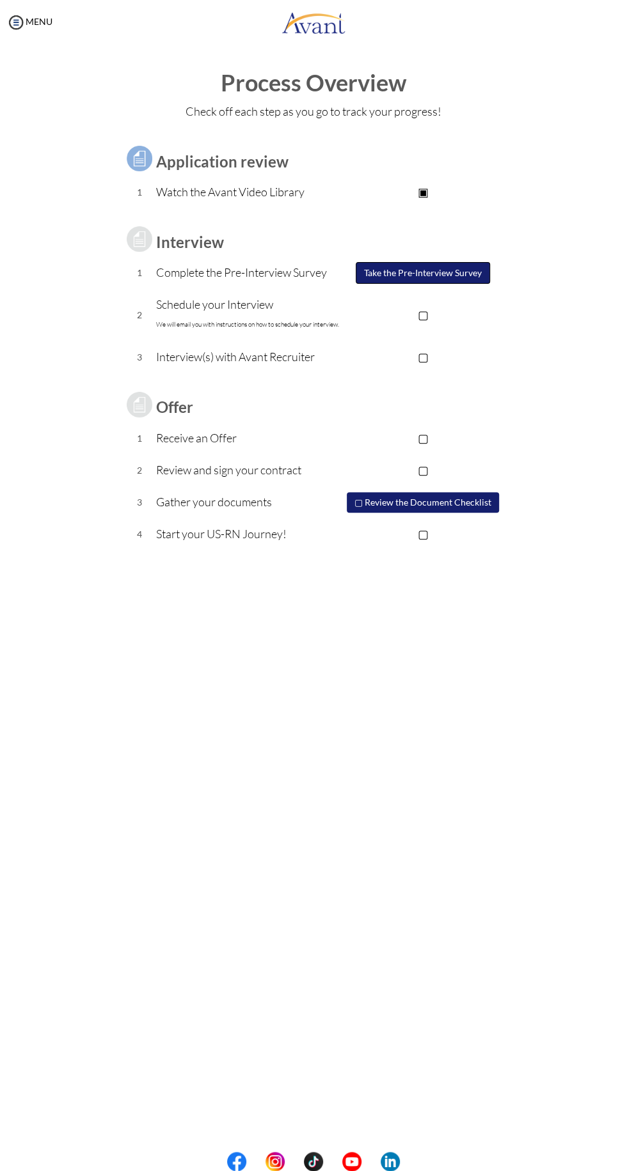
click at [407, 272] on button "Take the Pre-Interview Survey" at bounding box center [422, 273] width 134 height 22
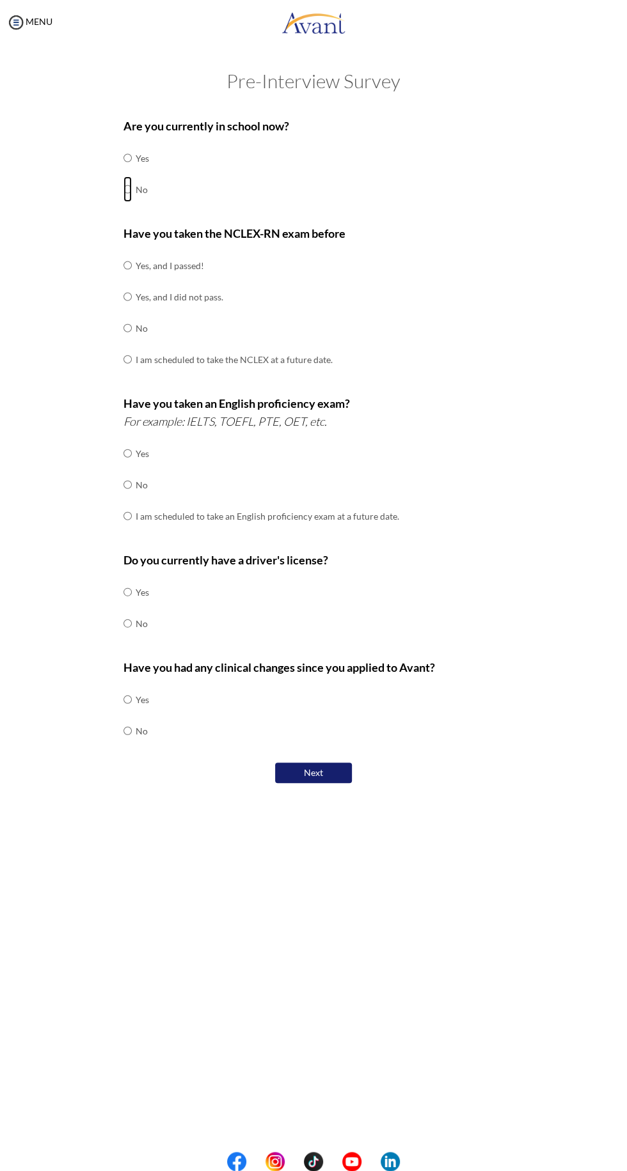
click at [128, 190] on input "radio" at bounding box center [127, 189] width 8 height 26
radio input "true"
click at [128, 328] on input "radio" at bounding box center [127, 328] width 8 height 26
radio input "true"
click at [128, 485] on input "radio" at bounding box center [127, 485] width 8 height 26
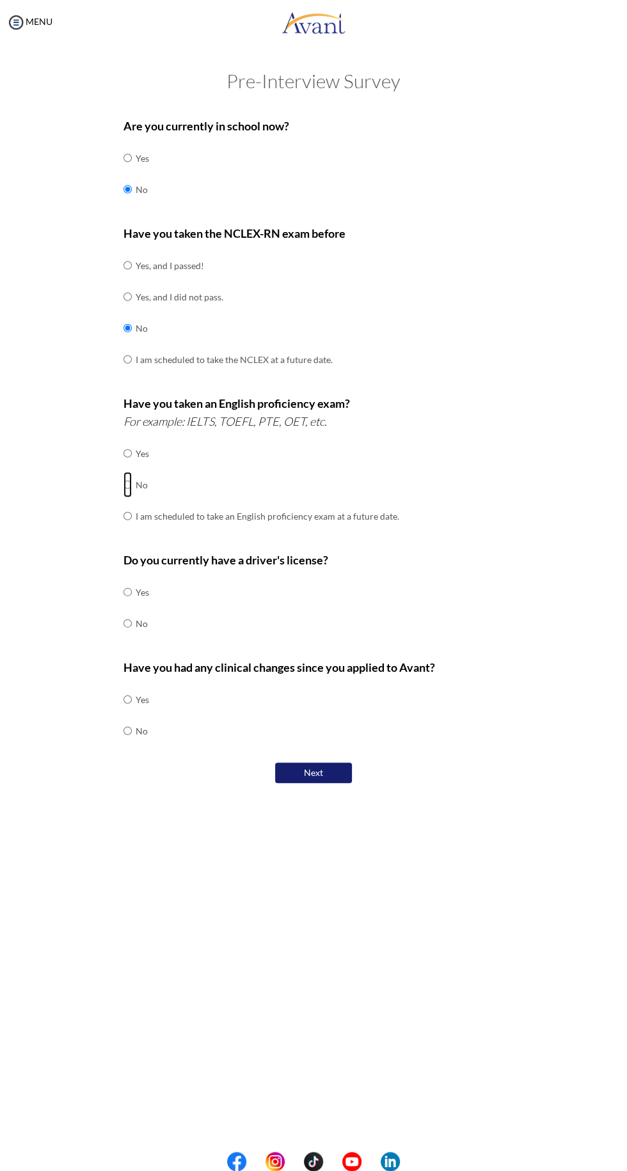
radio input "true"
click at [13, 1018] on div "My Status What is the next step? We would like you to watch the introductory vi…" at bounding box center [313, 630] width 627 height 1171
click at [128, 626] on input "radio" at bounding box center [127, 624] width 8 height 26
radio input "true"
click at [132, 689] on input "radio" at bounding box center [127, 700] width 8 height 26
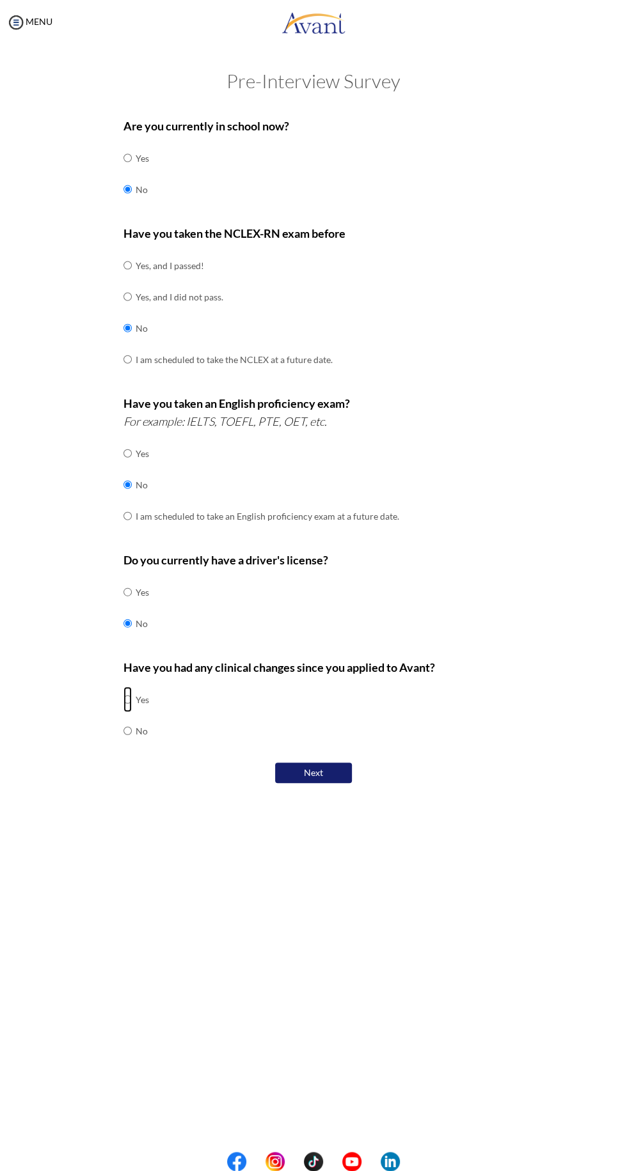
radio input "true"
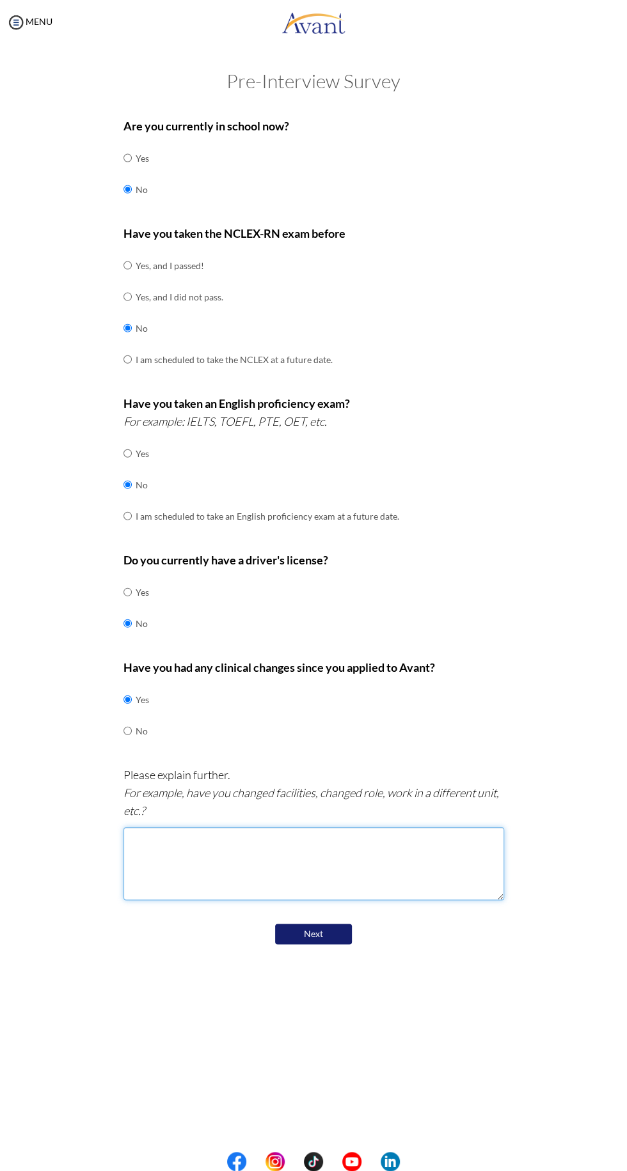
click at [170, 866] on textarea at bounding box center [313, 863] width 380 height 73
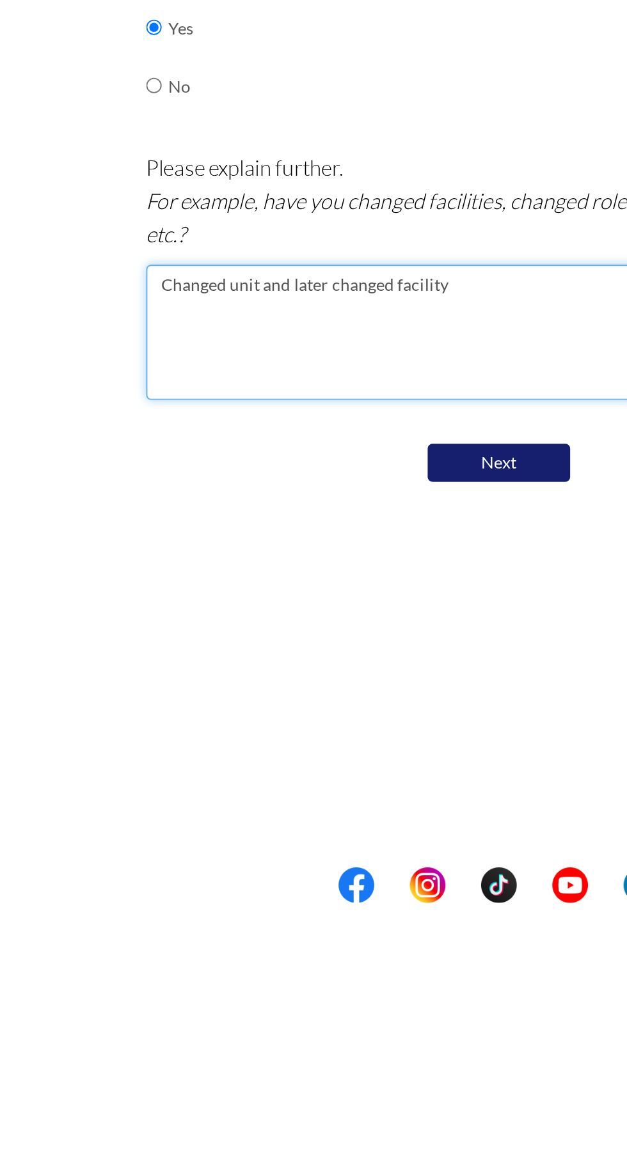
type textarea "Changed unit and later changed facility"
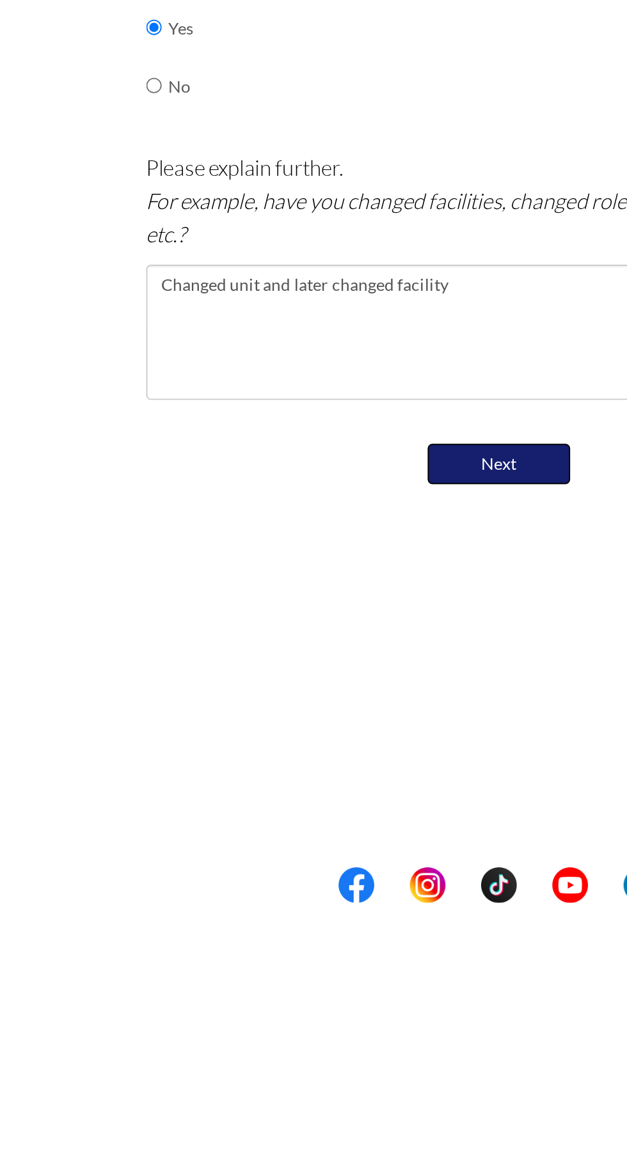
click at [329, 939] on button "Next" at bounding box center [313, 935] width 77 height 22
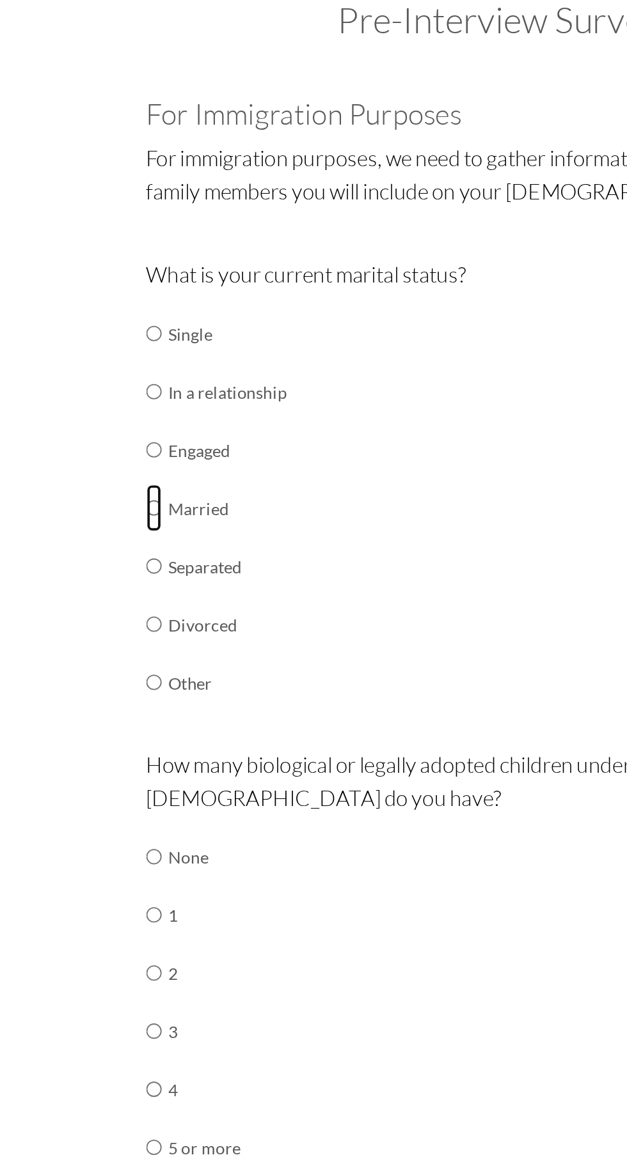
click at [127, 344] on input "radio" at bounding box center [127, 344] width 8 height 26
radio input "true"
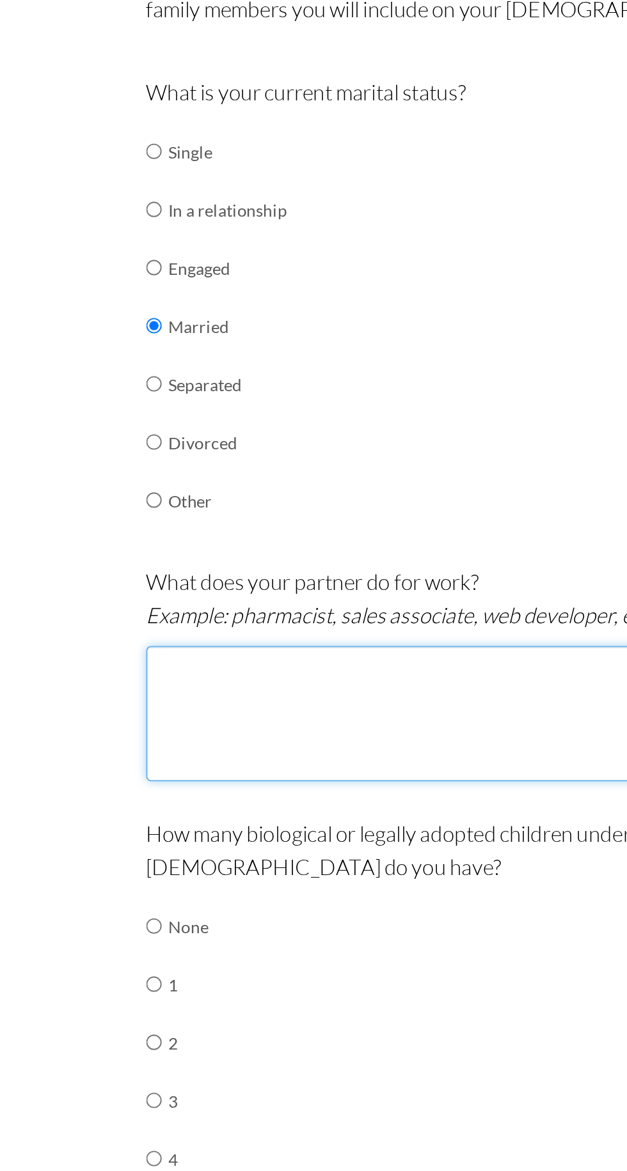
click at [148, 531] on textarea at bounding box center [313, 553] width 380 height 73
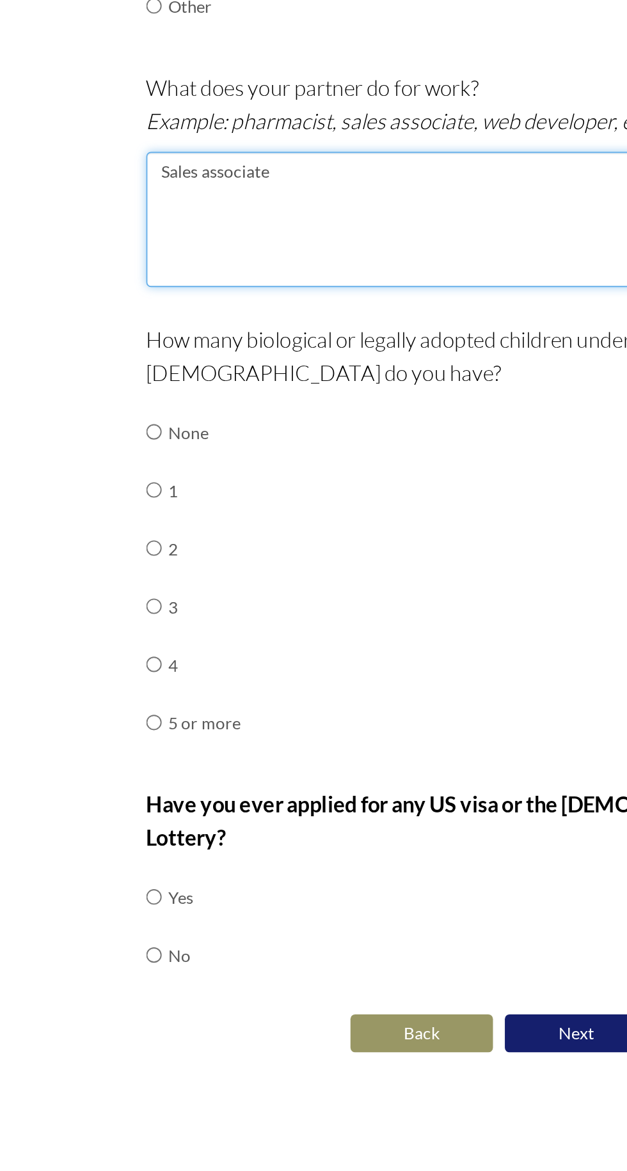
type textarea "Sales associate"
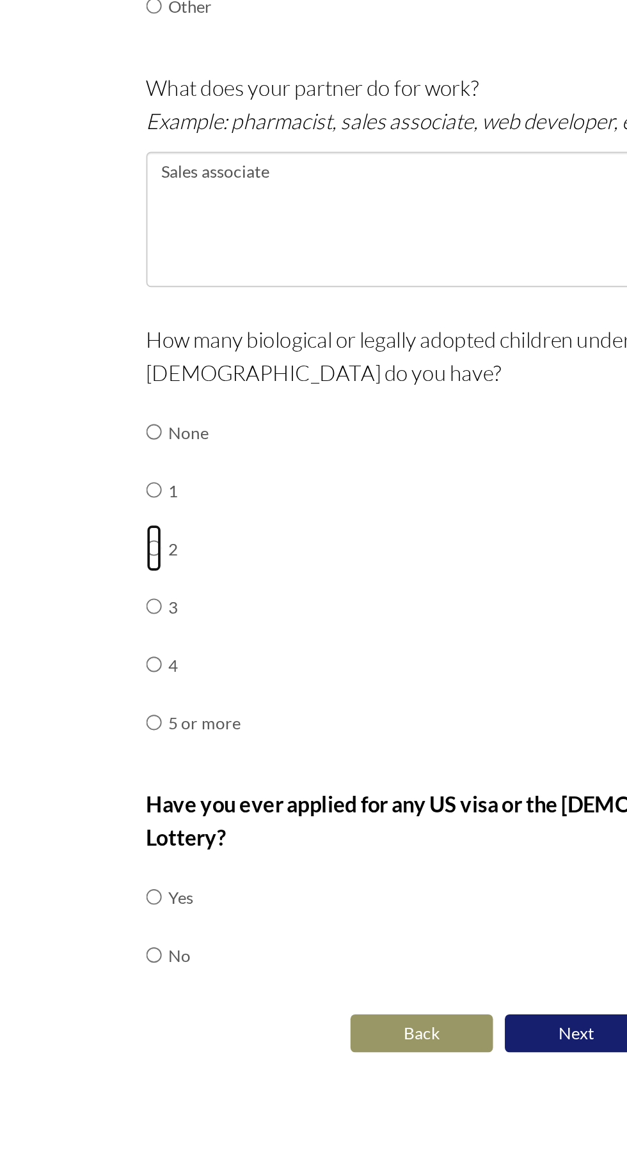
click at [130, 723] on input "radio" at bounding box center [127, 730] width 8 height 26
radio input "true"
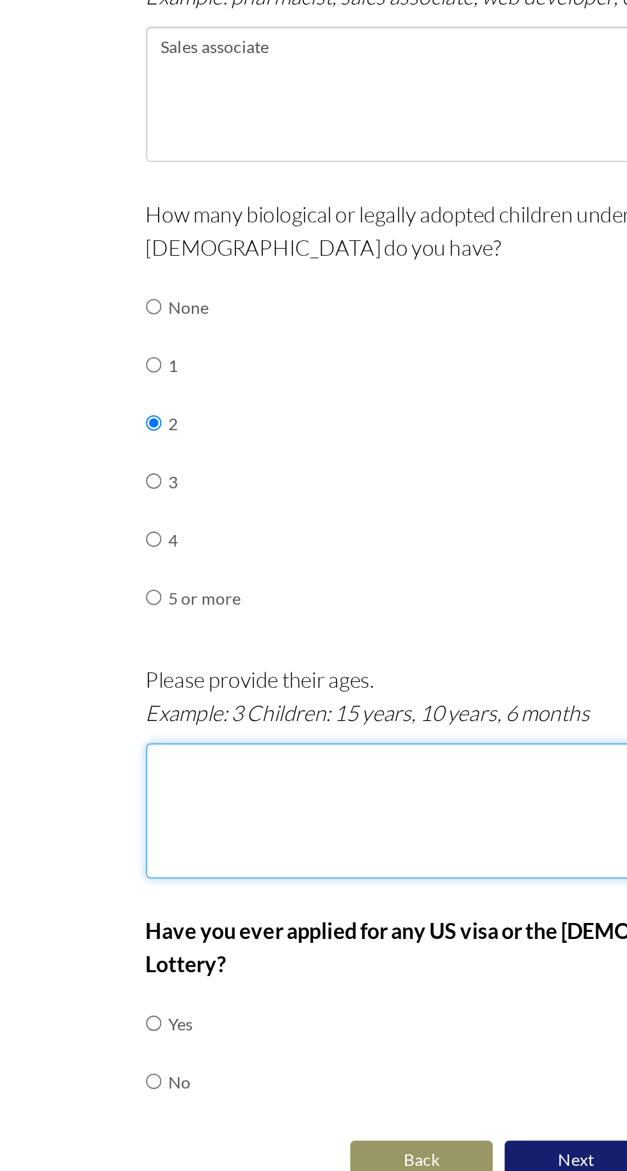
click at [162, 916] on textarea at bounding box center [313, 939] width 380 height 73
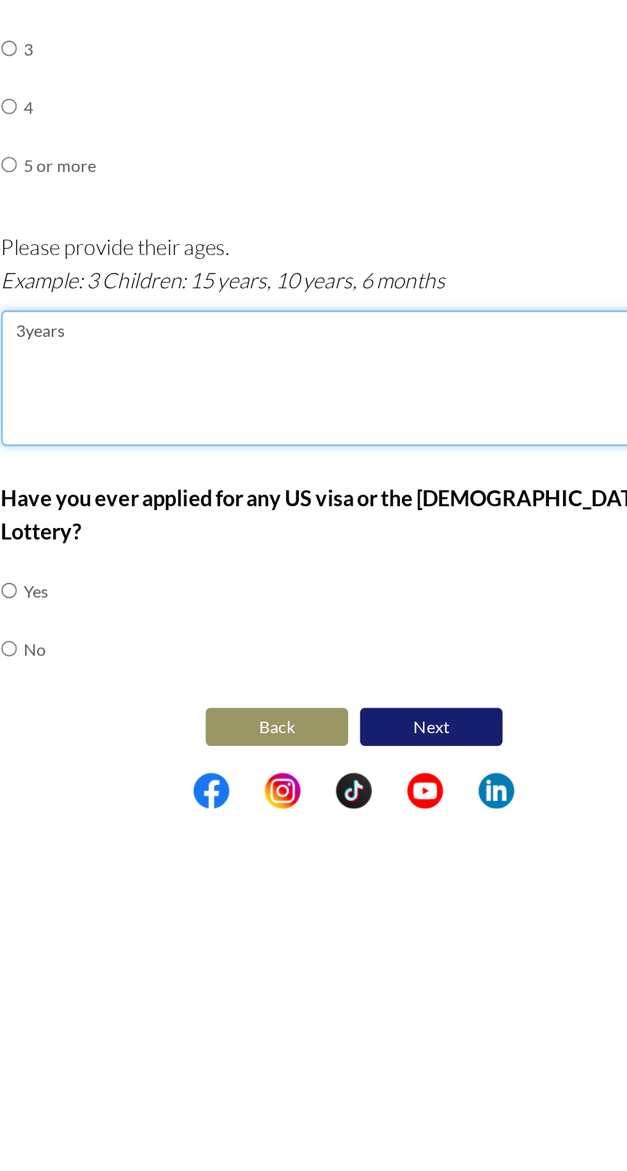
click at [138, 916] on textarea "3years" at bounding box center [313, 939] width 380 height 73
click at [187, 916] on textarea "3.3years" at bounding box center [313, 939] width 380 height 73
click at [161, 909] on textarea "3.3years and" at bounding box center [313, 939] width 380 height 73
click at [199, 919] on textarea "3.3years and" at bounding box center [313, 939] width 380 height 73
click at [148, 919] on textarea "3.3years and" at bounding box center [313, 939] width 380 height 73
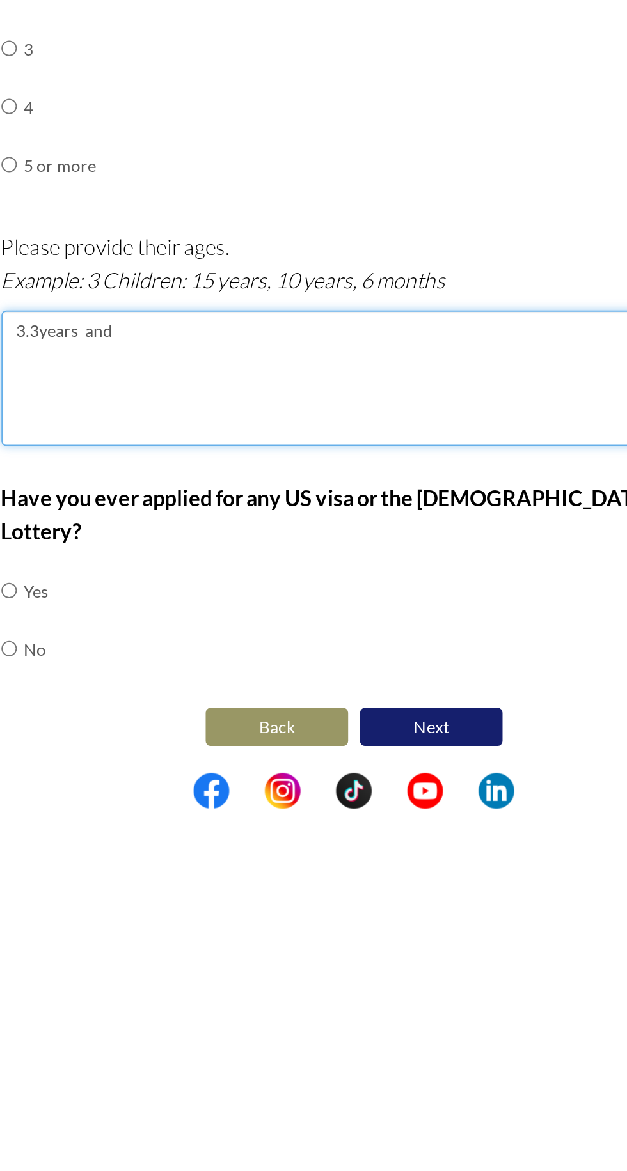
click at [147, 915] on textarea "3.3years and" at bounding box center [313, 939] width 380 height 73
click at [139, 912] on textarea "3.3years and" at bounding box center [313, 939] width 380 height 73
click at [141, 908] on textarea "3.3years and" at bounding box center [313, 939] width 380 height 73
click at [195, 910] on textarea "3years and" at bounding box center [313, 939] width 380 height 73
click at [138, 911] on textarea "3years and" at bounding box center [313, 939] width 380 height 73
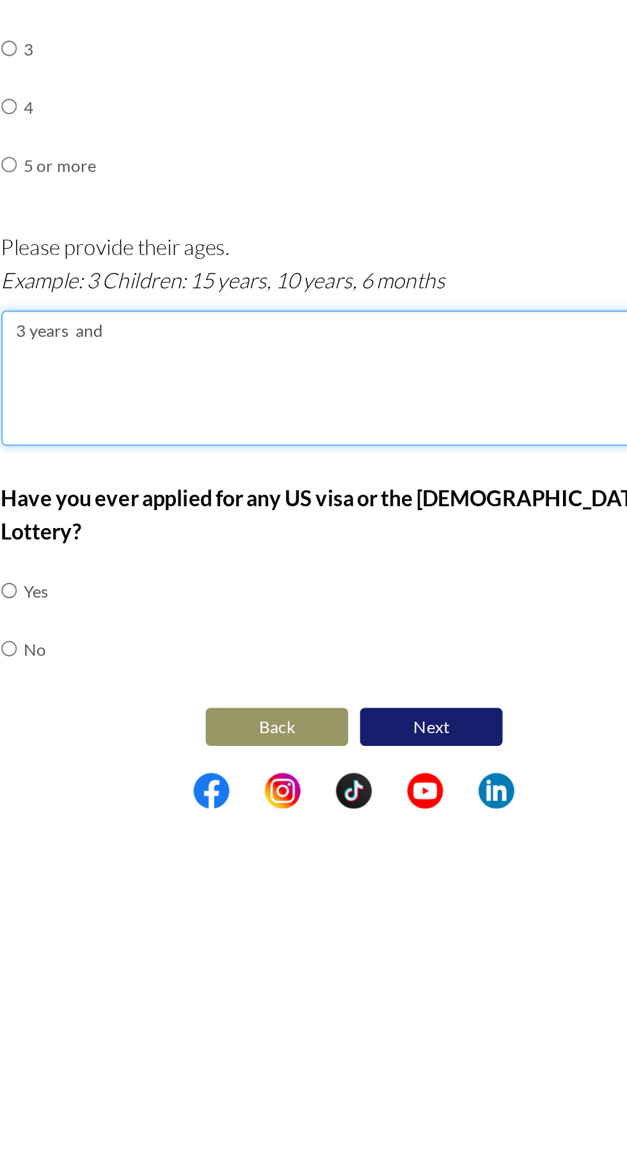
click at [200, 908] on textarea "3 years and" at bounding box center [313, 939] width 380 height 73
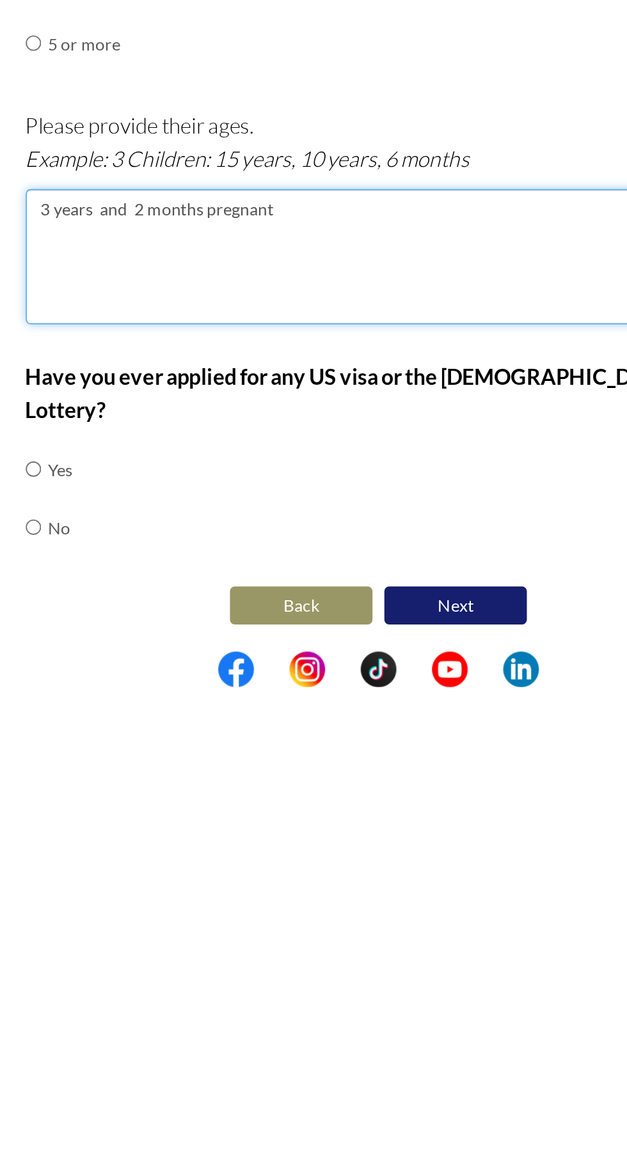
type textarea "3 years and 2 months pregnant"
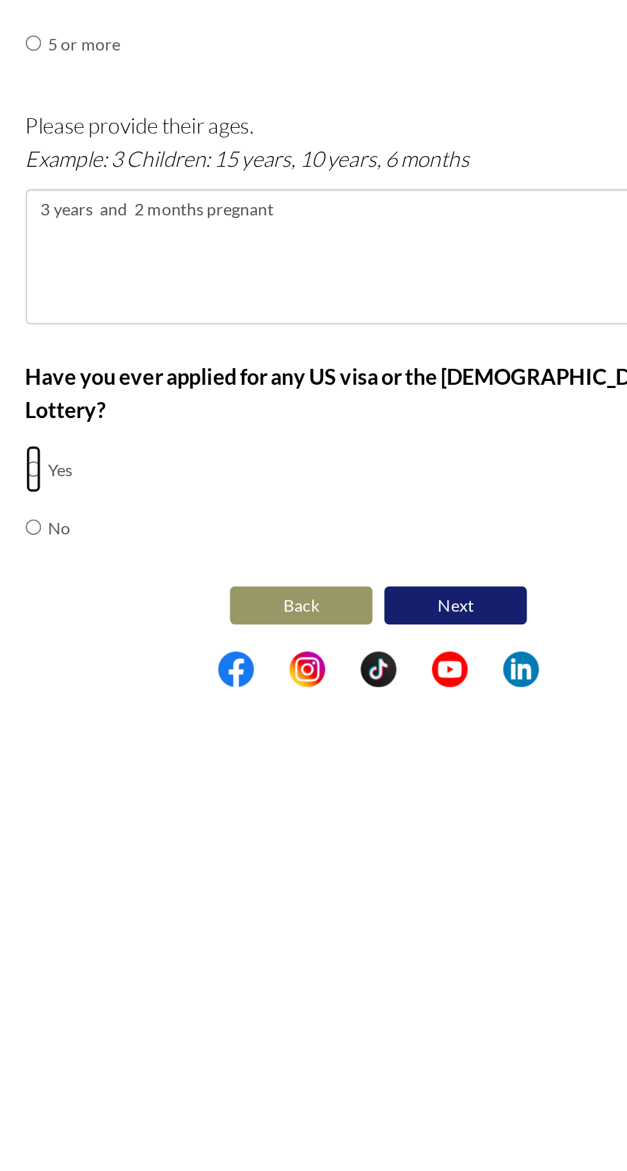
click at [130, 1041] on input "radio" at bounding box center [127, 1054] width 8 height 26
radio input "true"
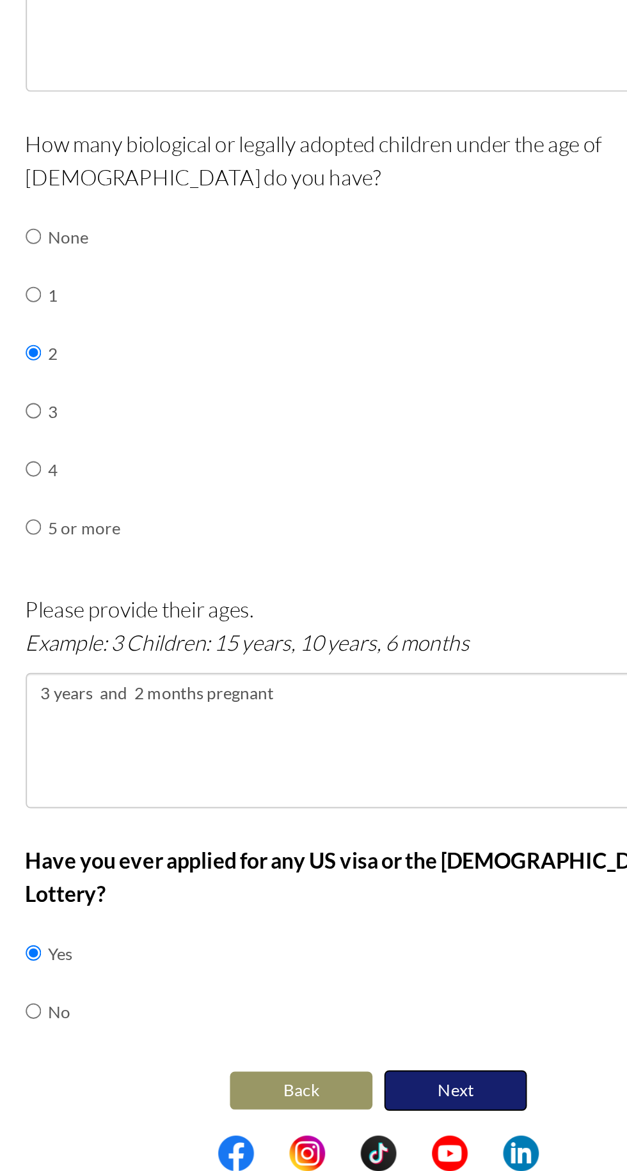
click at [368, 1117] on button "Next" at bounding box center [354, 1128] width 77 height 22
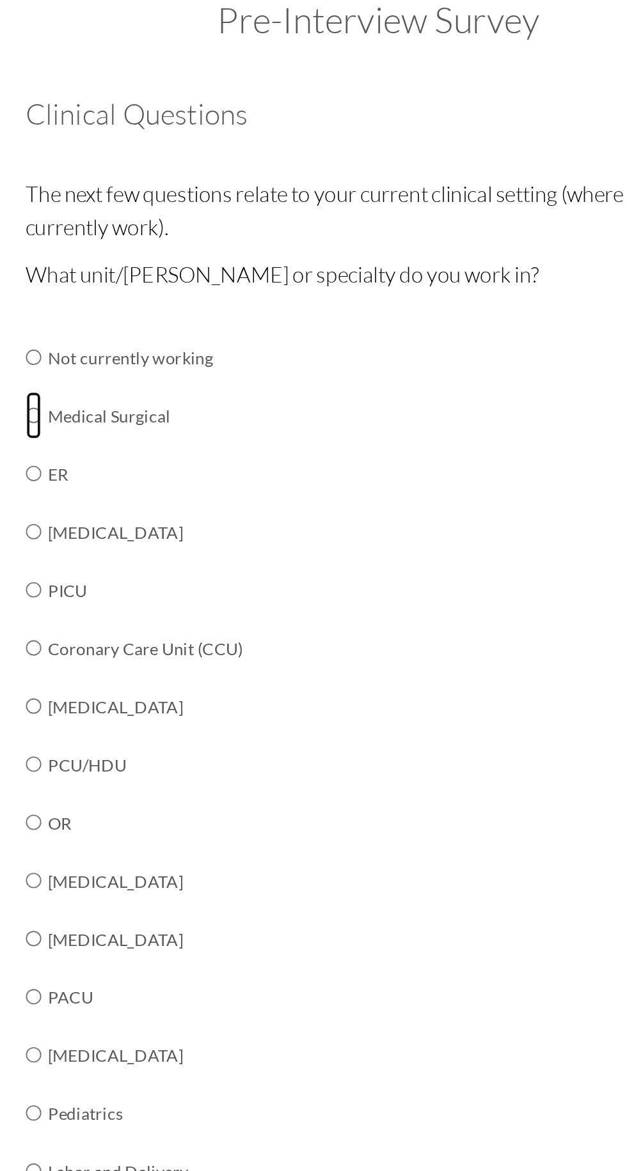
click at [130, 299] on input "radio" at bounding box center [127, 294] width 8 height 26
radio input "true"
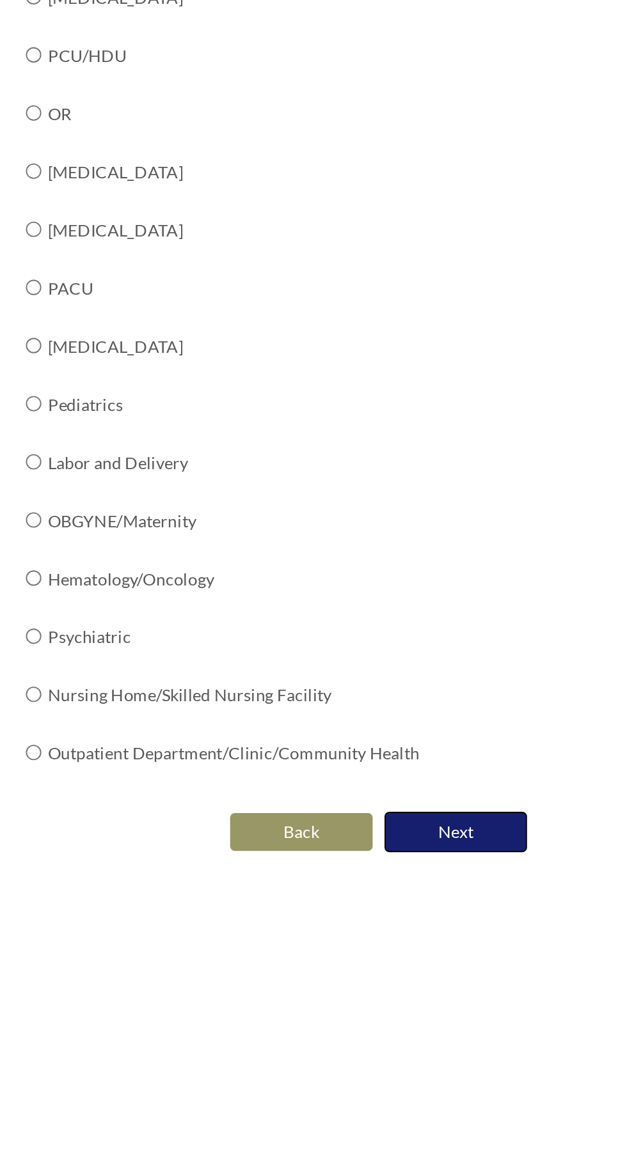
click at [368, 903] on button "Next" at bounding box center [354, 901] width 77 height 22
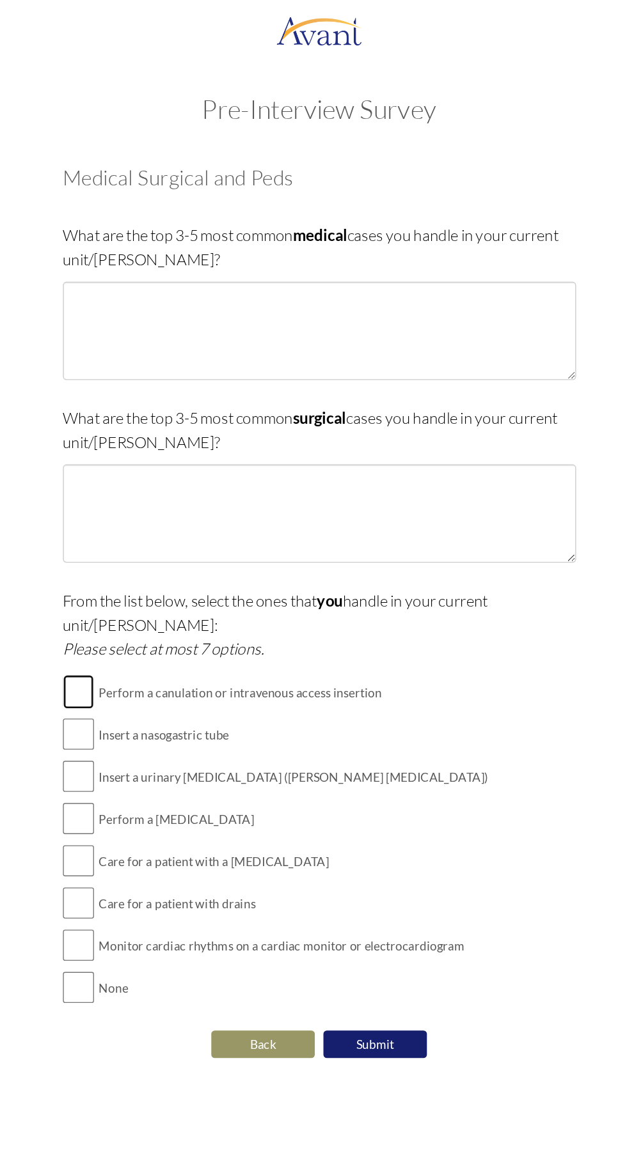
click at [144, 501] on input "checkbox" at bounding box center [134, 514] width 23 height 26
checkbox input "true"
click at [141, 532] on input "checkbox" at bounding box center [134, 545] width 23 height 26
checkbox input "true"
click at [138, 563] on input "checkbox" at bounding box center [134, 576] width 23 height 26
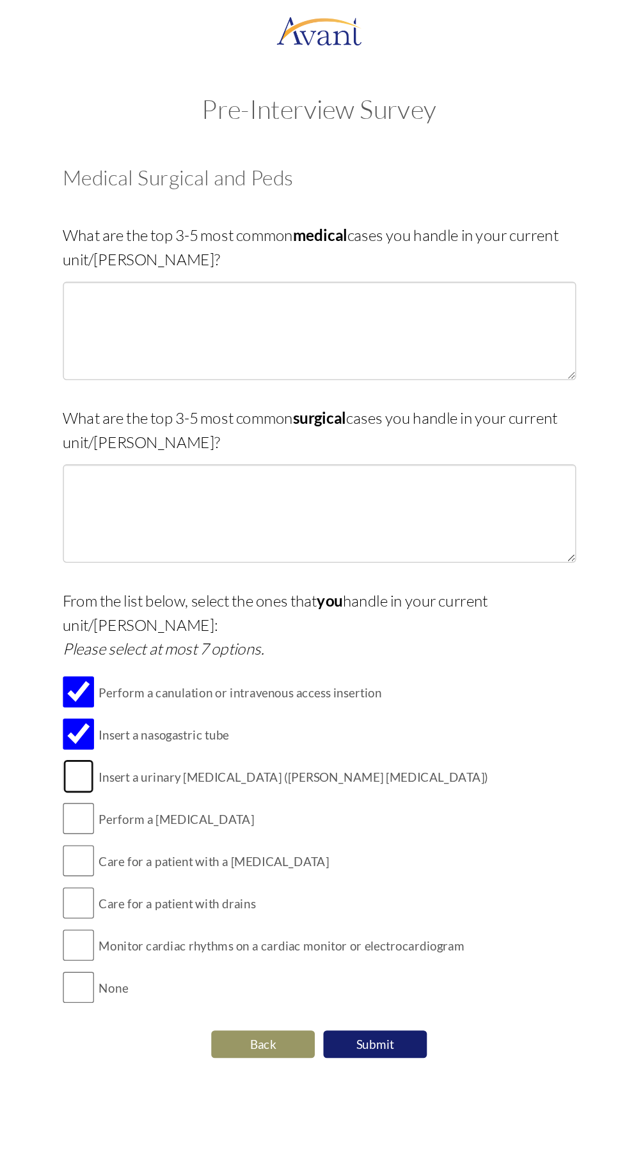
checkbox input "true"
click at [139, 595] on input "checkbox" at bounding box center [134, 608] width 23 height 26
checkbox input "true"
click at [144, 626] on input "checkbox" at bounding box center [134, 639] width 23 height 26
checkbox input "true"
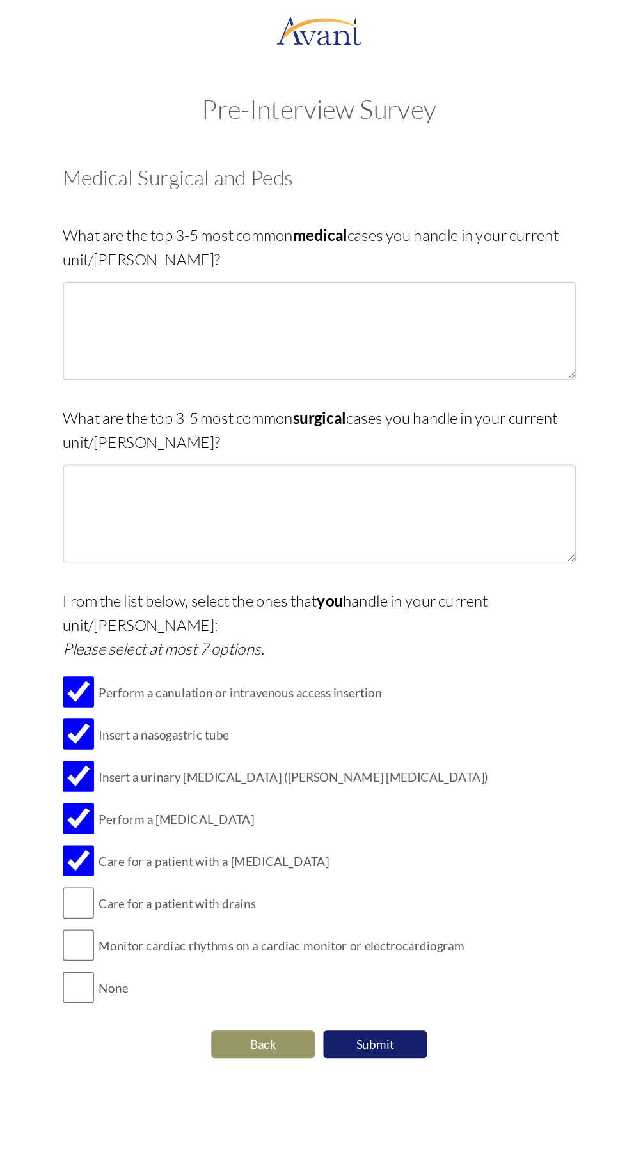
click at [206, 655] on td "Care for a patient with drains" at bounding box center [294, 670] width 288 height 31
click at [142, 657] on input "checkbox" at bounding box center [134, 670] width 23 height 26
checkbox input "true"
click at [142, 689] on input "checkbox" at bounding box center [134, 702] width 23 height 26
checkbox input "true"
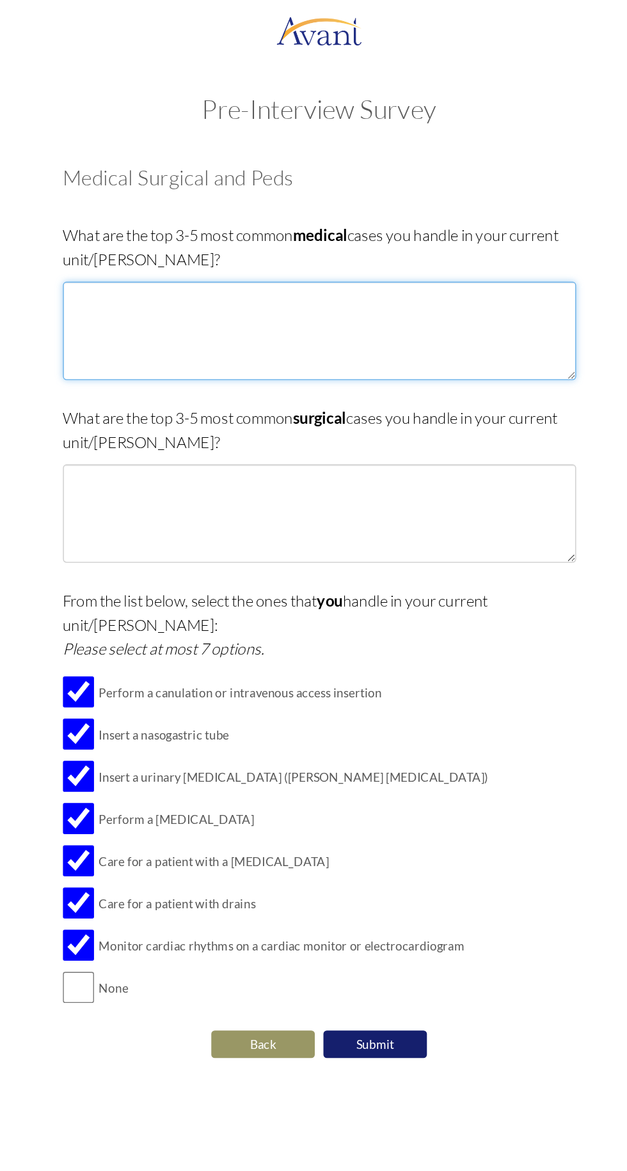
click at [158, 239] on textarea at bounding box center [313, 245] width 380 height 73
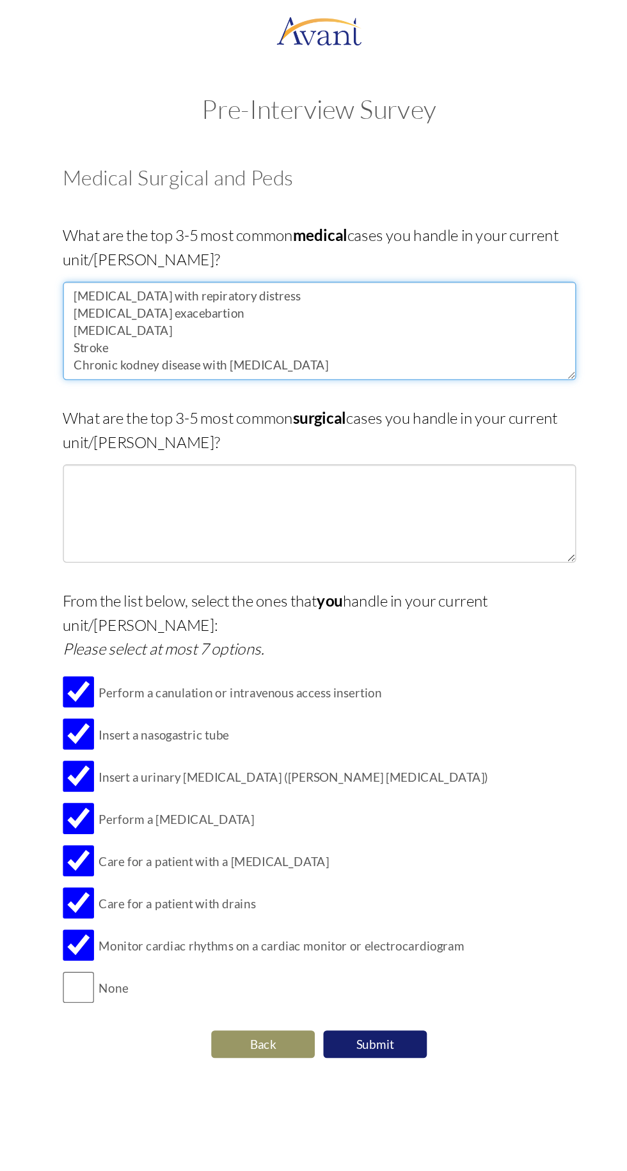
type textarea "Pneumonia with repiratory distress Congestive heart failure exacebartion Diabet…"
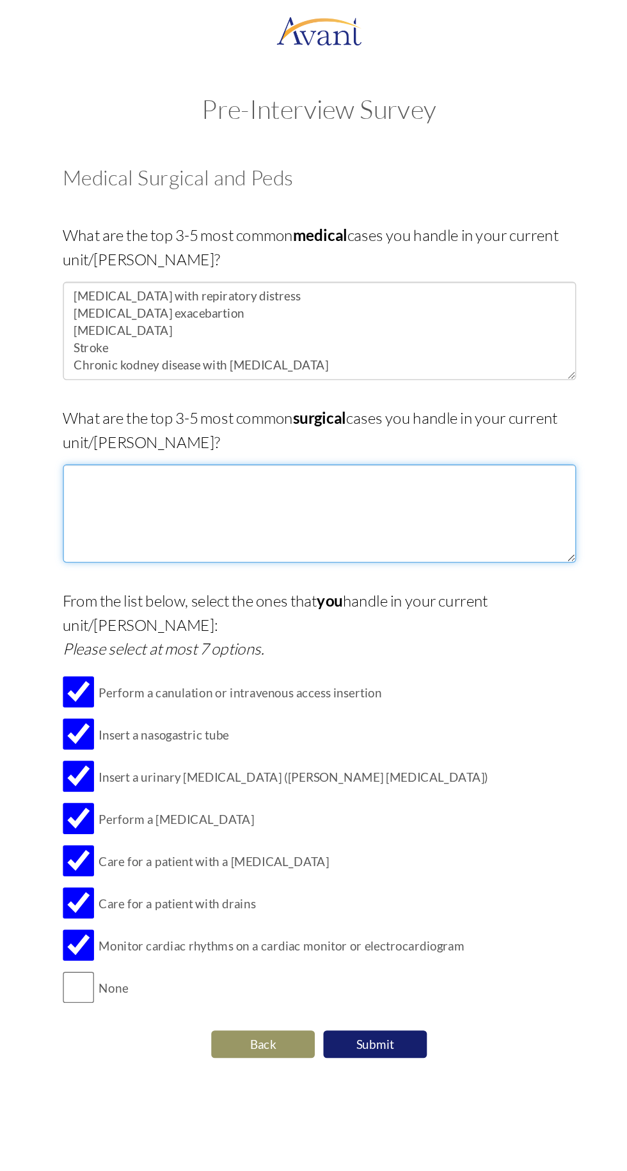
click at [168, 356] on textarea at bounding box center [313, 381] width 380 height 73
click at [150, 352] on textarea "Post appendectomy" at bounding box center [313, 381] width 380 height 73
click at [240, 355] on textarea "Post-appendectomy" at bounding box center [313, 381] width 380 height 73
type textarea "Post-appendectomy Post-cholecystectomy Post-cesarian section Hip fracture with …"
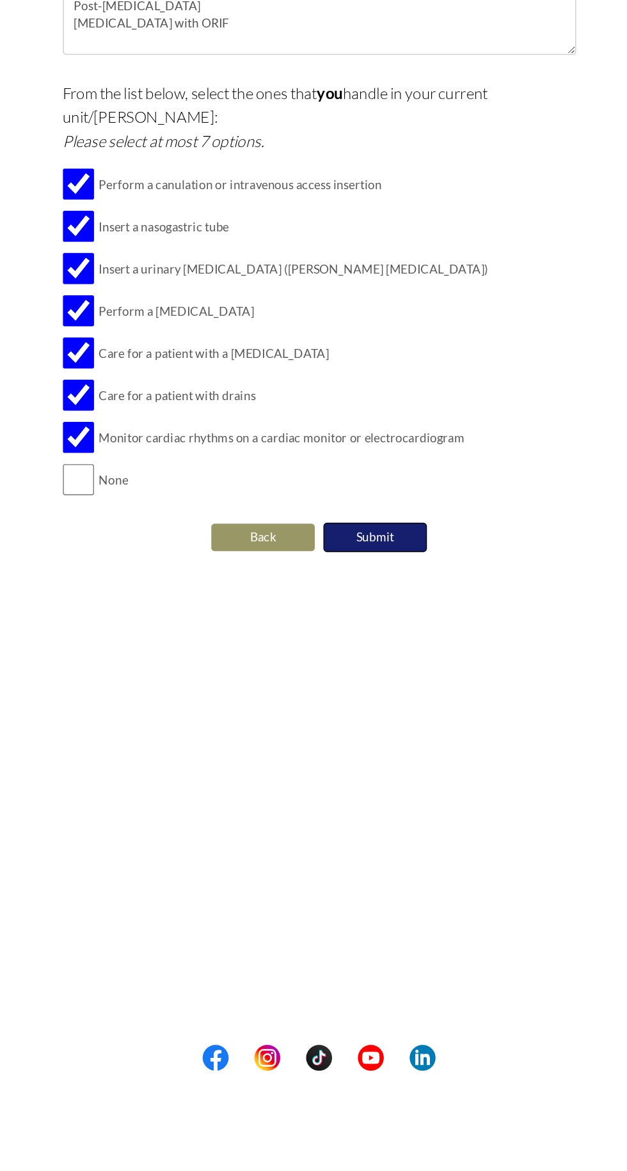
click at [371, 765] on button "Submit" at bounding box center [354, 776] width 77 height 22
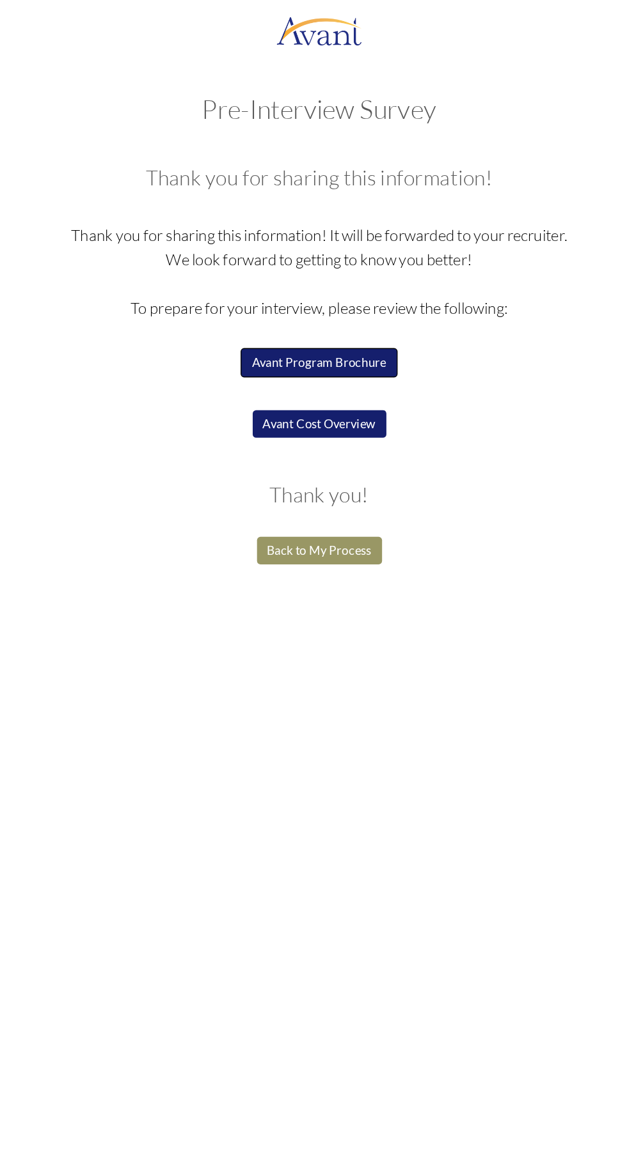
click at [315, 267] on button "Avant Program Brochure" at bounding box center [313, 269] width 116 height 22
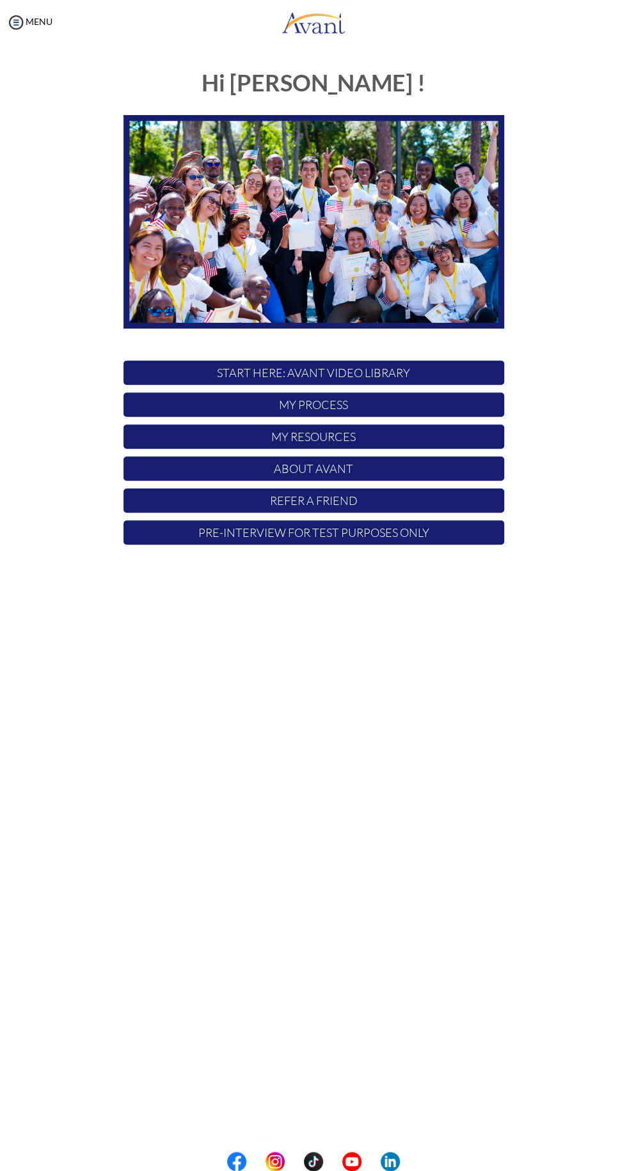
click at [218, 442] on p "My Resources" at bounding box center [313, 436] width 380 height 24
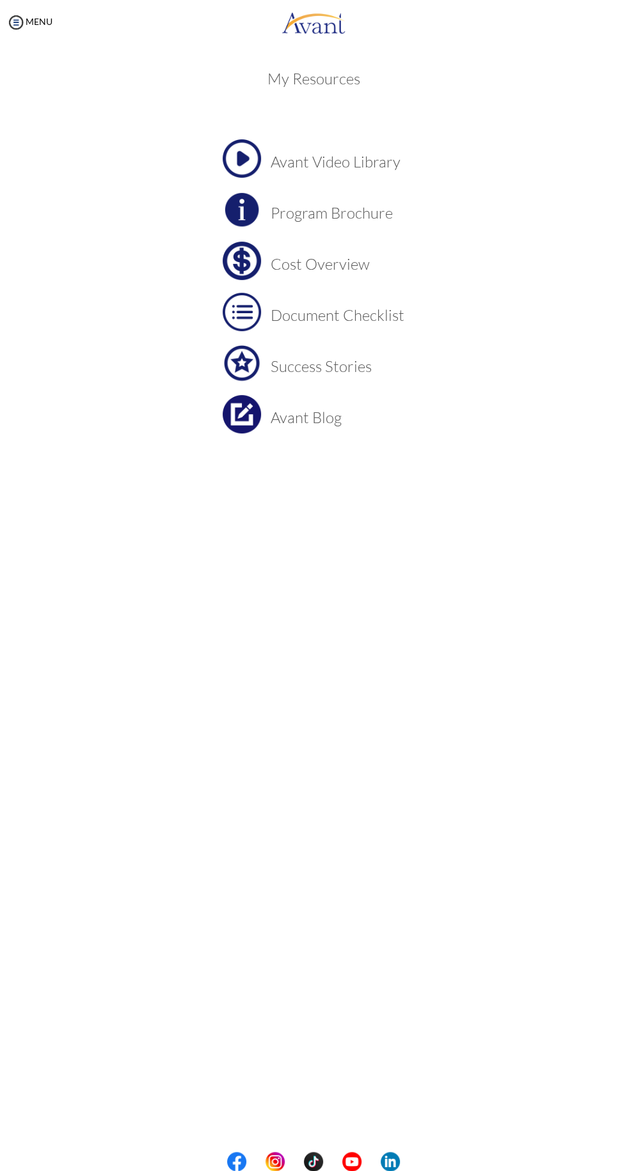
click at [276, 320] on h3 "Document Checklist" at bounding box center [337, 315] width 134 height 17
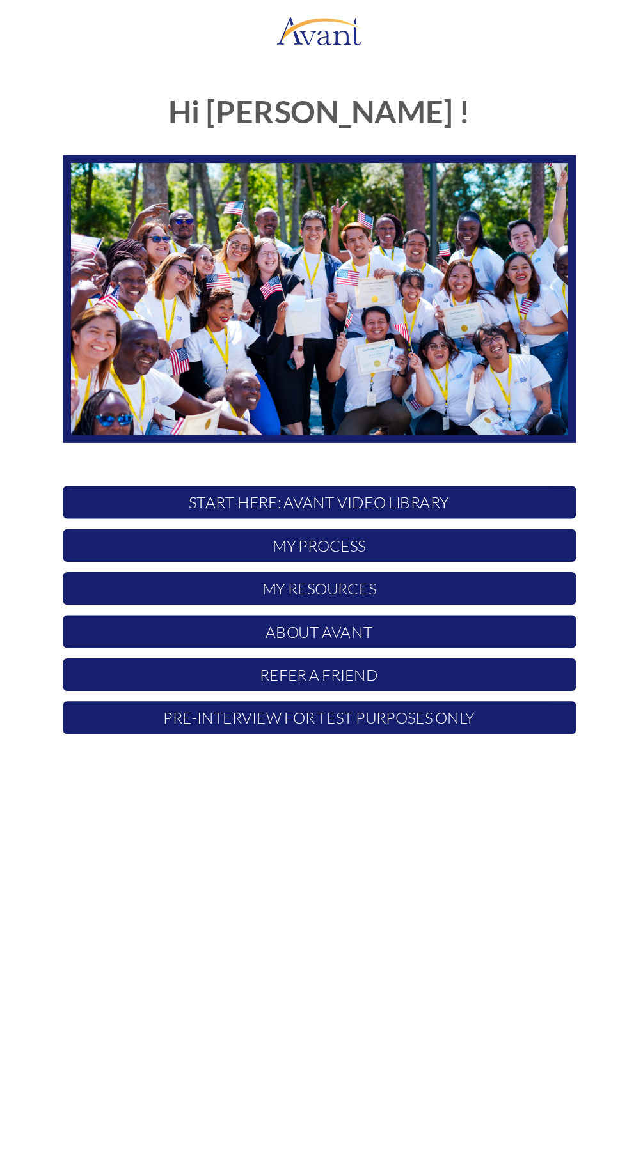
click at [397, 407] on p "My Process" at bounding box center [313, 405] width 380 height 24
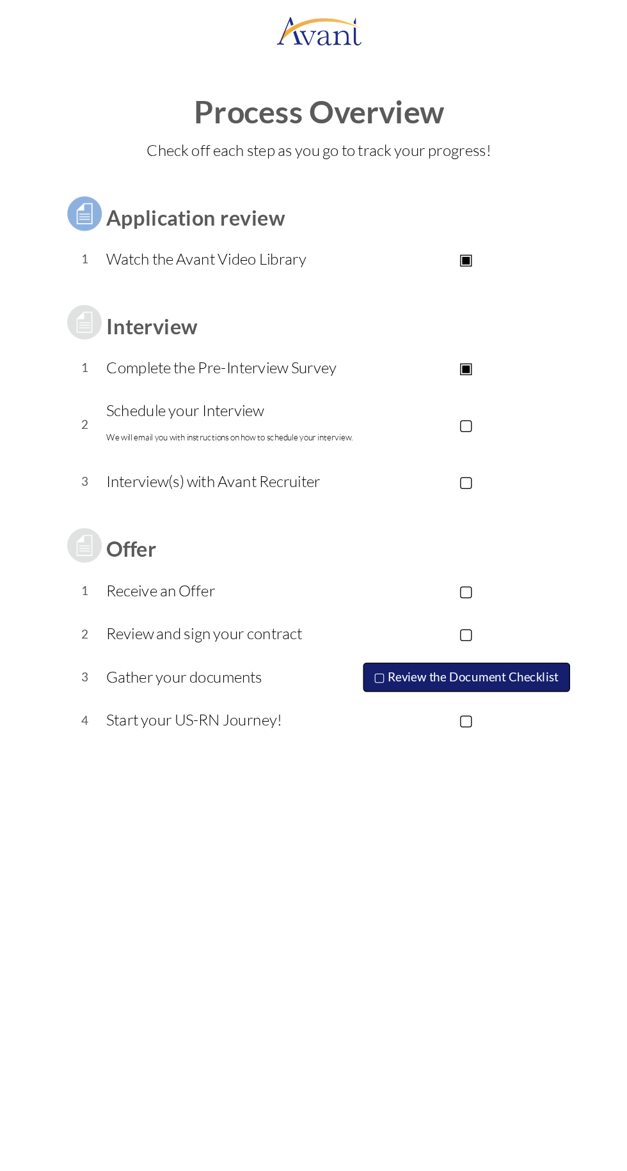
click at [446, 500] on button "▢ Review the Document Checklist" at bounding box center [422, 503] width 153 height 22
